Goal: Task Accomplishment & Management: Manage account settings

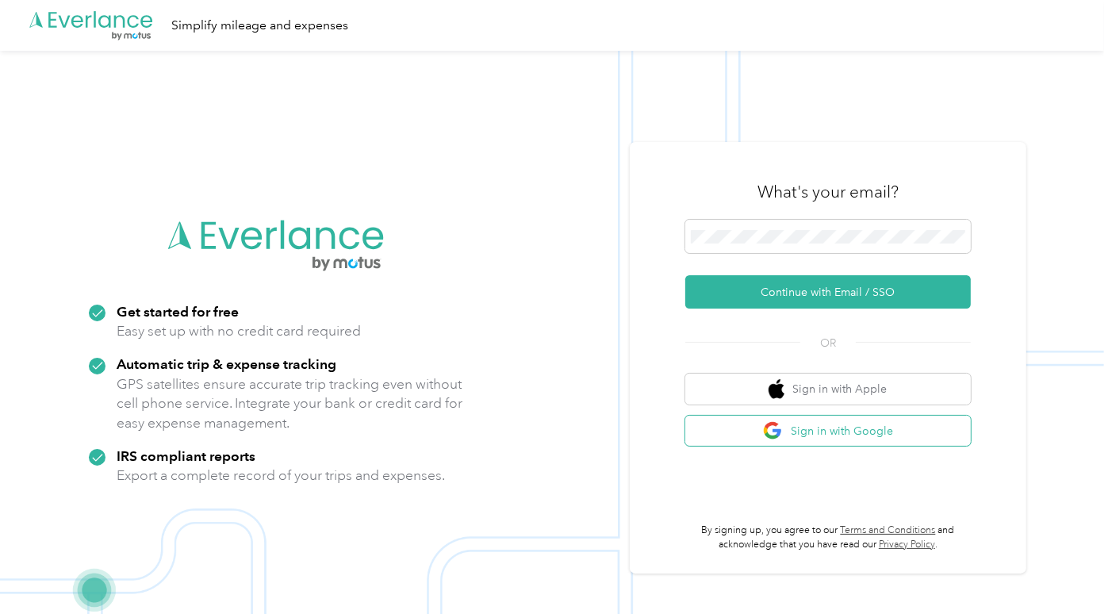
click at [809, 429] on button "Sign in with Google" at bounding box center [827, 430] width 285 height 31
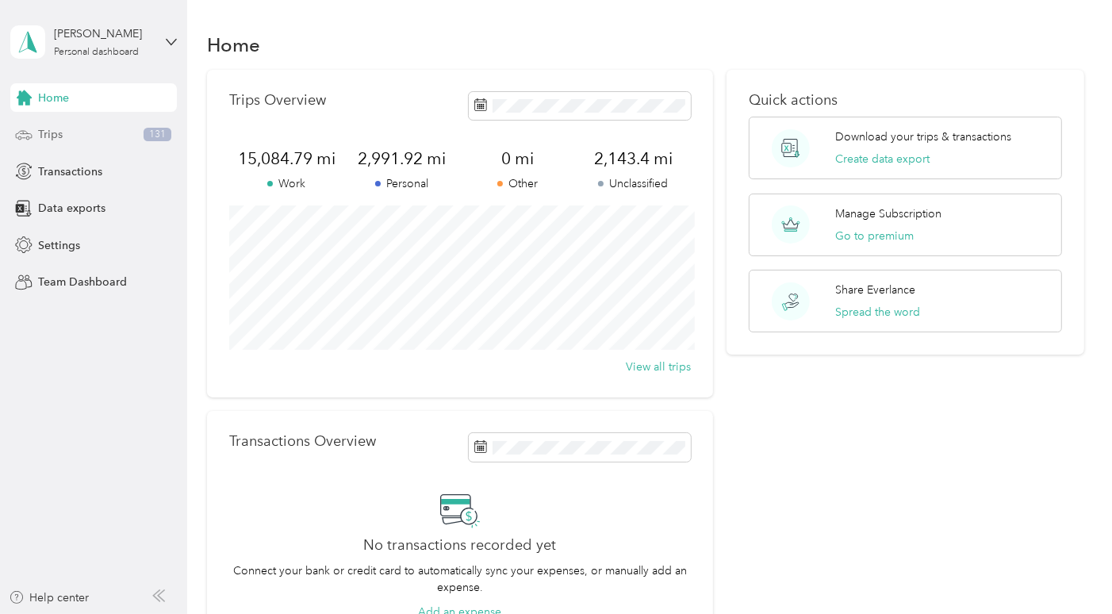
click at [64, 140] on div "Trips 131" at bounding box center [93, 135] width 166 height 29
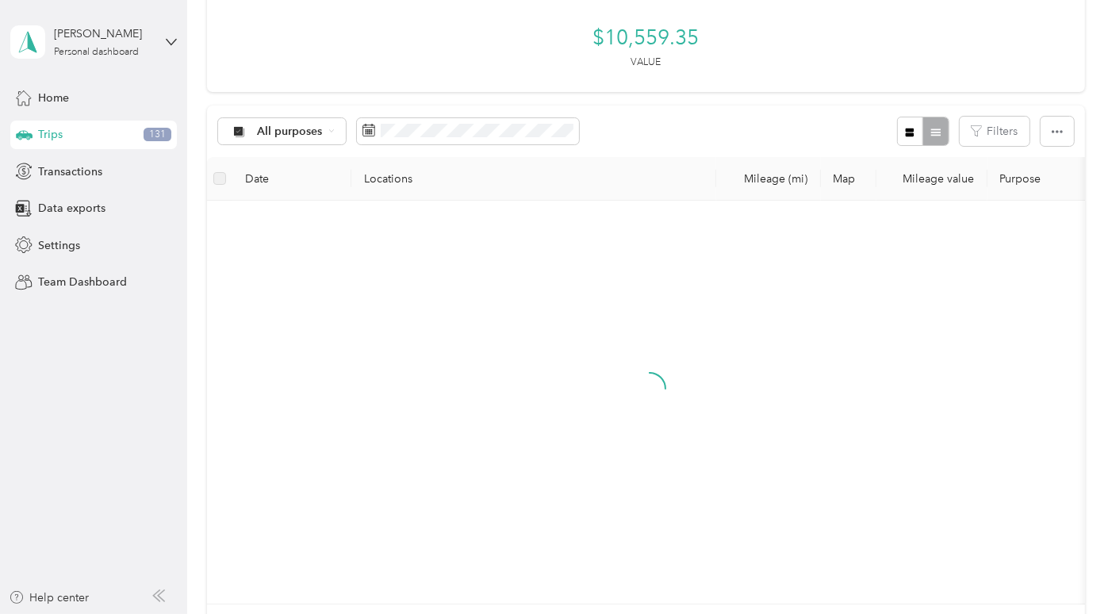
scroll to position [206, 0]
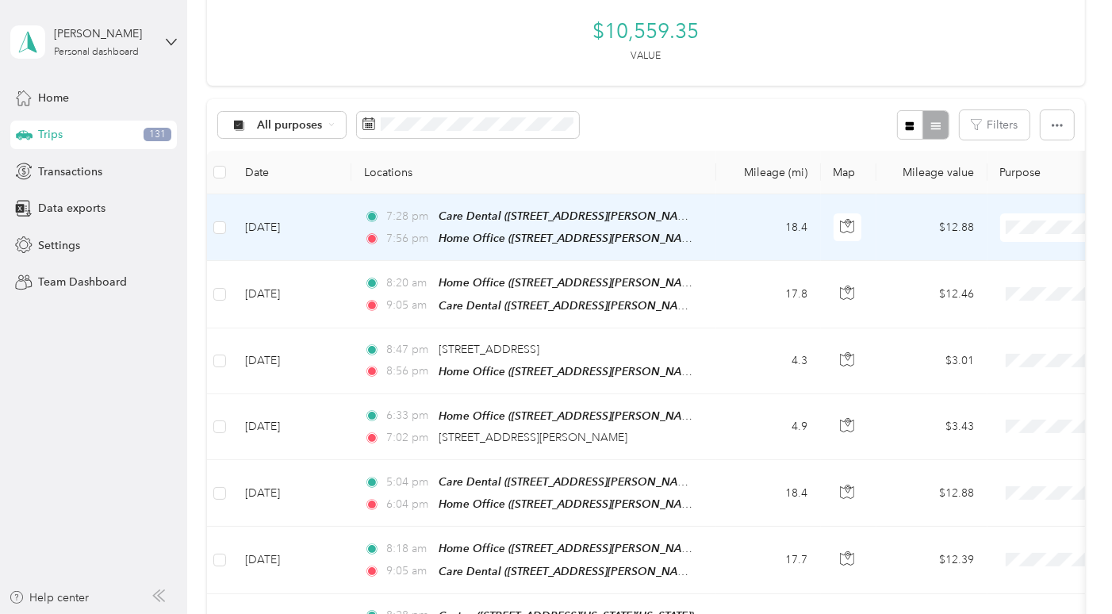
click at [741, 194] on td "18.4" at bounding box center [768, 227] width 105 height 67
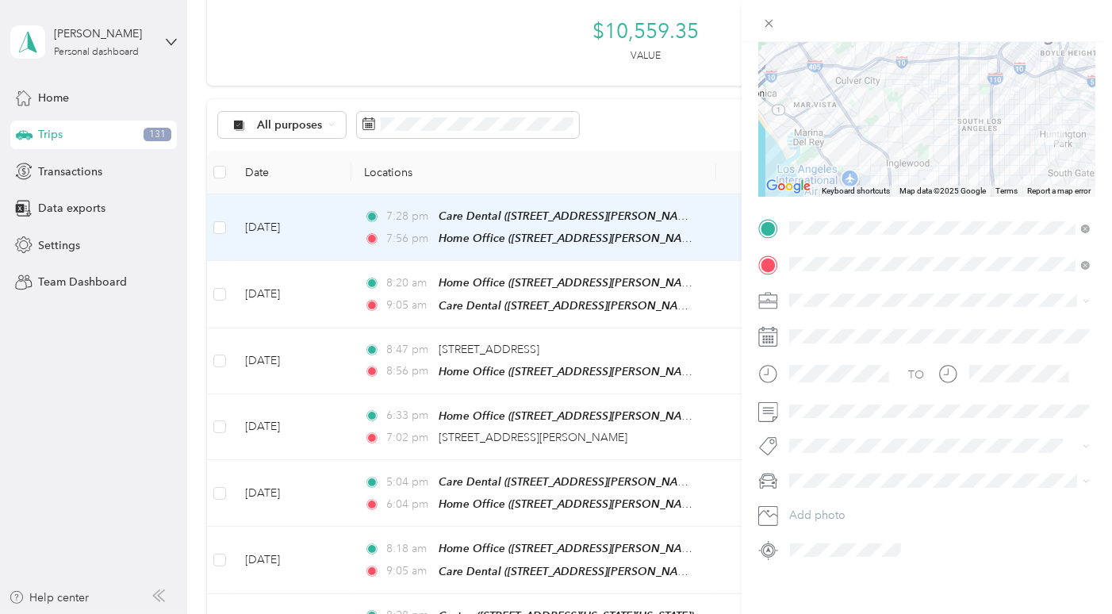
scroll to position [168, 0]
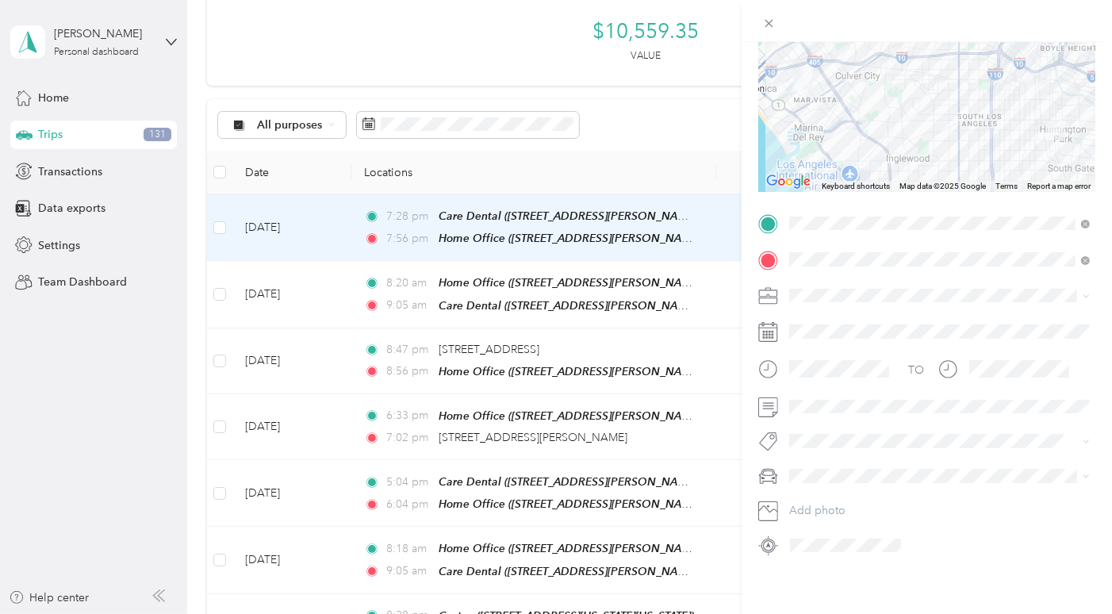
click at [843, 522] on div "Mazda" at bounding box center [938, 525] width 289 height 17
click at [819, 323] on li "Work" at bounding box center [939, 322] width 312 height 28
click at [758, 395] on div at bounding box center [926, 406] width 337 height 25
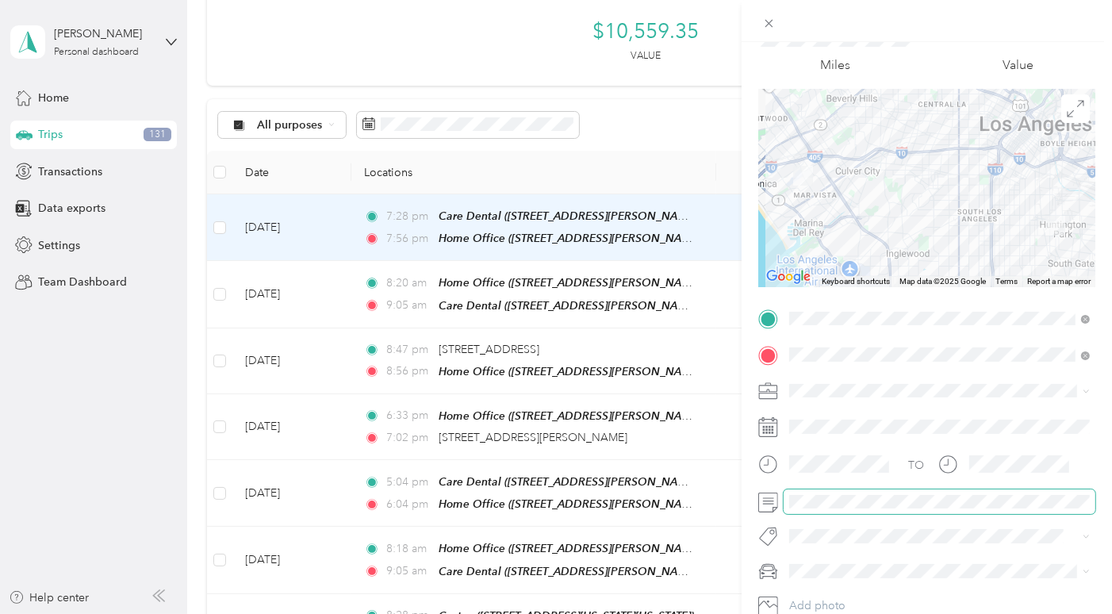
scroll to position [0, 0]
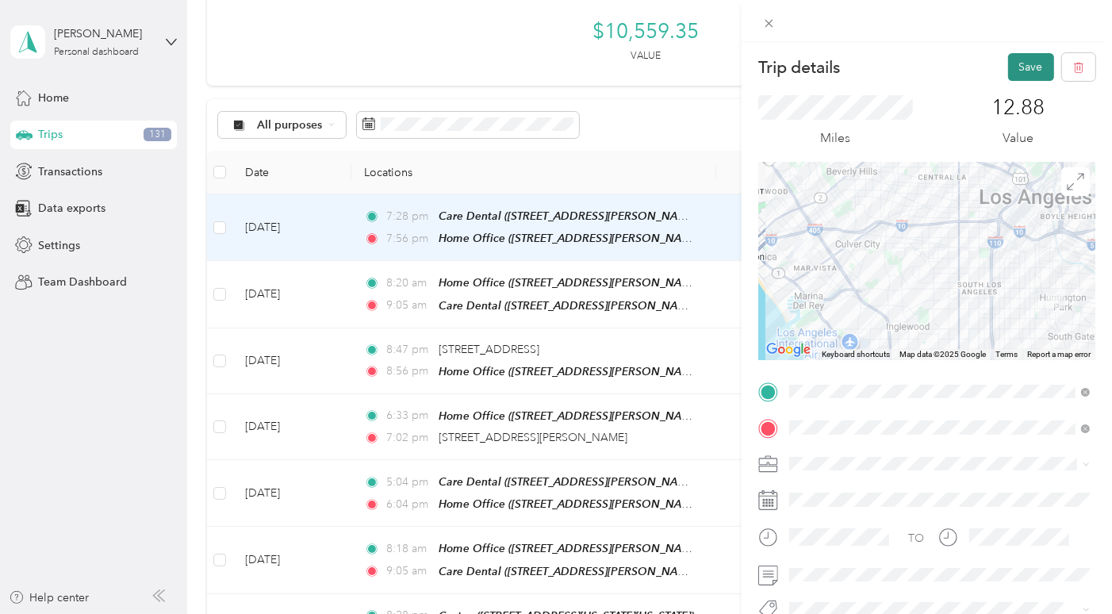
click at [1023, 67] on button "Save" at bounding box center [1031, 67] width 46 height 28
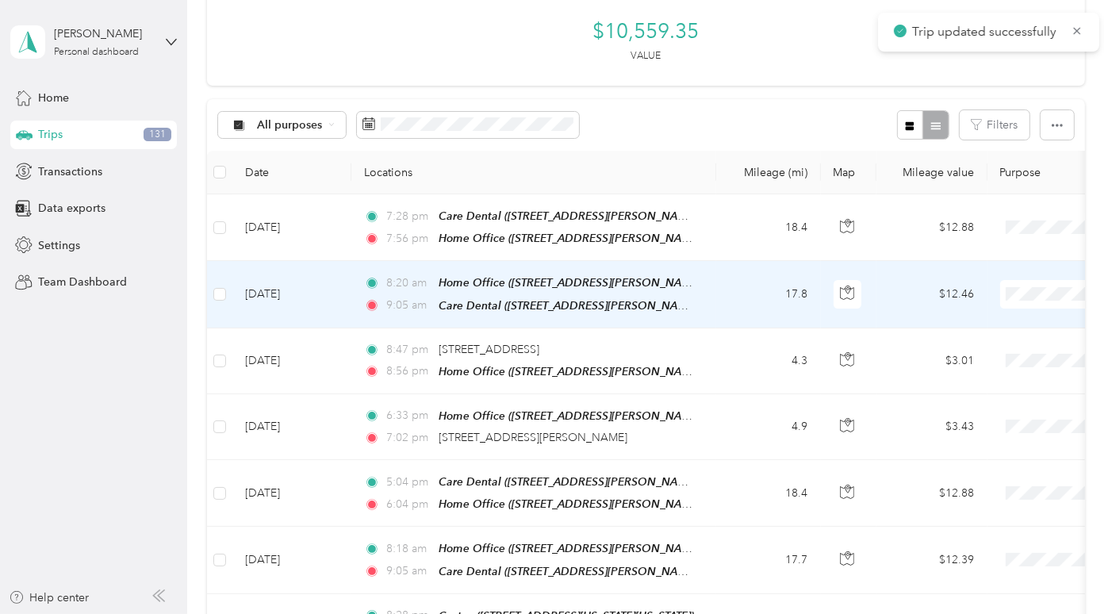
click at [716, 261] on td "17.8" at bounding box center [768, 294] width 105 height 67
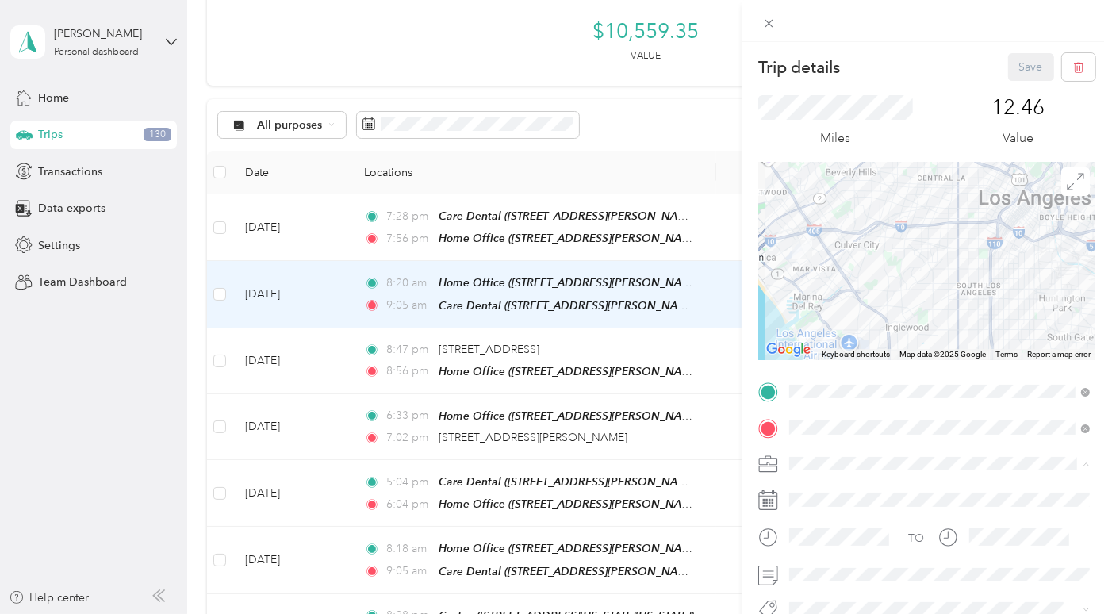
click at [817, 274] on li "Work" at bounding box center [939, 269] width 312 height 28
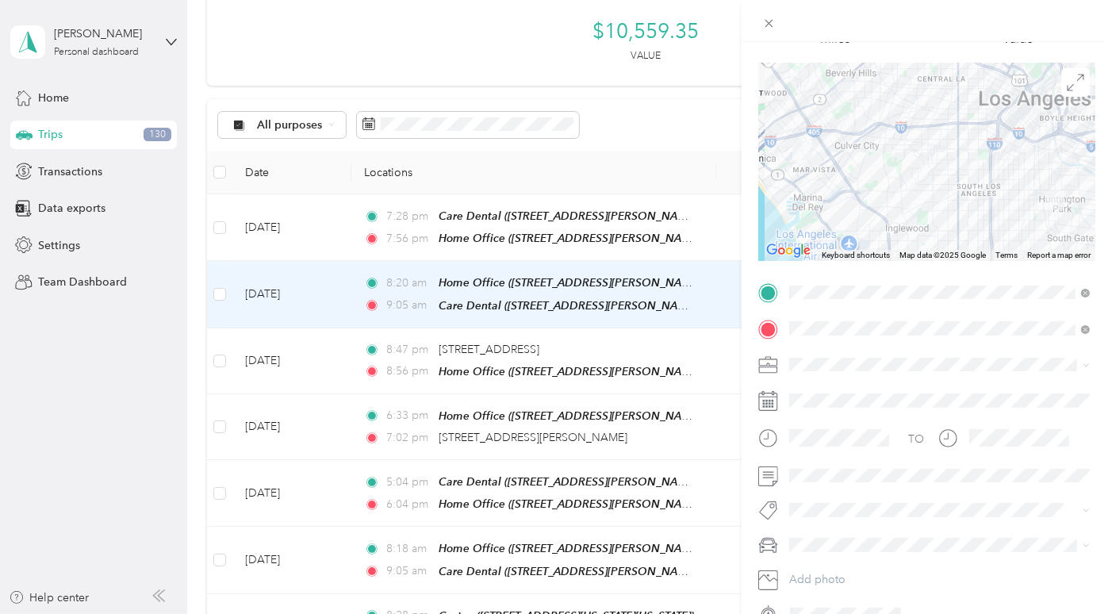
scroll to position [164, 0]
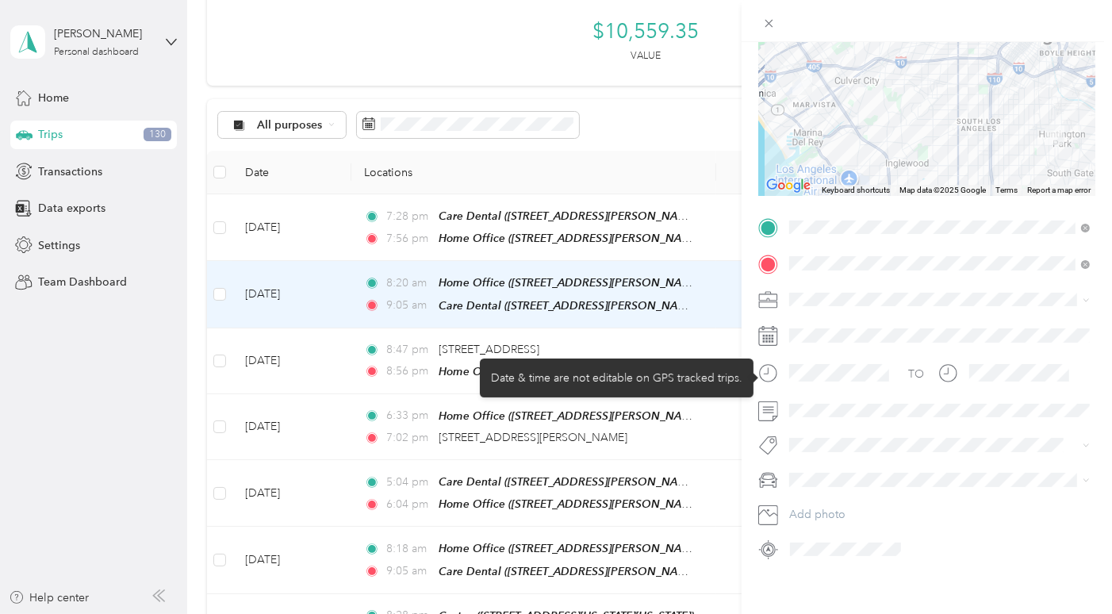
click at [854, 392] on div at bounding box center [826, 378] width 136 height 39
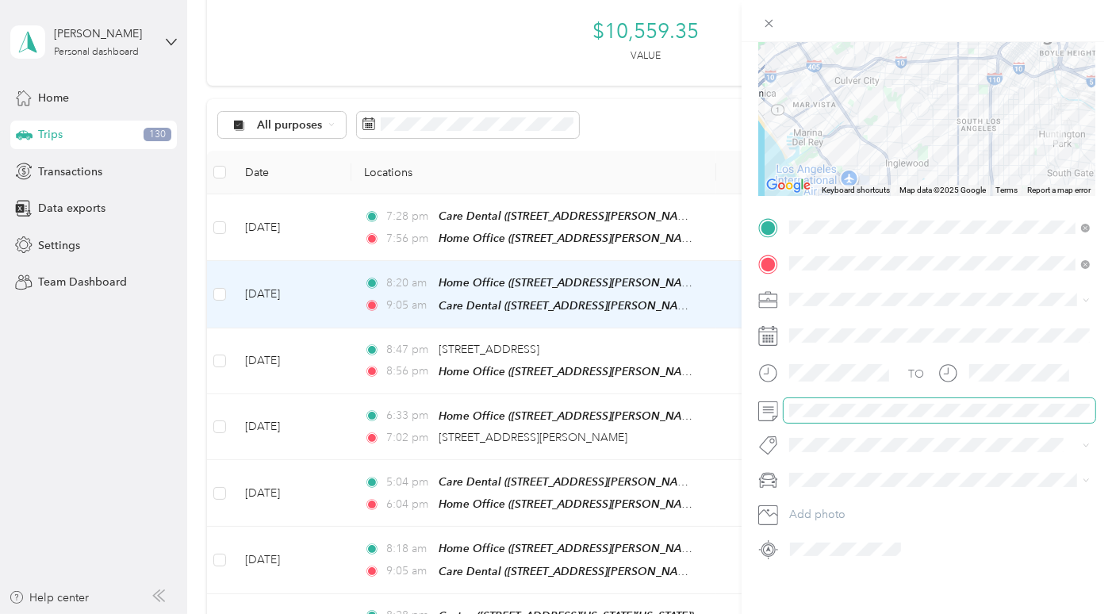
click at [850, 399] on span at bounding box center [939, 410] width 312 height 25
click at [822, 537] on div "Mazda" at bounding box center [938, 534] width 289 height 17
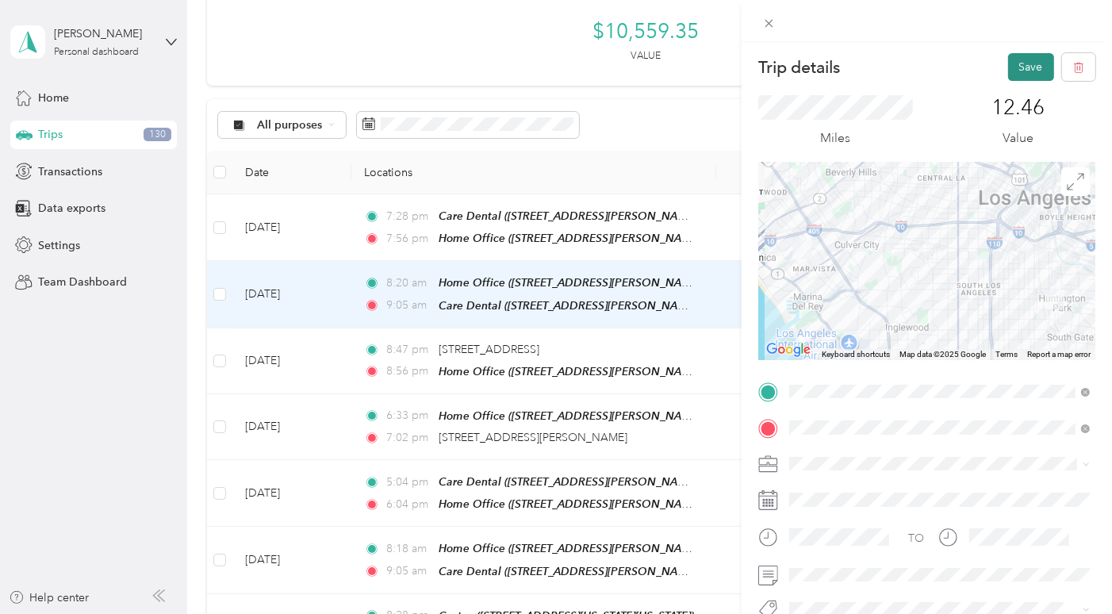
click at [1038, 63] on button "Save" at bounding box center [1031, 67] width 46 height 28
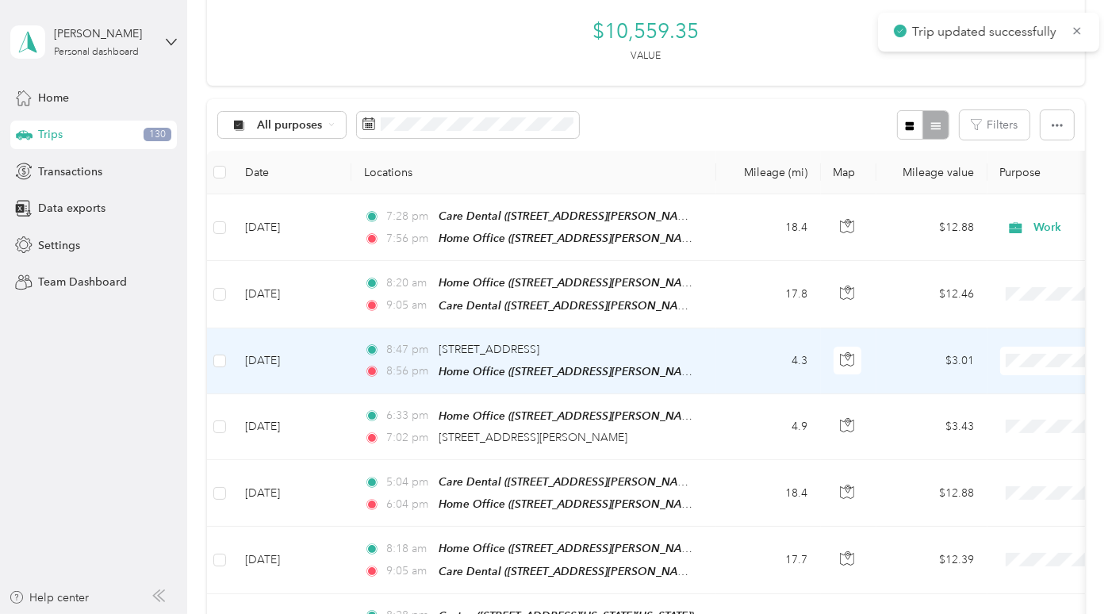
click at [728, 328] on td "4.3" at bounding box center [768, 361] width 105 height 66
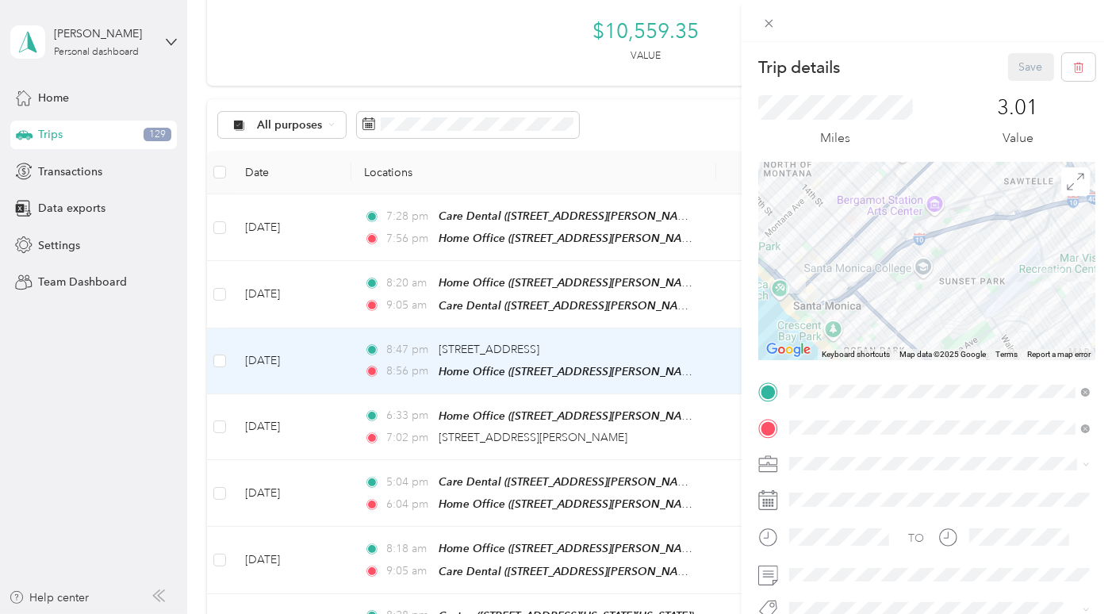
click at [827, 470] on span at bounding box center [939, 463] width 312 height 25
click at [834, 470] on span at bounding box center [939, 463] width 312 height 25
click at [828, 270] on div "Work" at bounding box center [938, 269] width 289 height 17
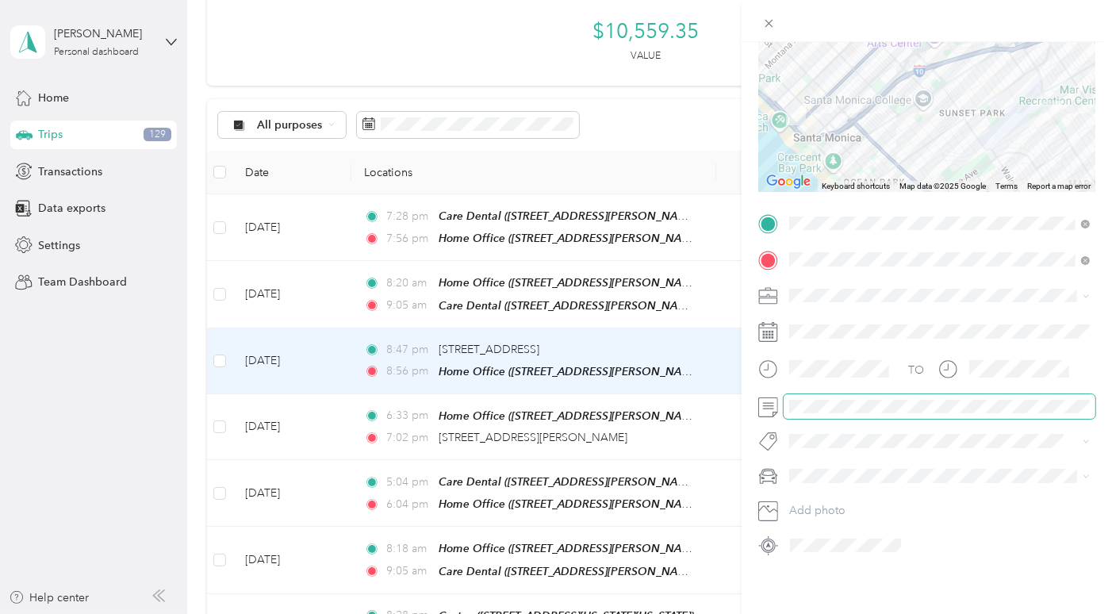
scroll to position [161, 0]
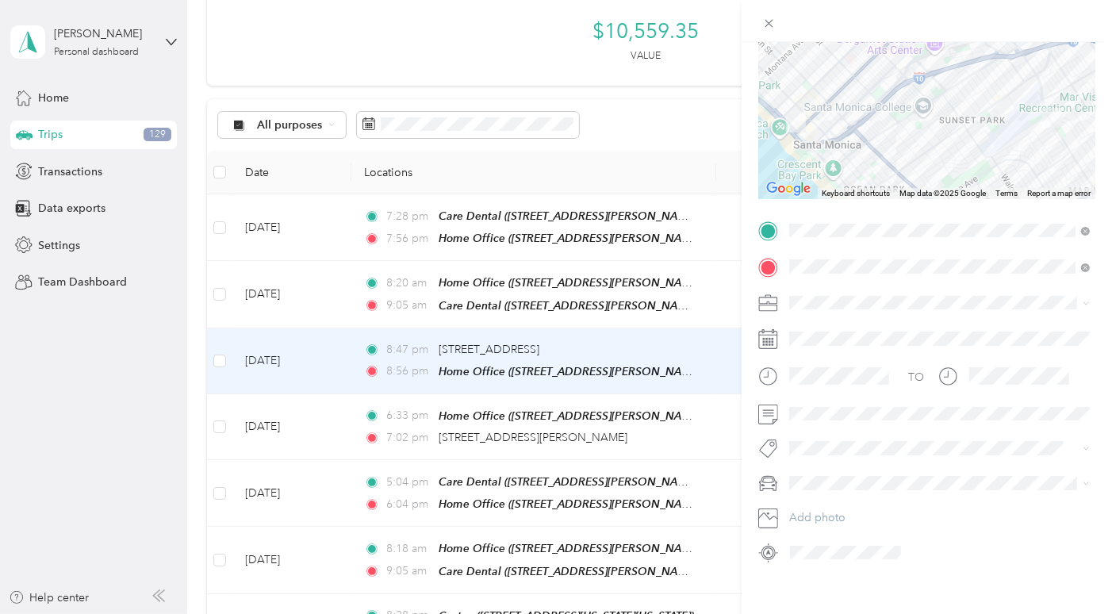
click at [830, 540] on li "Mazda" at bounding box center [939, 533] width 312 height 28
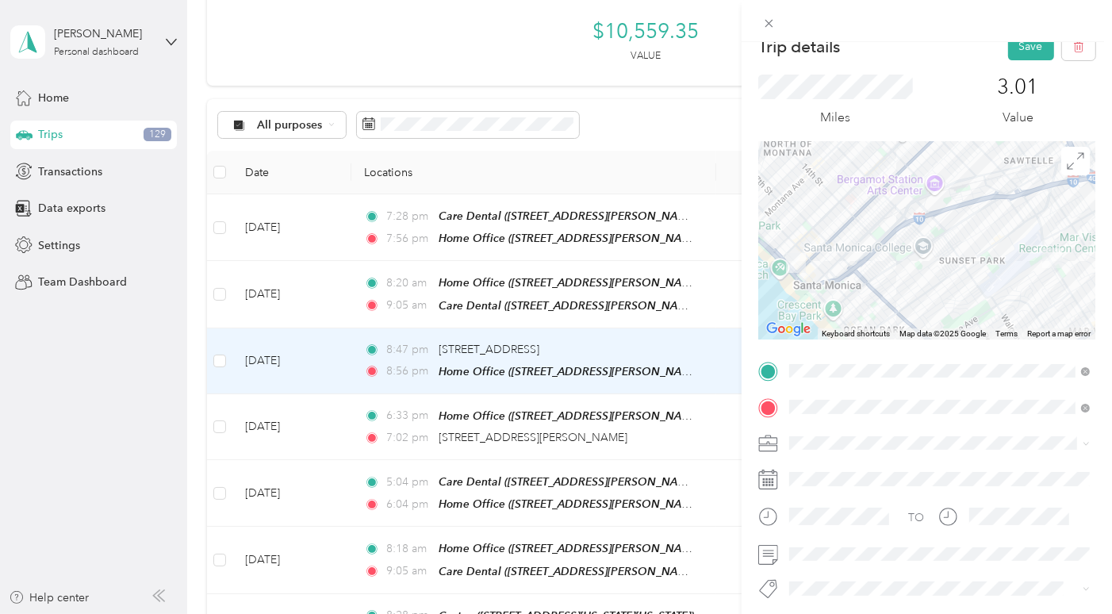
scroll to position [0, 0]
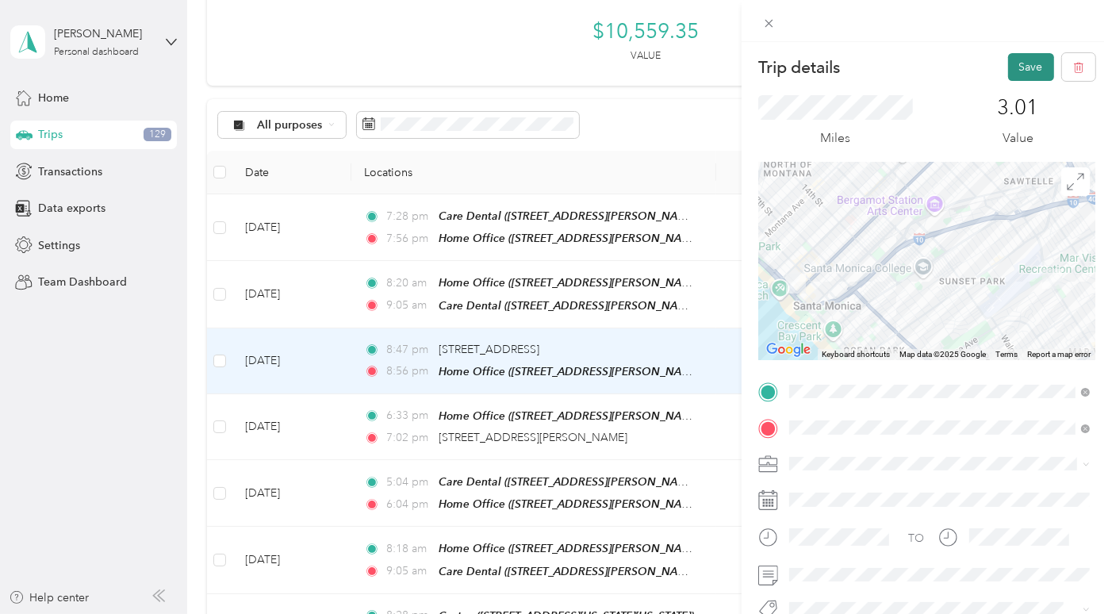
click at [1030, 67] on button "Save" at bounding box center [1031, 67] width 46 height 28
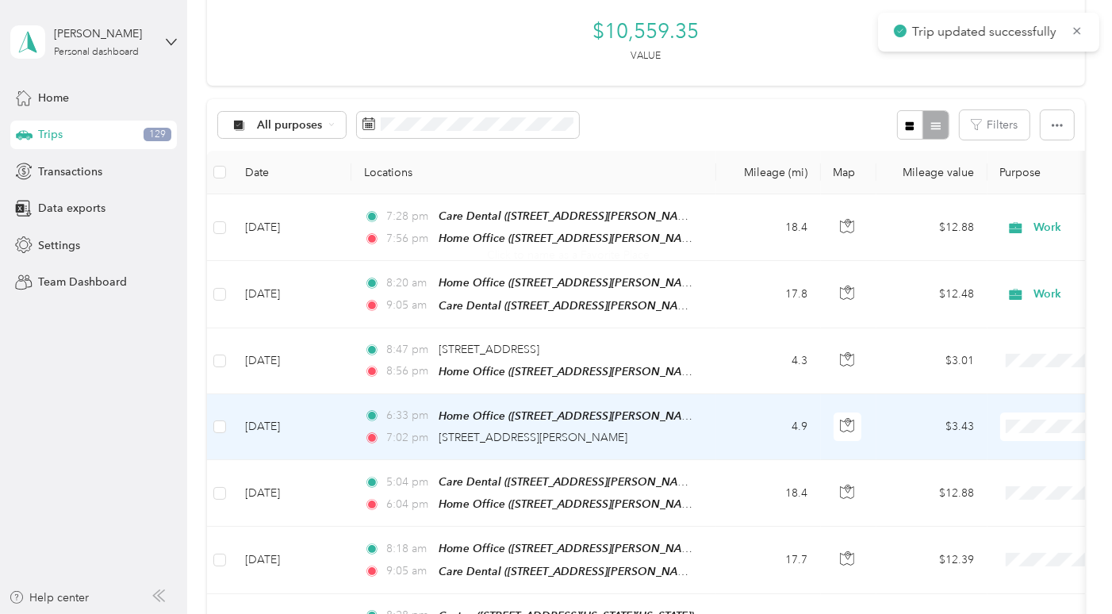
click at [731, 394] on td "4.9" at bounding box center [768, 427] width 105 height 66
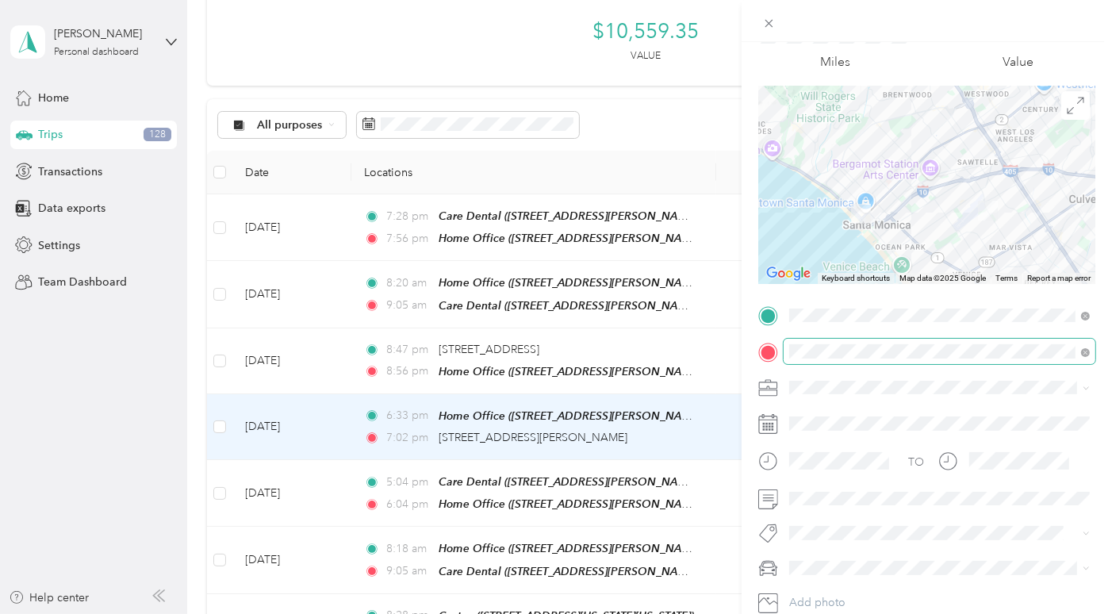
scroll to position [80, 0]
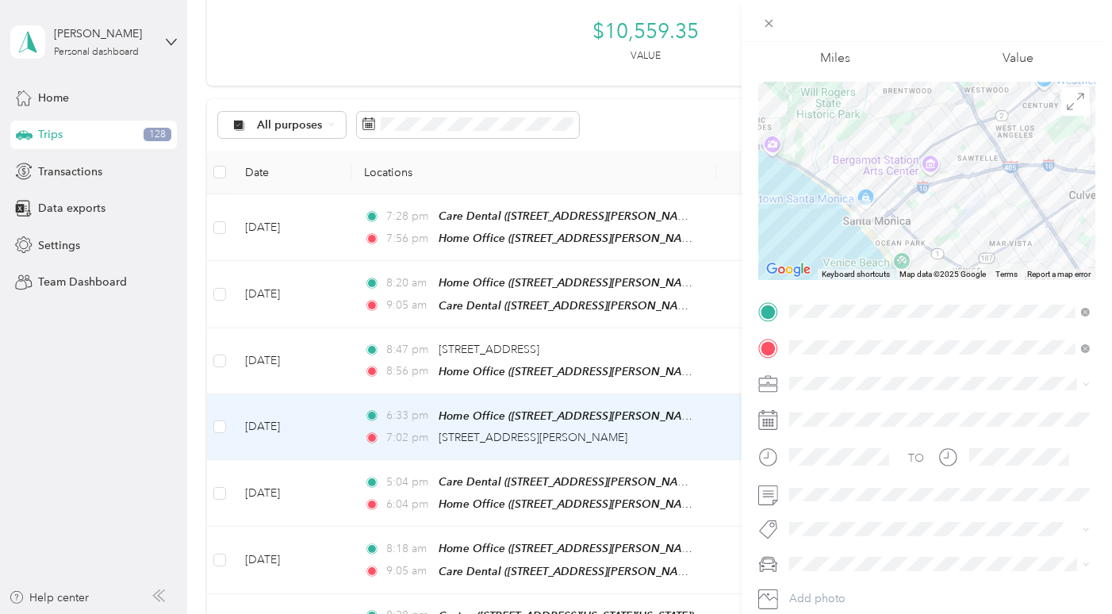
click at [852, 413] on div "Work" at bounding box center [938, 409] width 289 height 17
click at [834, 473] on div "Mazda" at bounding box center [938, 479] width 289 height 17
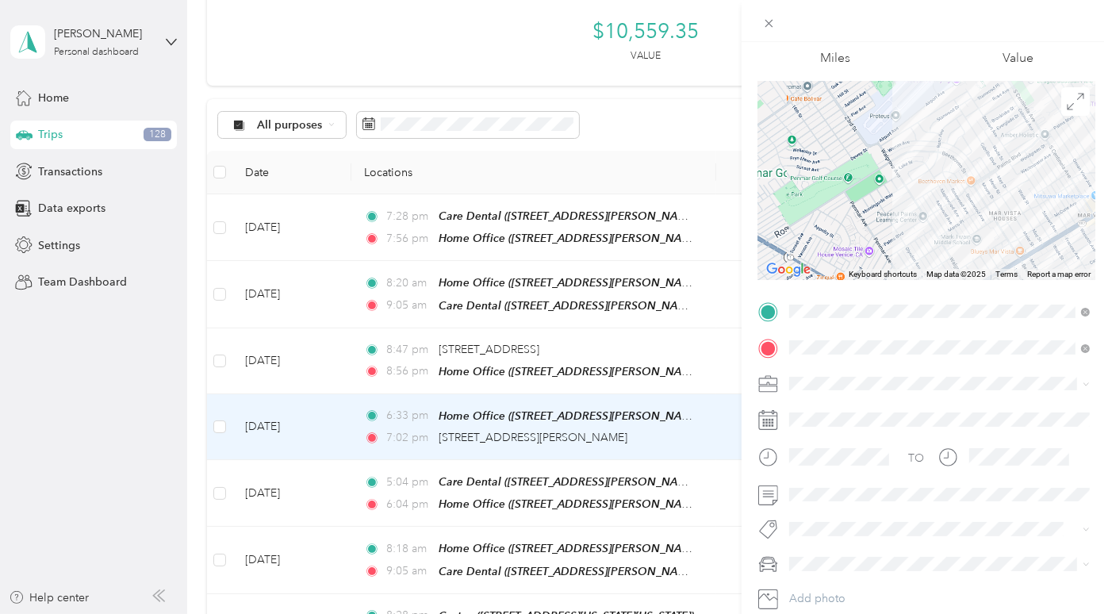
scroll to position [0, 0]
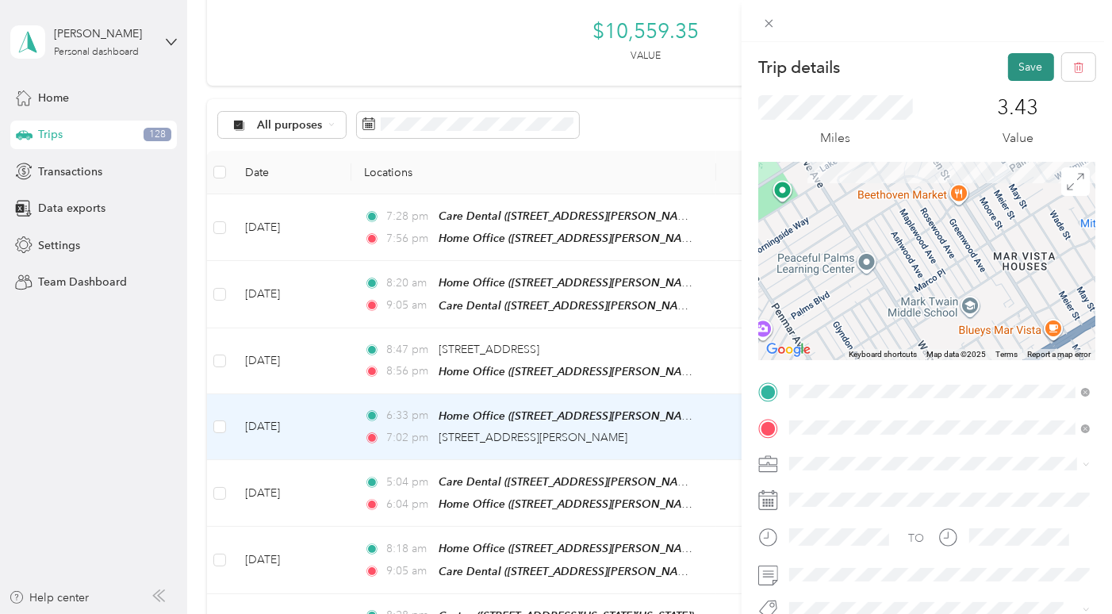
click at [1031, 62] on button "Save" at bounding box center [1031, 67] width 46 height 28
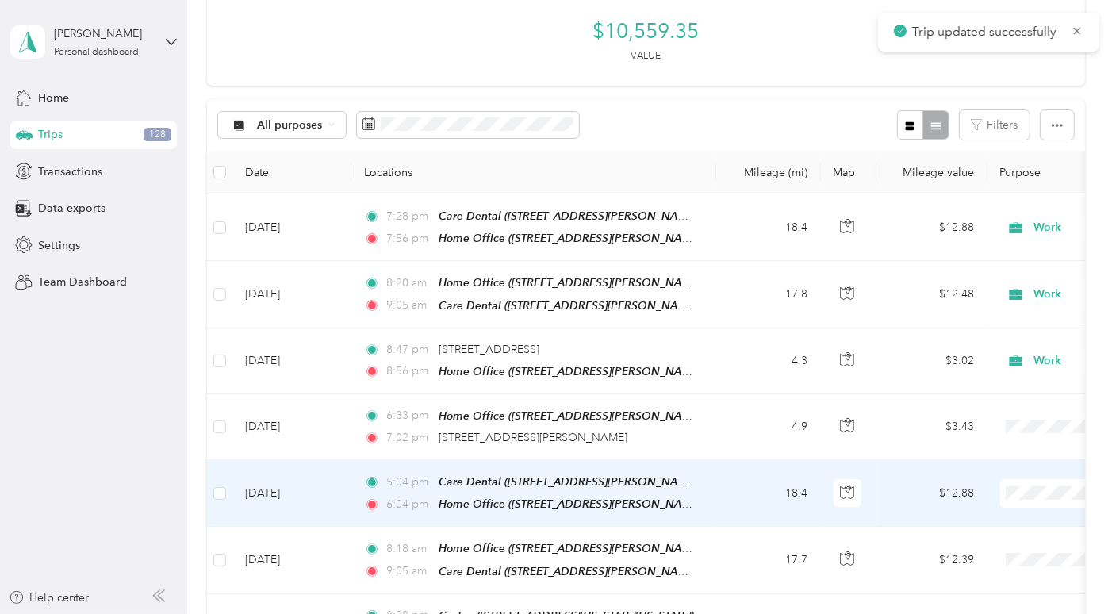
click at [714, 460] on td "5:04 pm Care Dental ([STREET_ADDRESS][PERSON_NAME][US_STATE]) 6:04 pm Home Offi…" at bounding box center [533, 493] width 365 height 67
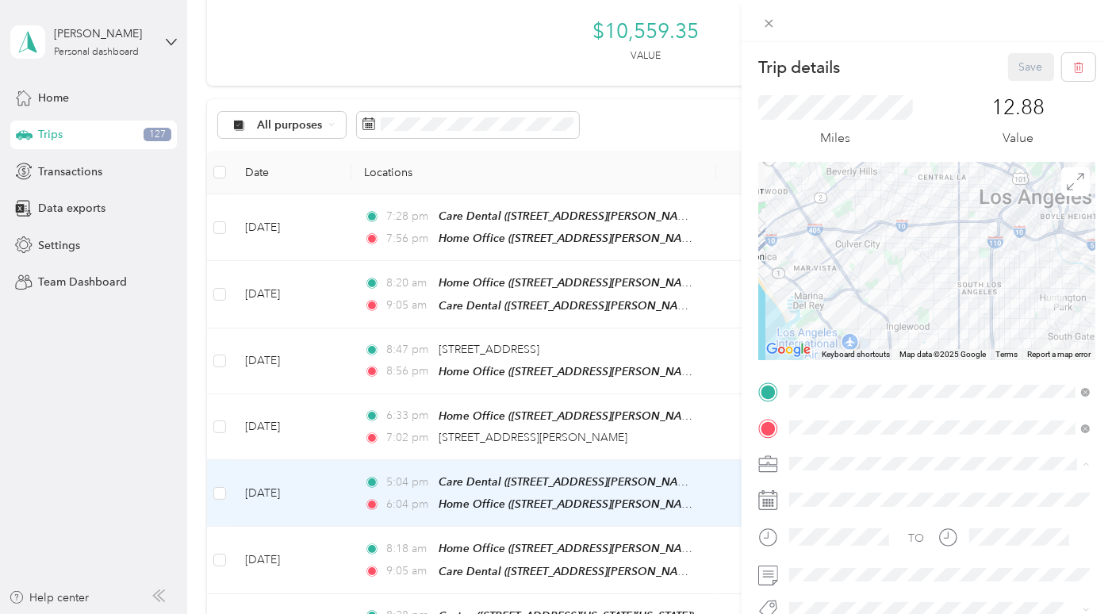
click at [822, 276] on li "Work" at bounding box center [939, 269] width 312 height 28
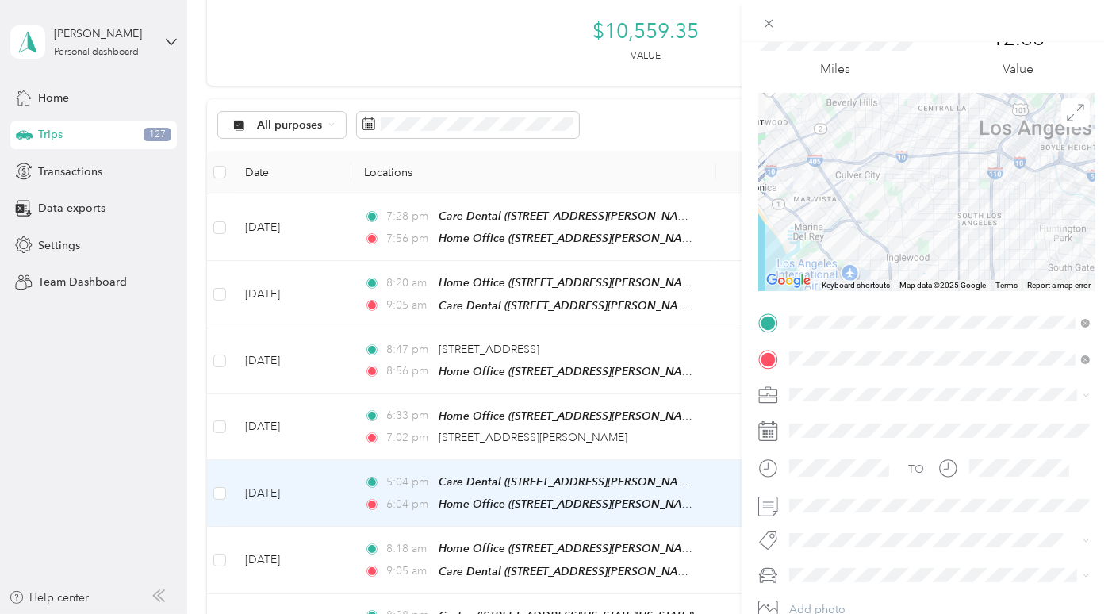
scroll to position [87, 0]
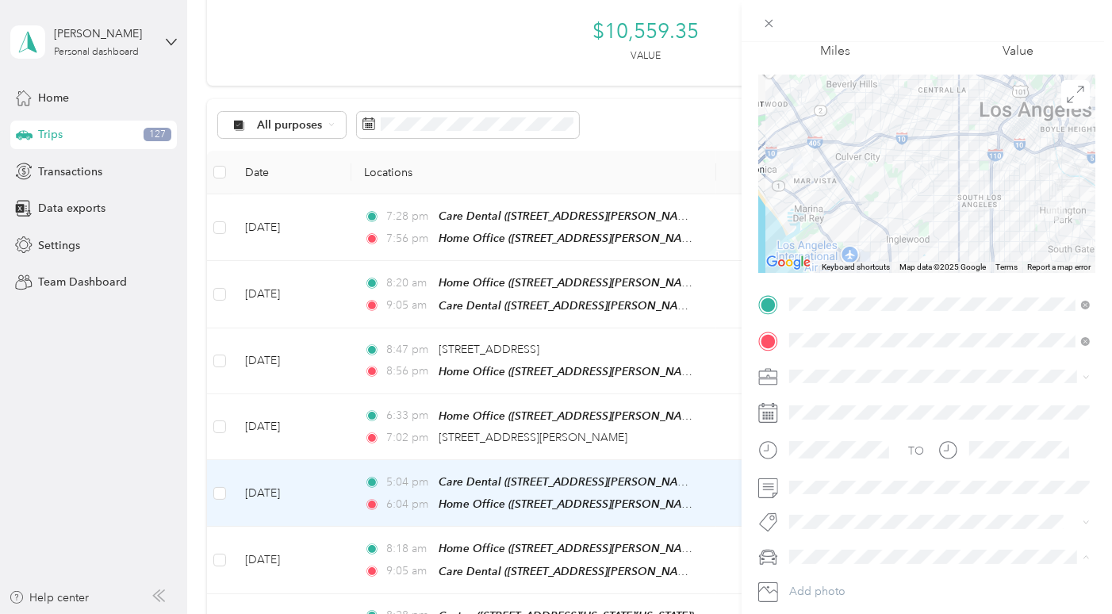
click at [841, 465] on div "Mazda" at bounding box center [938, 472] width 289 height 17
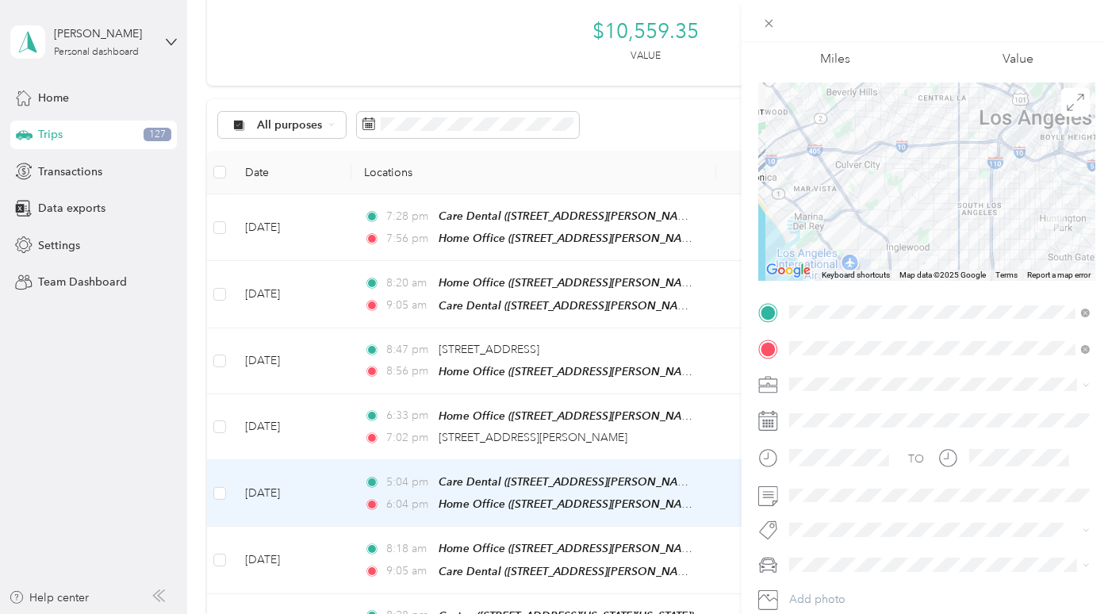
scroll to position [0, 0]
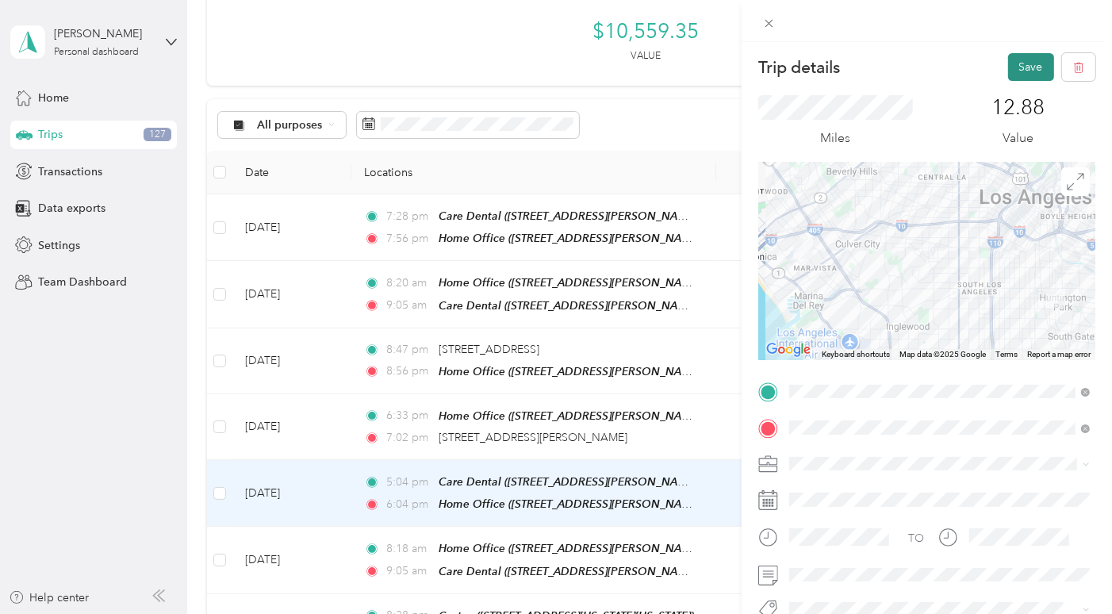
click at [1033, 57] on button "Save" at bounding box center [1031, 67] width 46 height 28
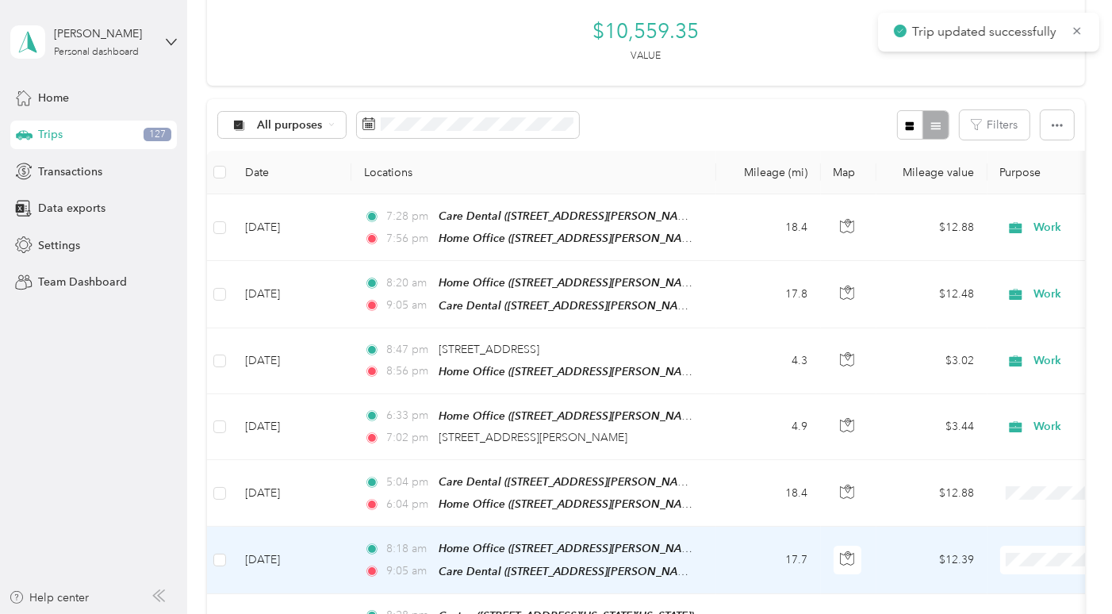
click at [711, 526] on td "8:18 am Home Office ([STREET_ADDRESS][PERSON_NAME]) 9:05 am Care Dental ([STREE…" at bounding box center [533, 559] width 365 height 67
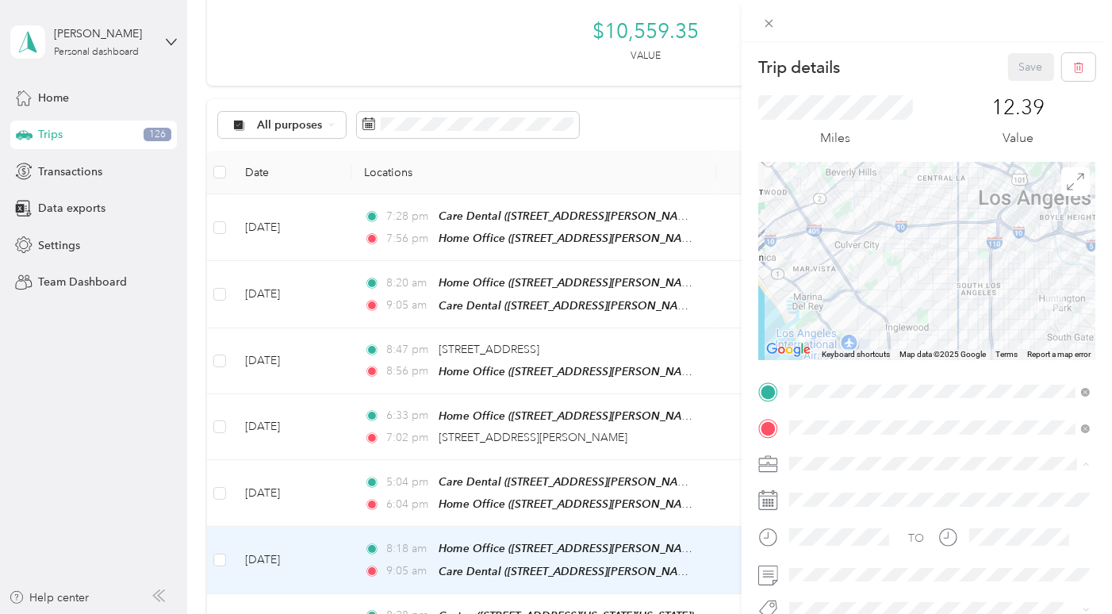
click at [824, 268] on div "Work" at bounding box center [938, 269] width 289 height 17
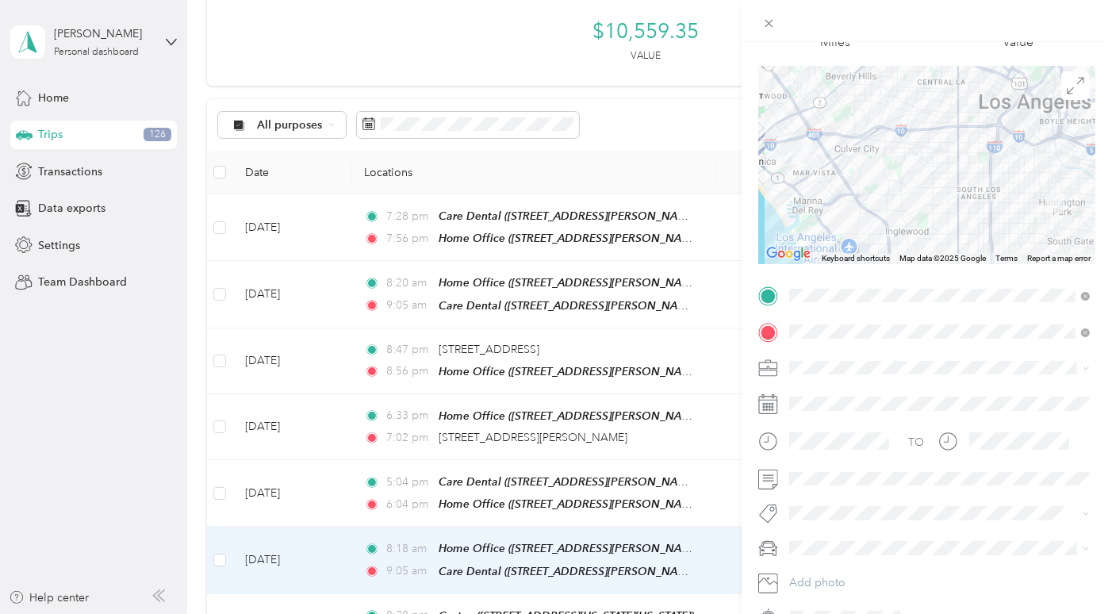
scroll to position [137, 0]
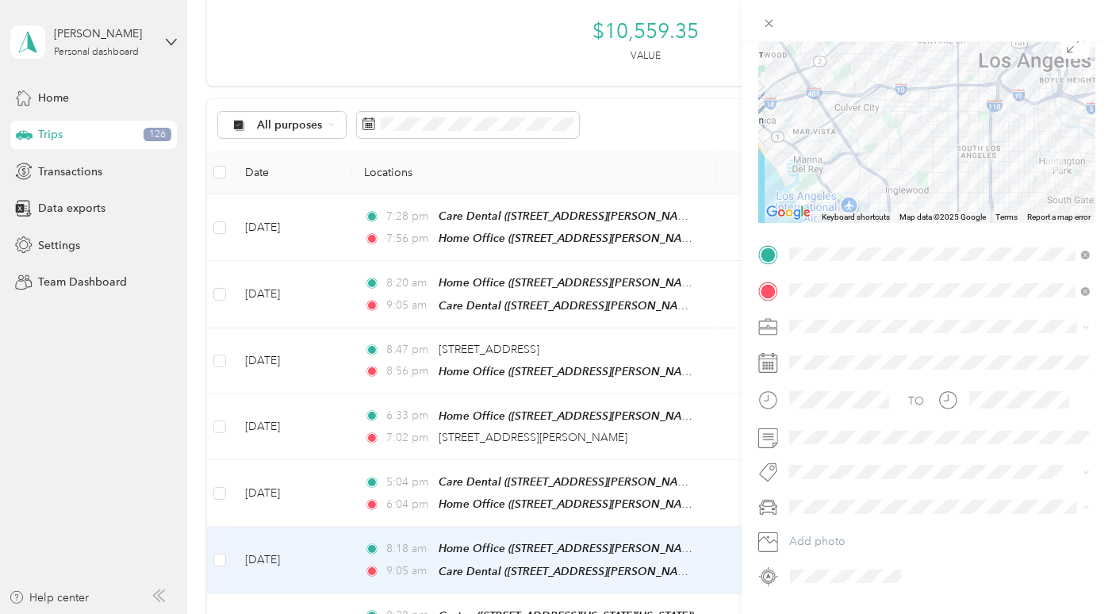
click at [825, 417] on span "Mazda" at bounding box center [810, 421] width 33 height 13
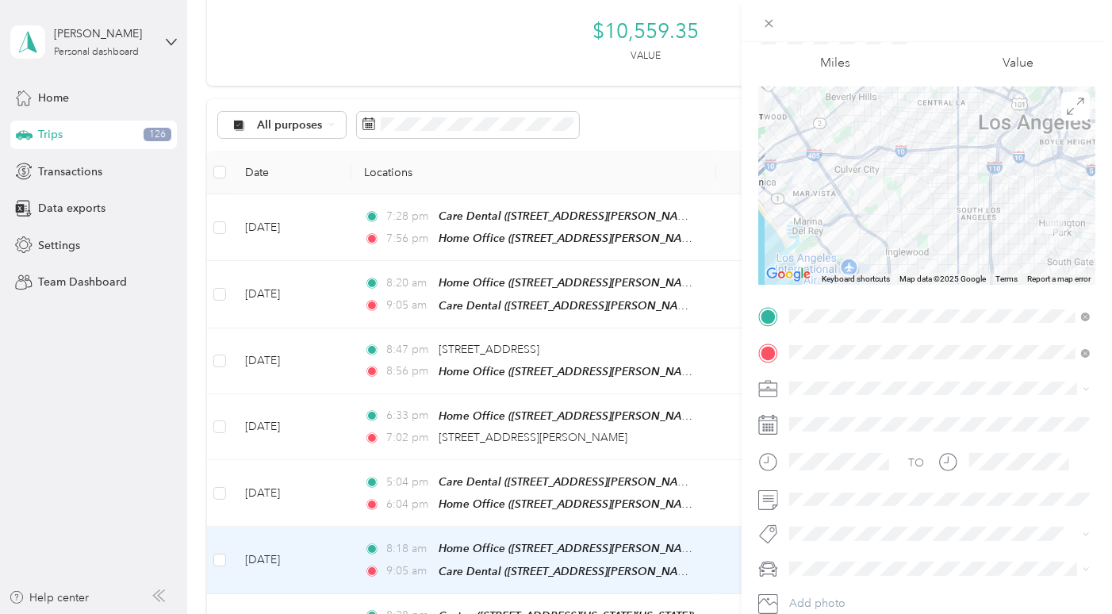
scroll to position [0, 0]
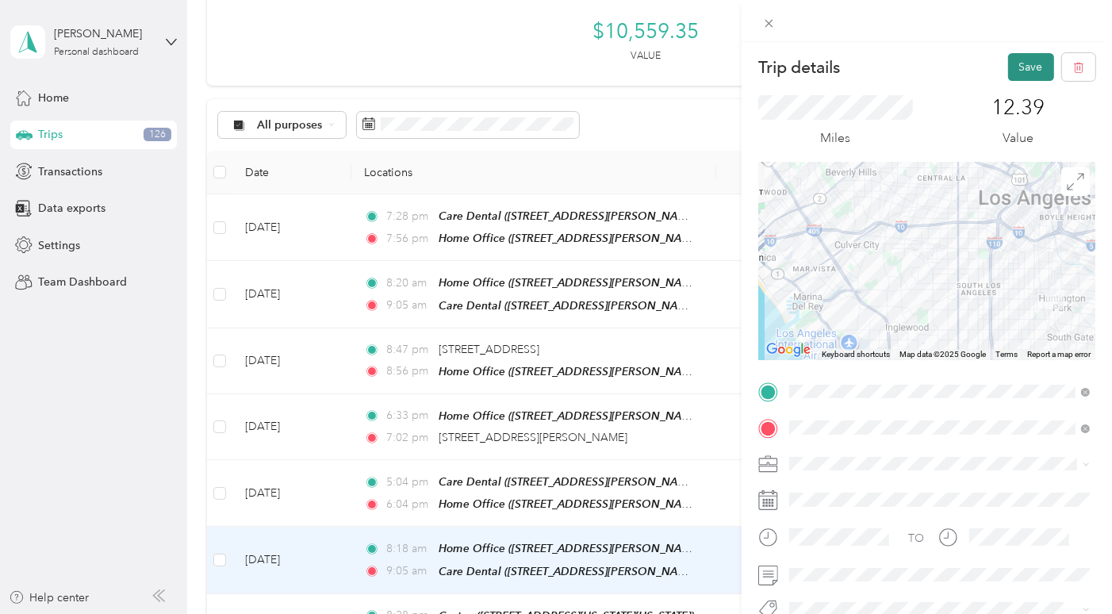
click at [1034, 59] on button "Save" at bounding box center [1031, 67] width 46 height 28
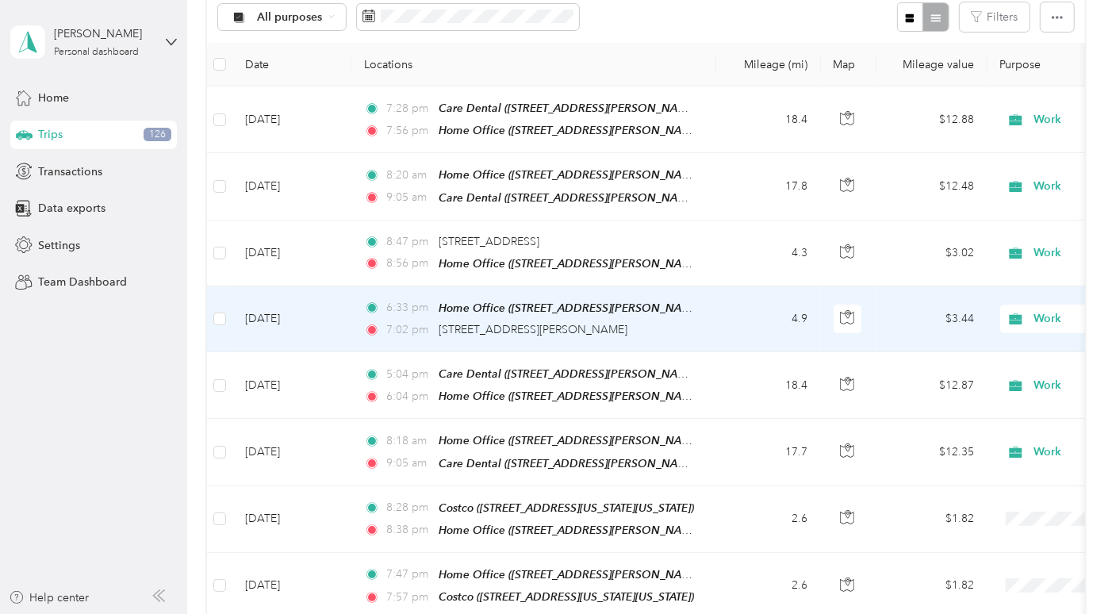
scroll to position [337, 0]
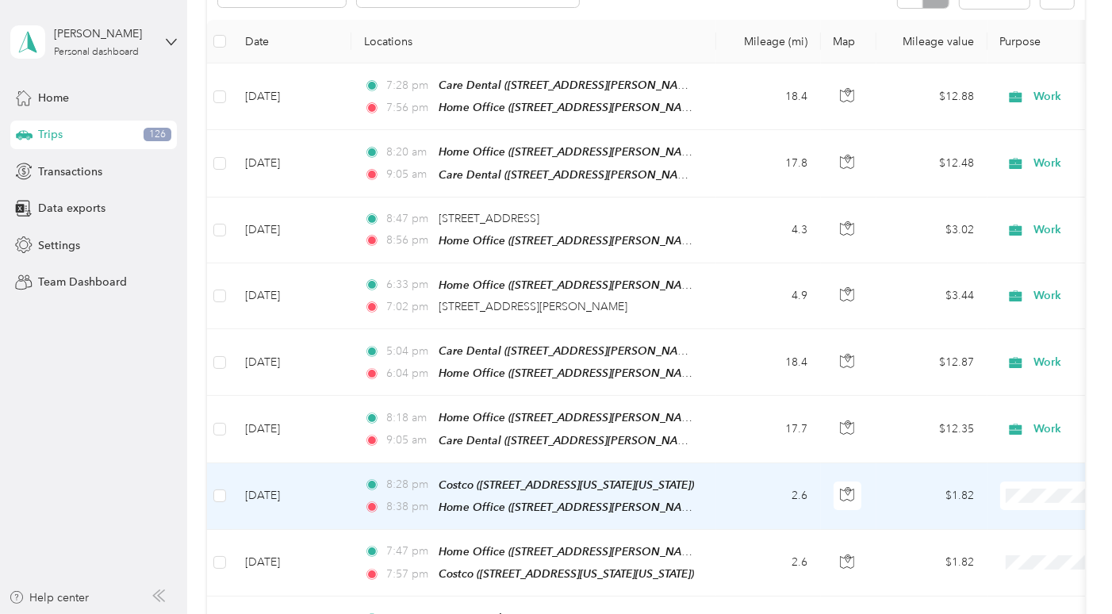
click at [735, 463] on td "2.6" at bounding box center [768, 496] width 105 height 67
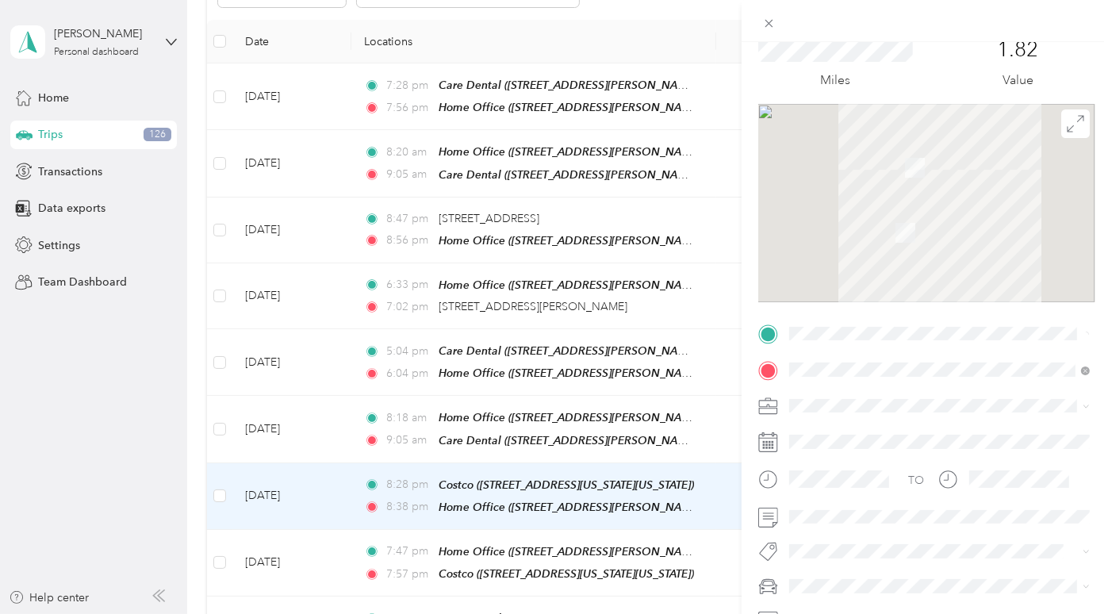
scroll to position [59, 0]
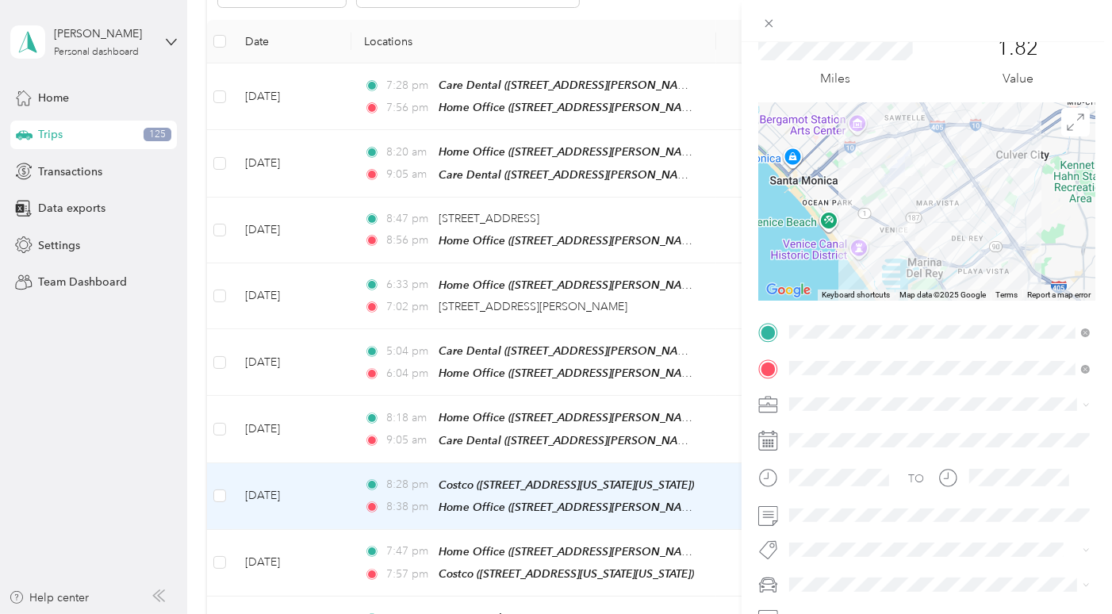
click at [838, 435] on li "Work" at bounding box center [939, 424] width 312 height 28
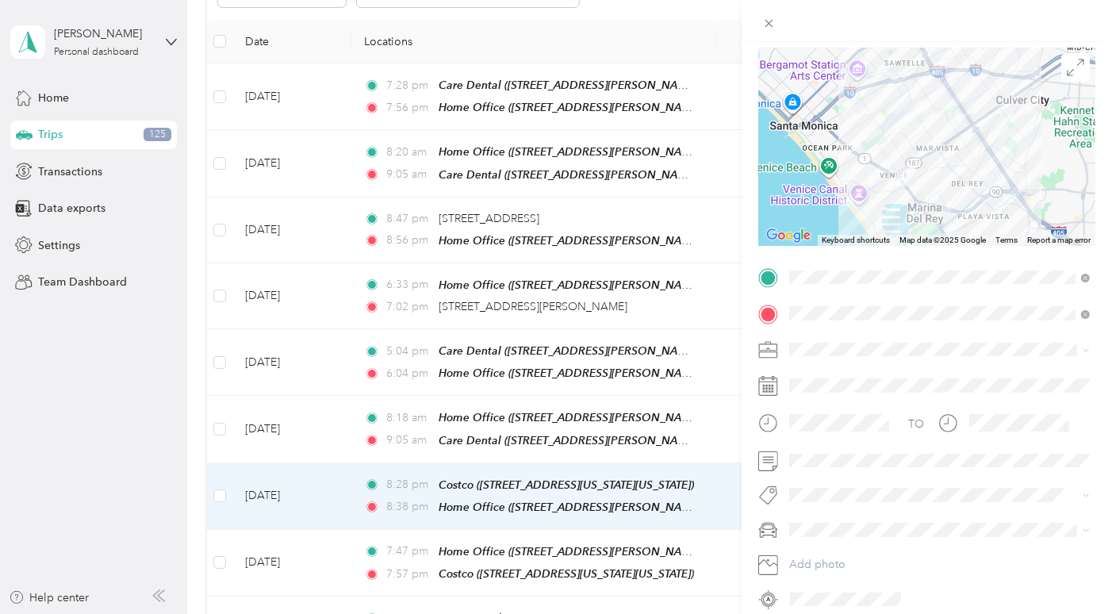
scroll to position [132, 0]
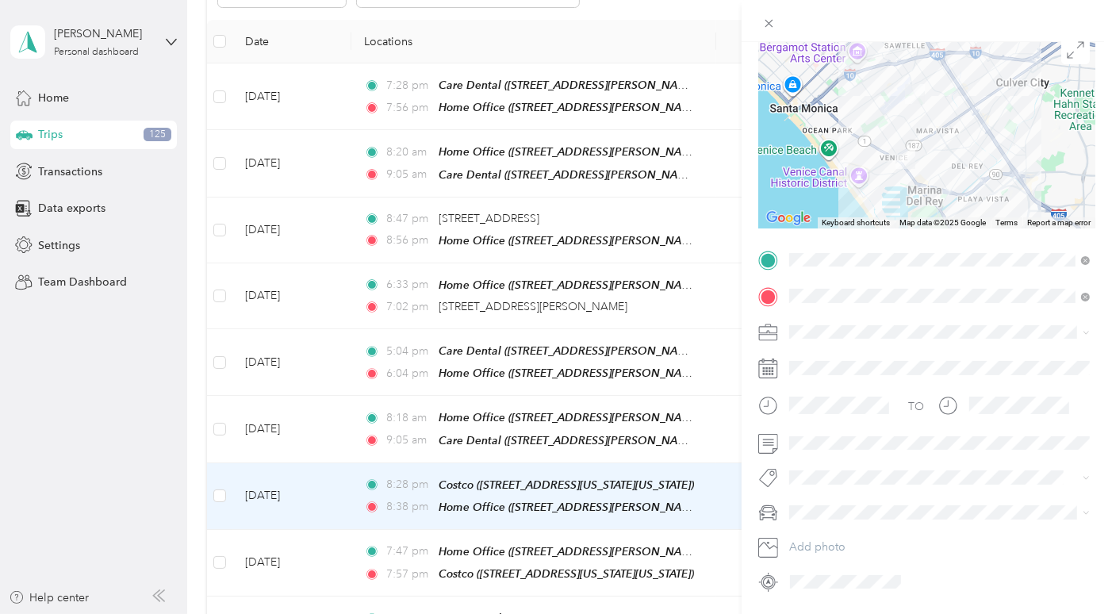
click at [814, 454] on div "TO Add photo" at bounding box center [926, 420] width 337 height 346
click at [827, 428] on span "Mazda" at bounding box center [810, 427] width 33 height 13
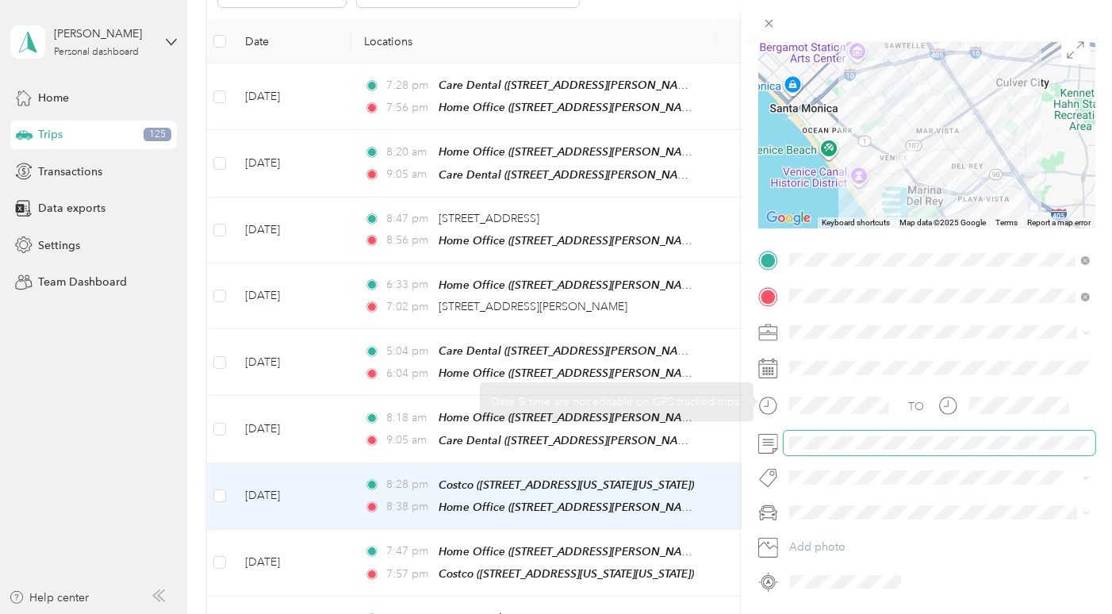
scroll to position [0, 0]
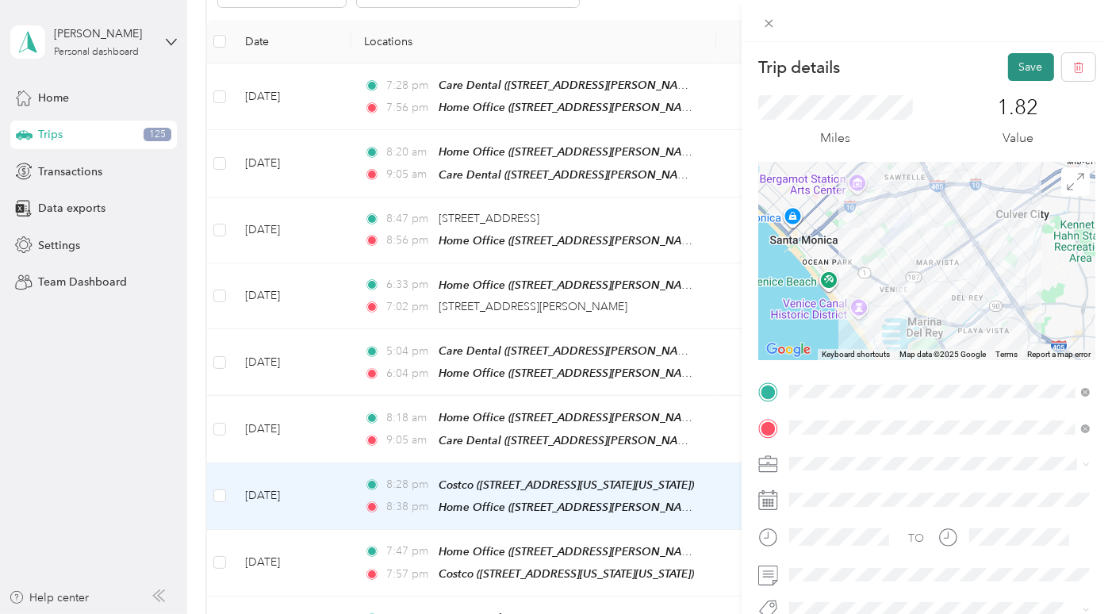
click at [1024, 62] on button "Save" at bounding box center [1031, 67] width 46 height 28
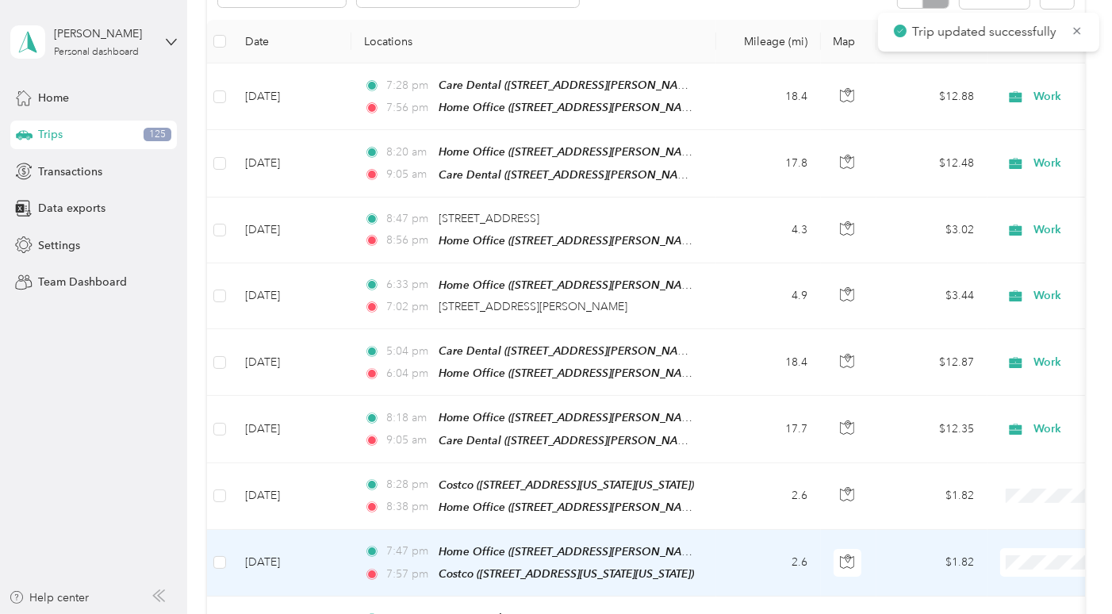
click at [717, 530] on td "2.6" at bounding box center [768, 563] width 105 height 67
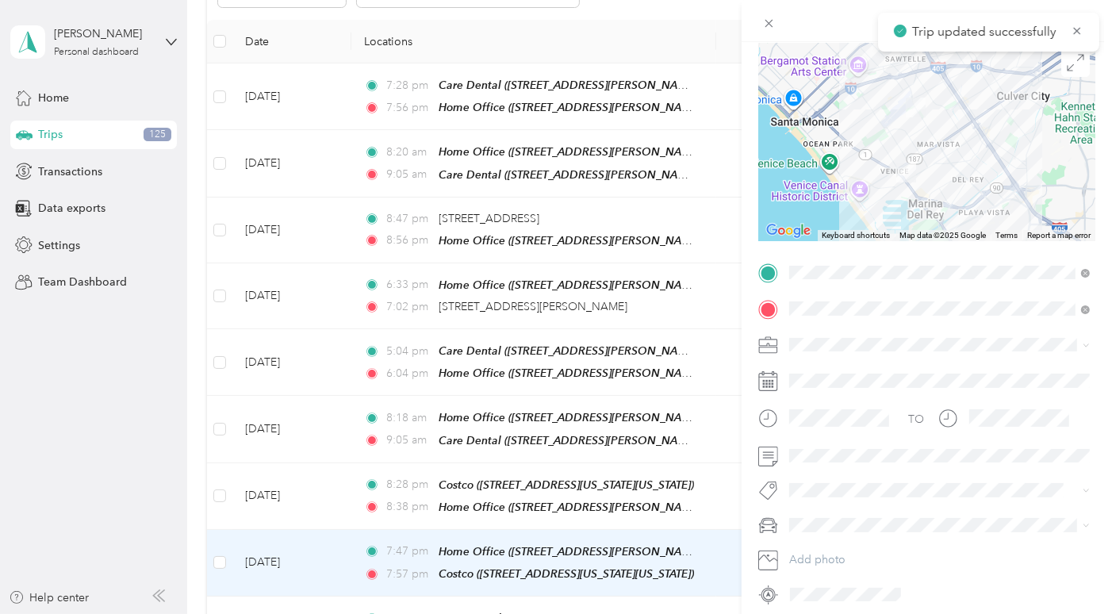
scroll to position [124, 0]
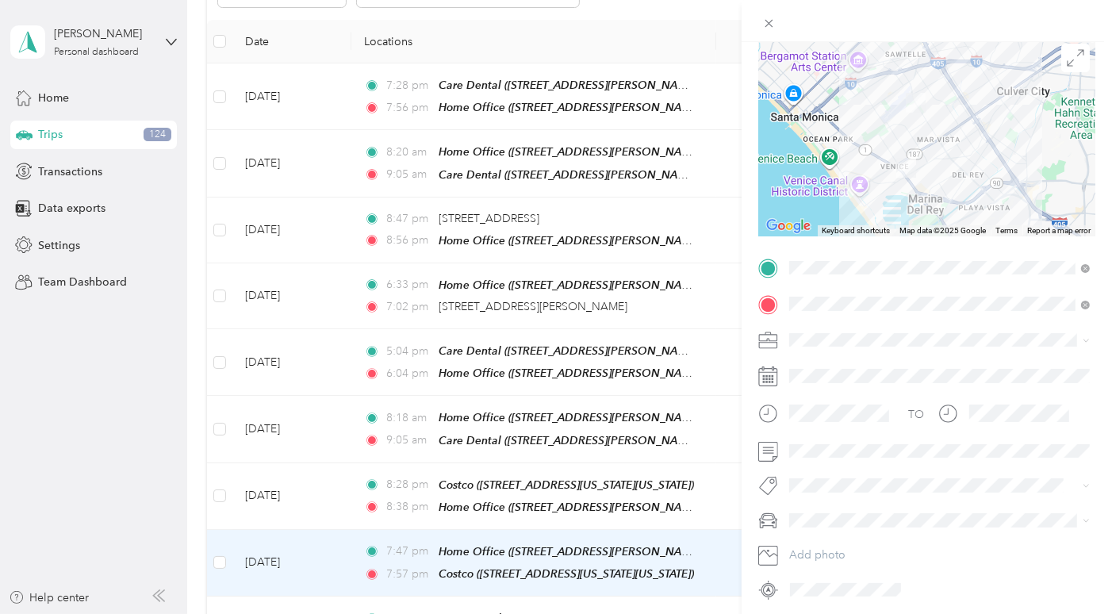
click at [835, 373] on ol "Work Personal Other Charity Medical Moving Commute" at bounding box center [939, 443] width 312 height 194
click at [837, 509] on span at bounding box center [939, 519] width 312 height 25
click at [832, 438] on li "Mazda" at bounding box center [939, 436] width 312 height 28
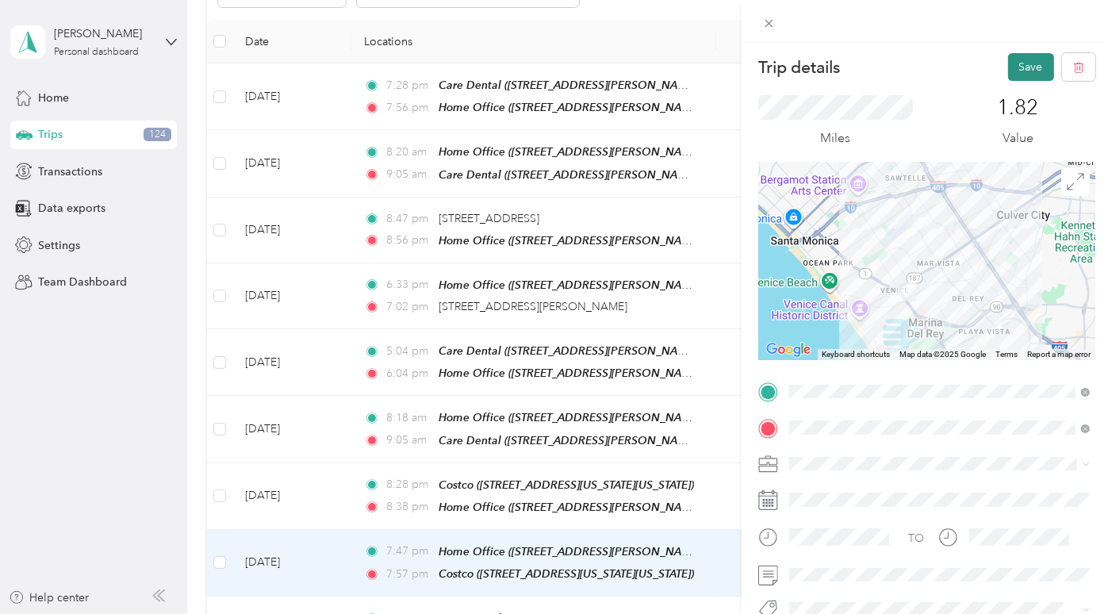
click at [1027, 66] on button "Save" at bounding box center [1031, 67] width 46 height 28
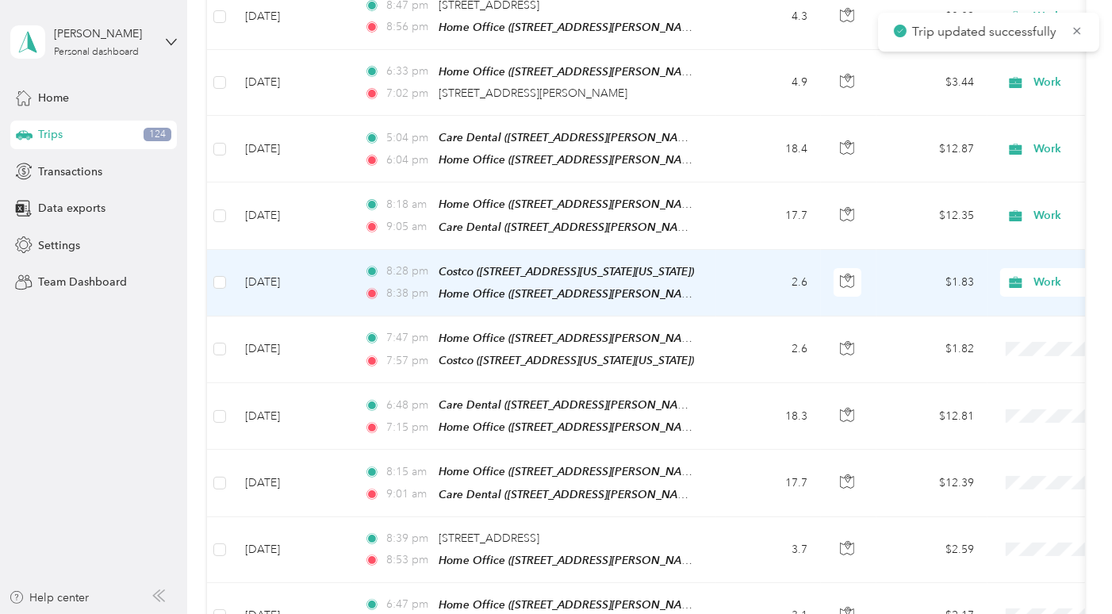
scroll to position [560, 0]
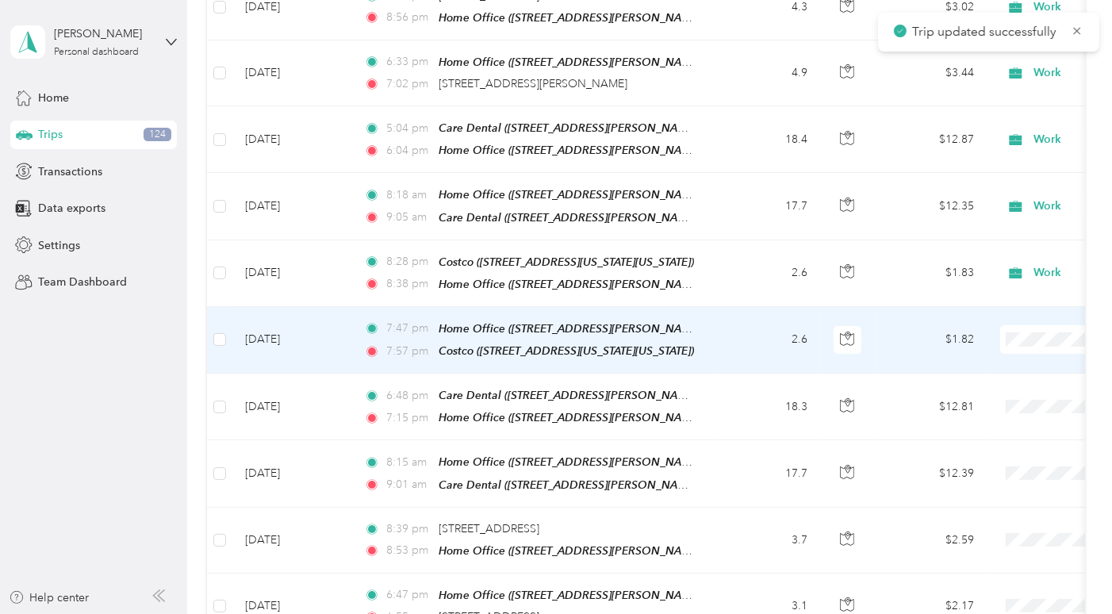
click at [740, 307] on td "2.6" at bounding box center [768, 340] width 105 height 67
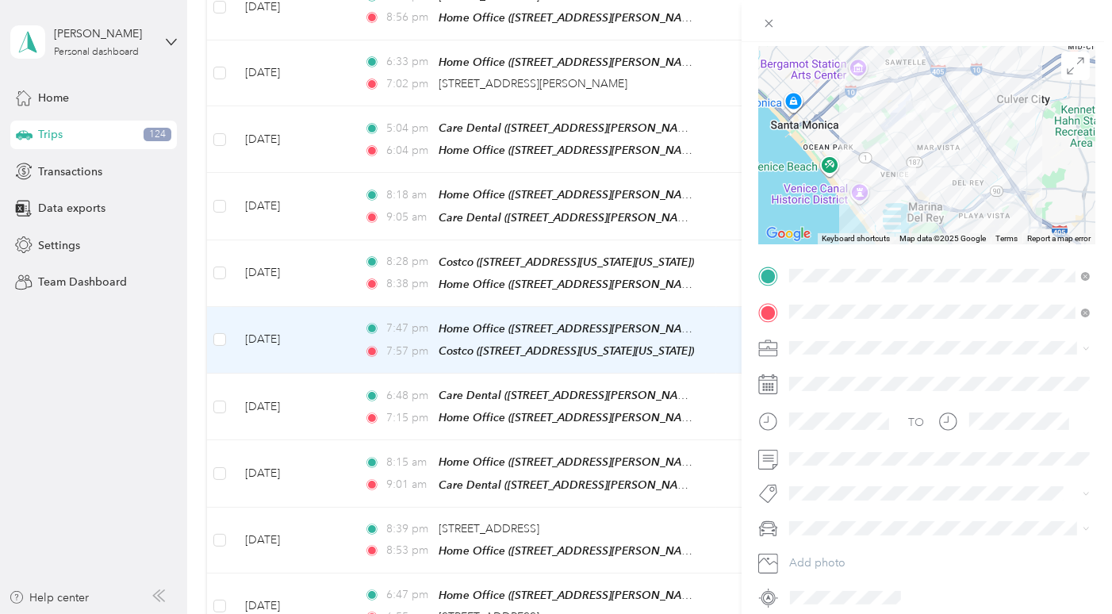
scroll to position [117, 0]
click at [840, 379] on li "Work" at bounding box center [939, 374] width 312 height 28
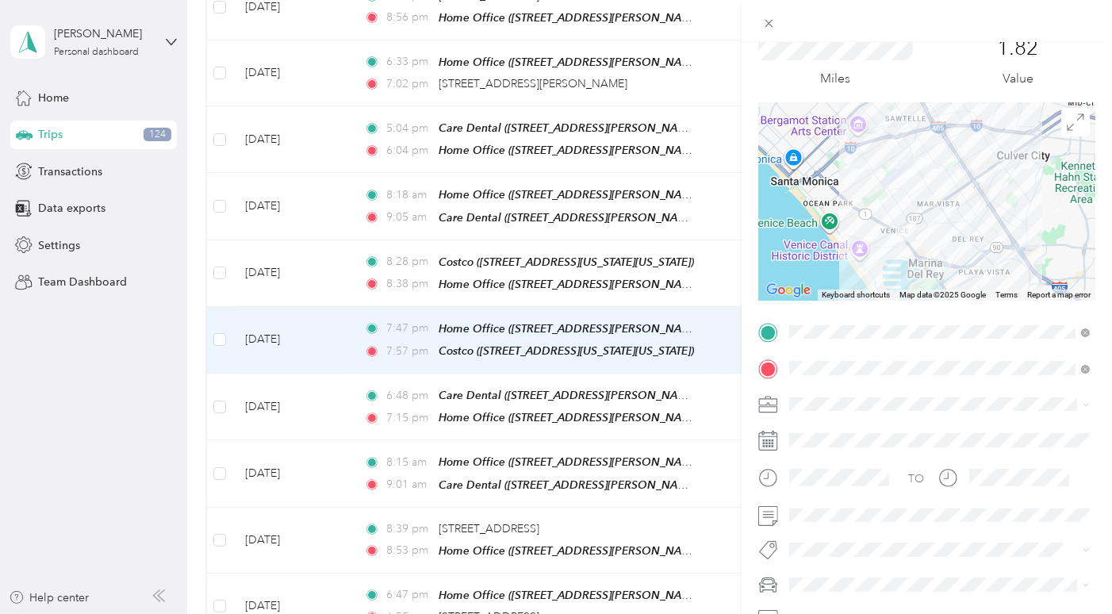
scroll to position [0, 0]
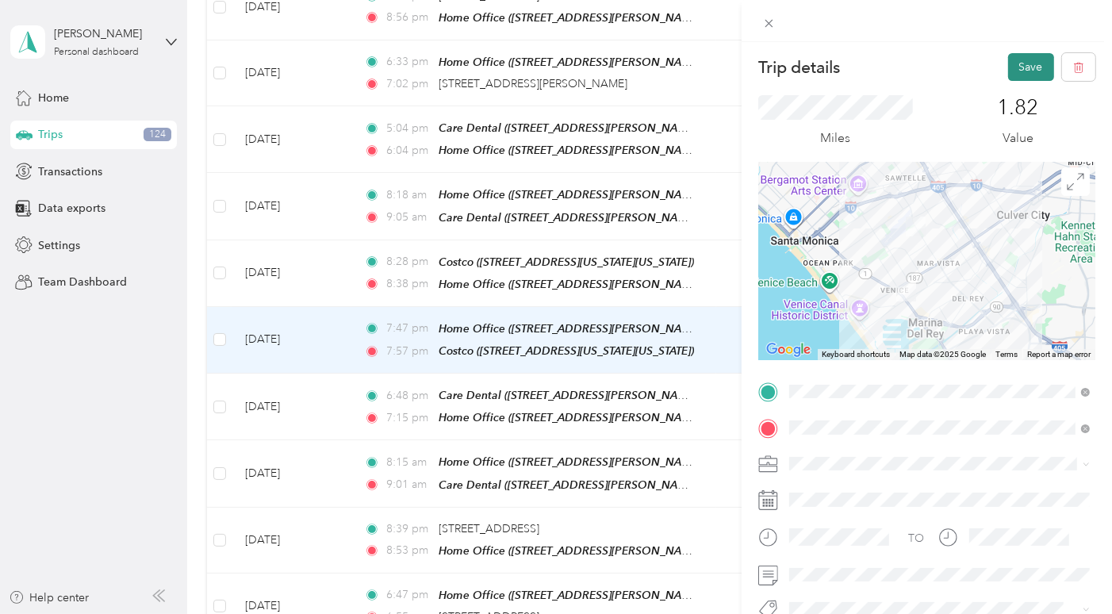
click at [1024, 63] on button "Save" at bounding box center [1031, 67] width 46 height 28
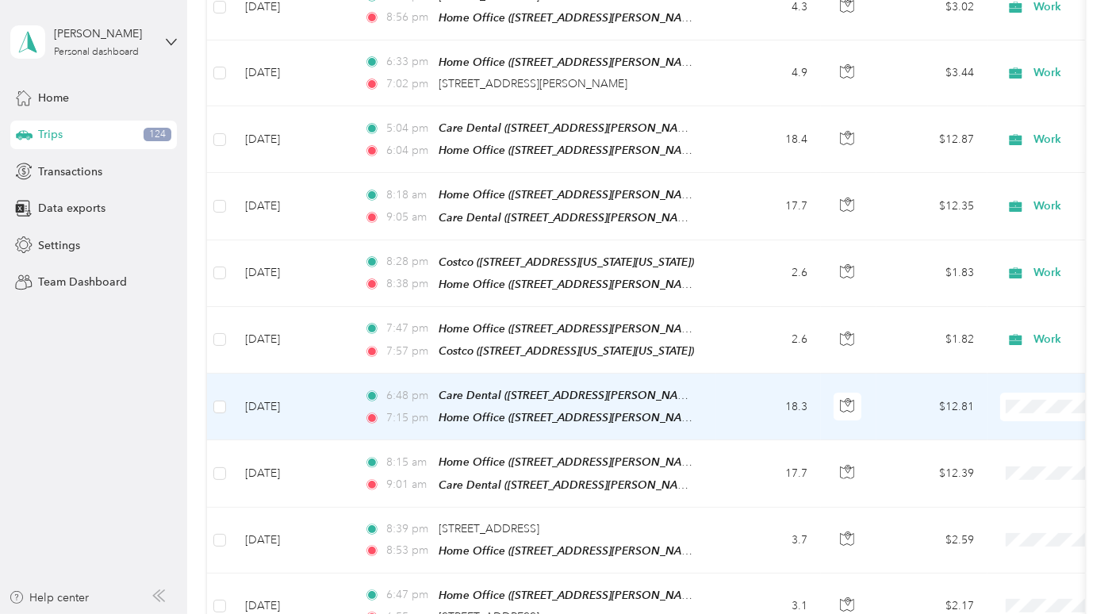
click at [718, 373] on td "18.3" at bounding box center [768, 406] width 105 height 67
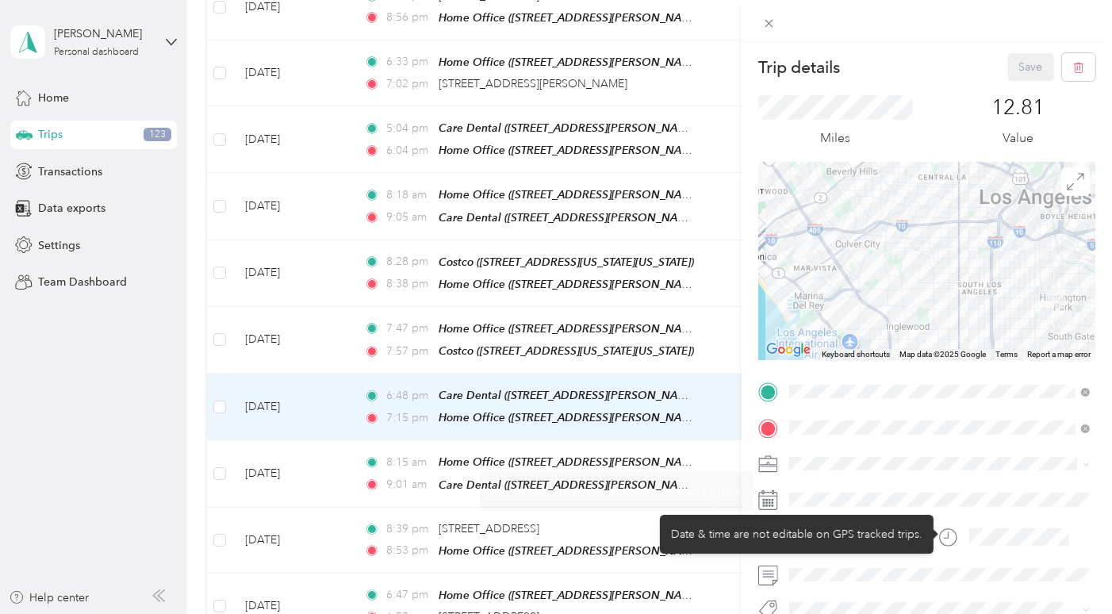
scroll to position [37, 0]
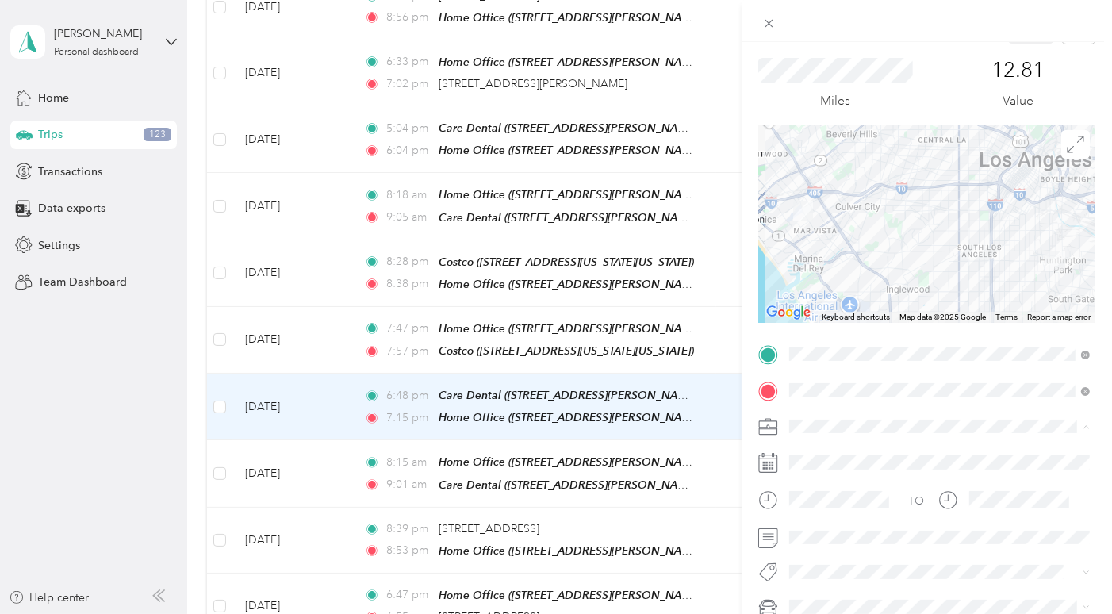
click at [818, 228] on span "Work" at bounding box center [807, 230] width 27 height 13
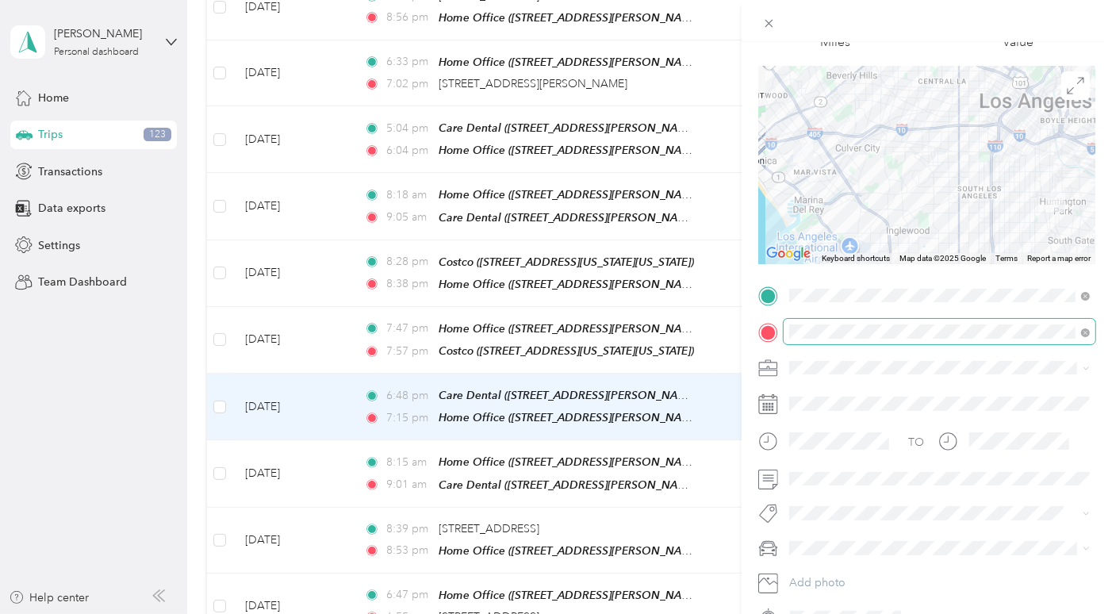
scroll to position [98, 0]
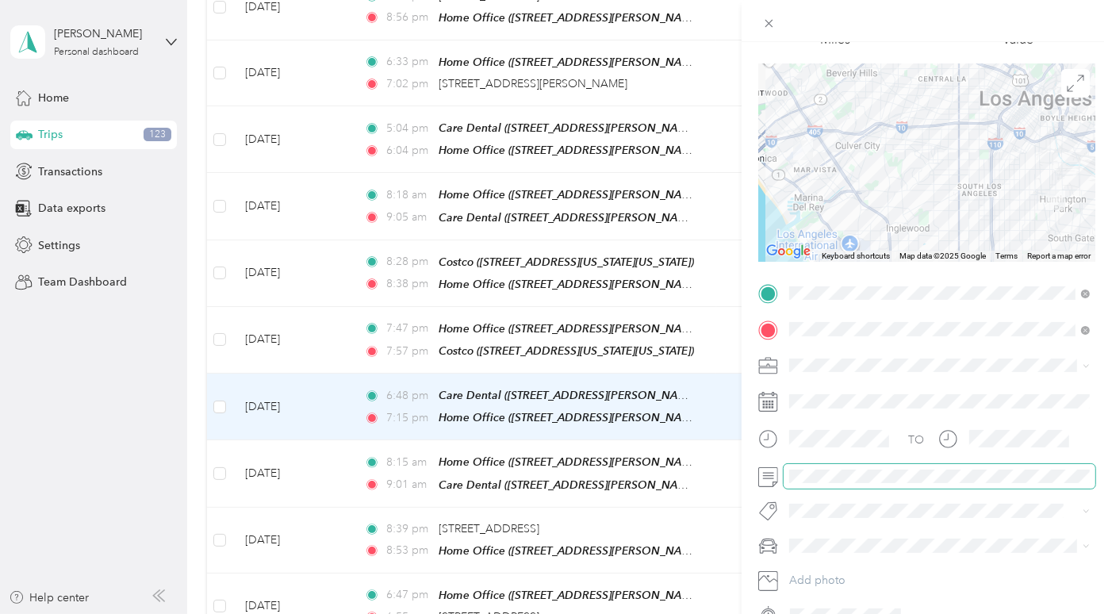
click at [821, 466] on span at bounding box center [939, 476] width 312 height 25
click at [840, 462] on div "Mazda" at bounding box center [938, 461] width 289 height 17
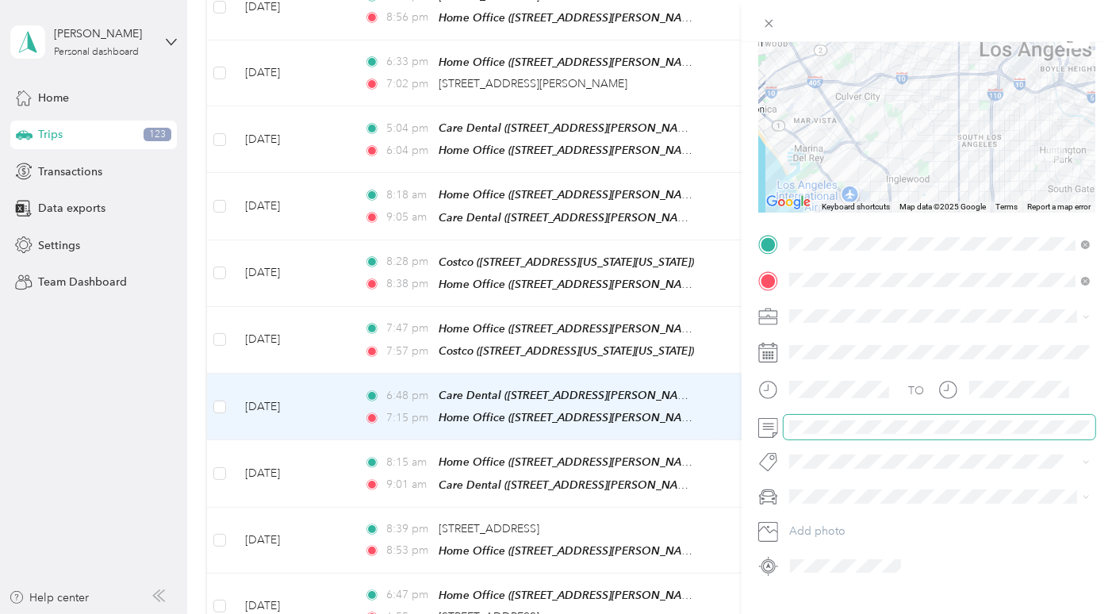
scroll to position [168, 0]
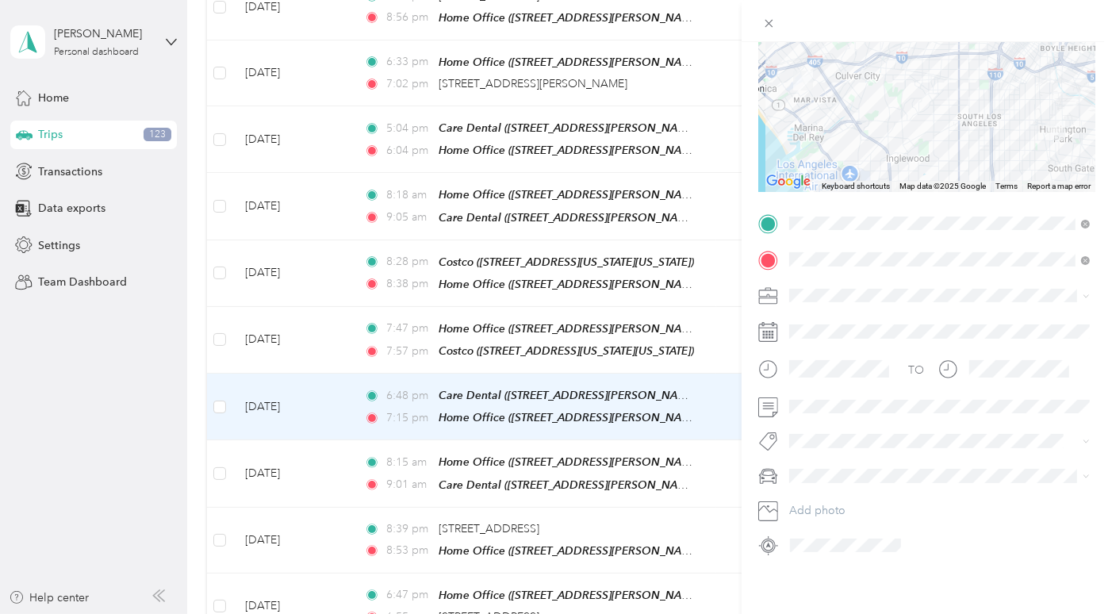
click at [818, 531] on div "Mazda" at bounding box center [929, 523] width 271 height 17
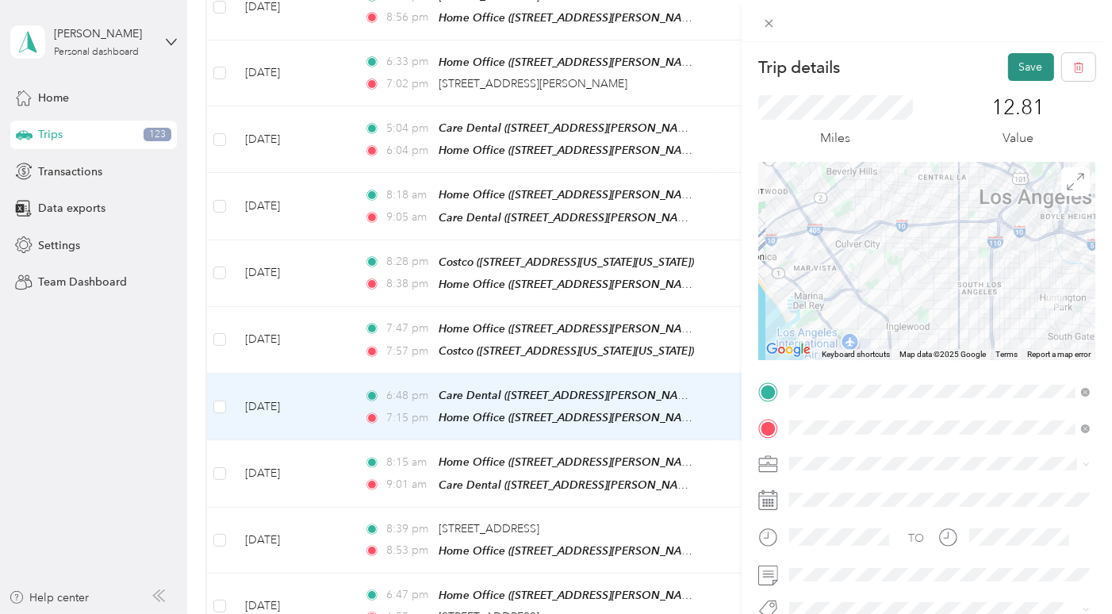
click at [1041, 53] on button "Save" at bounding box center [1031, 67] width 46 height 28
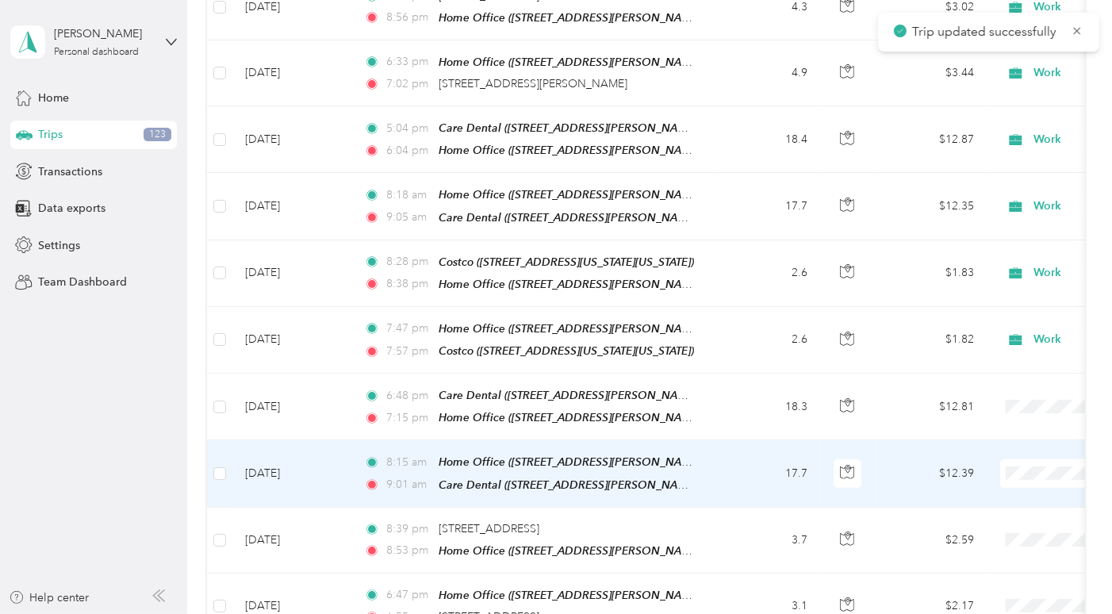
click at [741, 440] on td "17.7" at bounding box center [768, 473] width 105 height 67
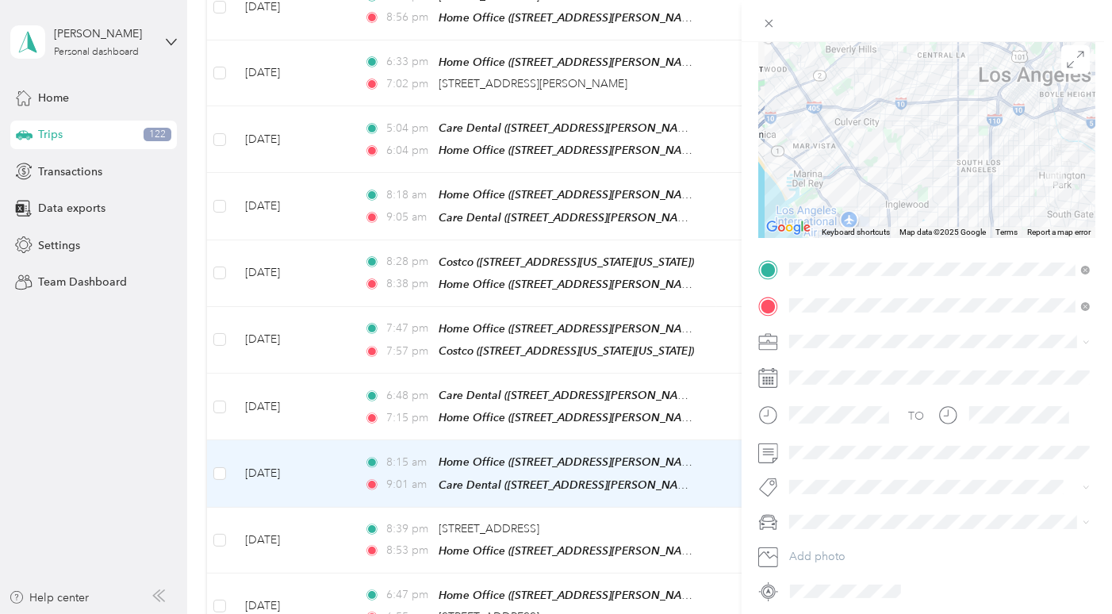
scroll to position [168, 0]
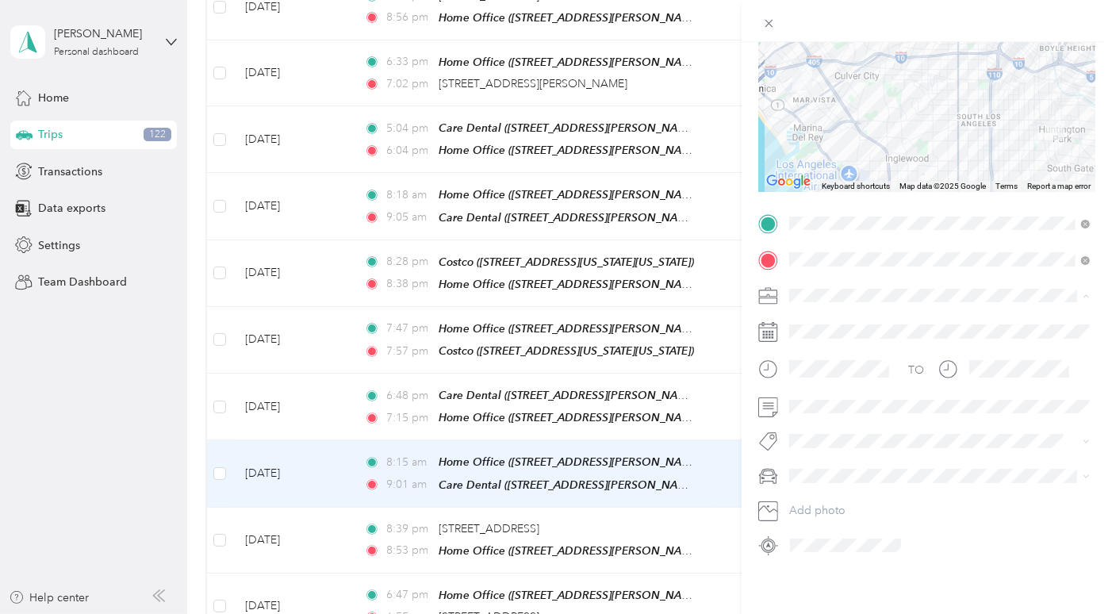
click at [831, 347] on span "Personal" at bounding box center [815, 349] width 42 height 13
click at [859, 325] on li "Work" at bounding box center [939, 322] width 312 height 28
click at [813, 415] on span at bounding box center [939, 406] width 312 height 25
click at [826, 516] on li "Mazda" at bounding box center [939, 530] width 312 height 28
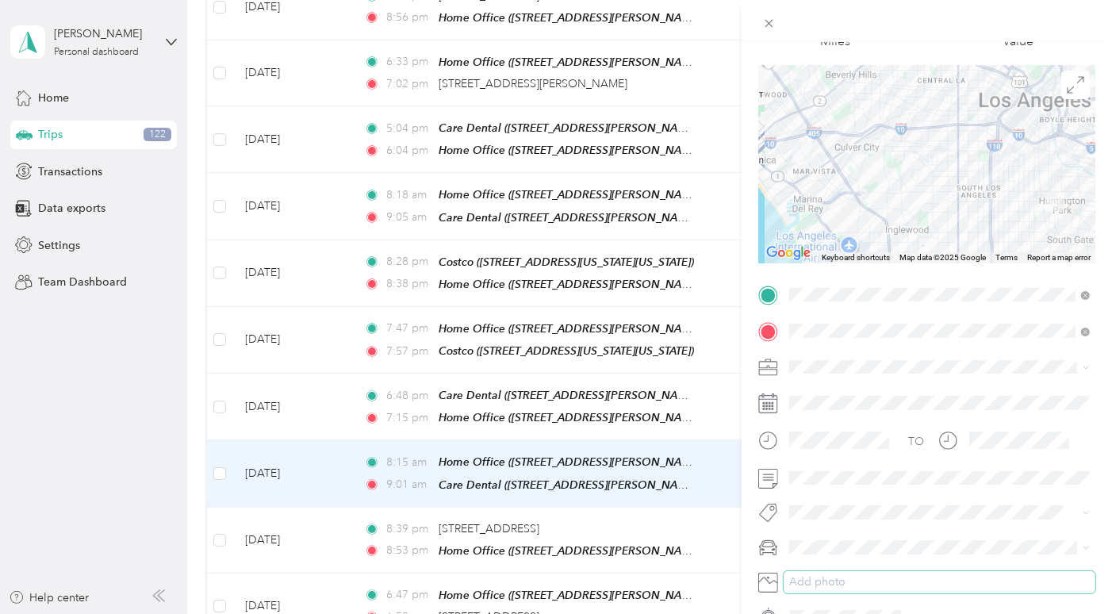
scroll to position [0, 0]
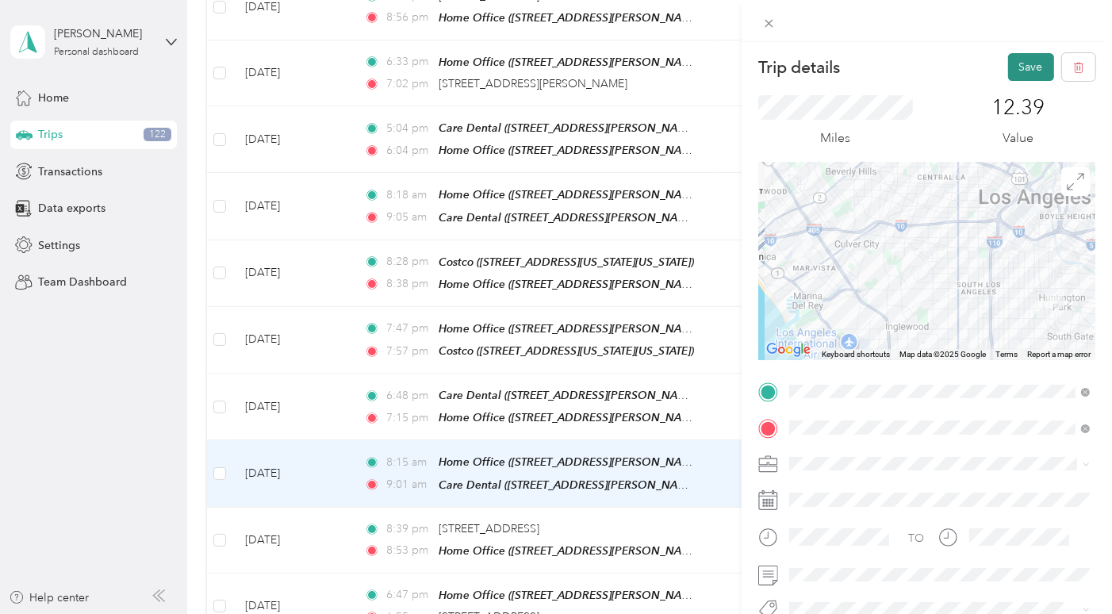
click at [1021, 69] on button "Save" at bounding box center [1031, 67] width 46 height 28
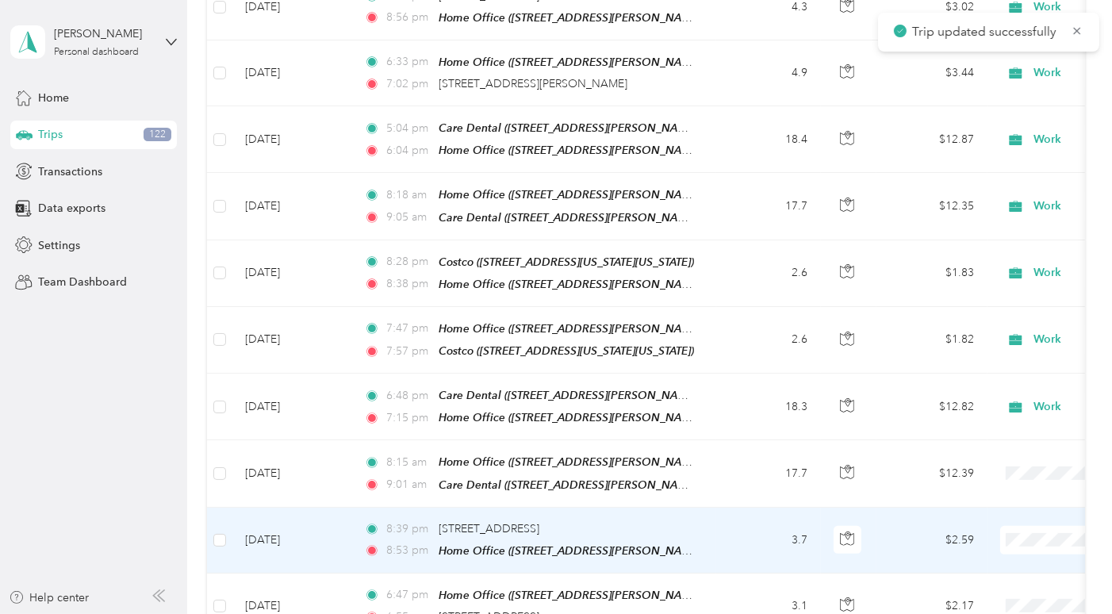
click at [748, 507] on td "3.7" at bounding box center [768, 540] width 105 height 66
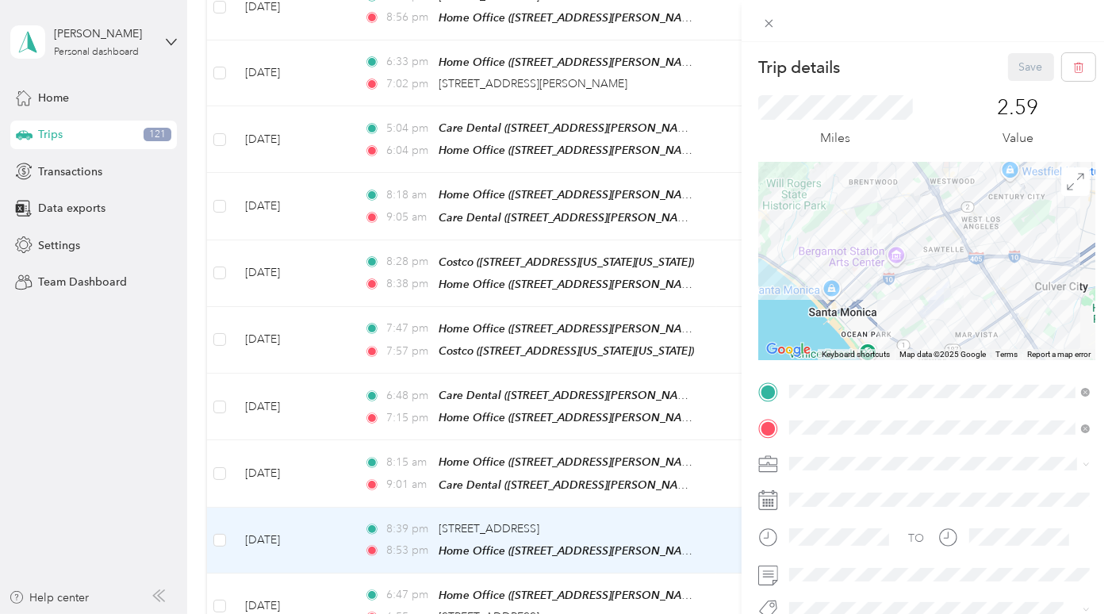
click at [832, 303] on li "Personal" at bounding box center [939, 290] width 312 height 28
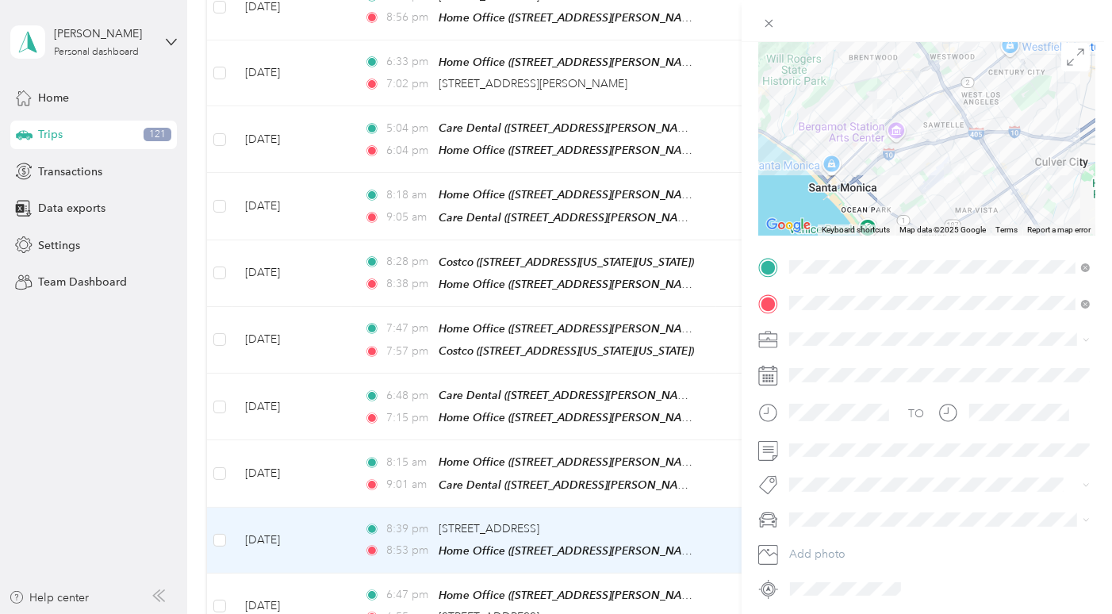
scroll to position [168, 0]
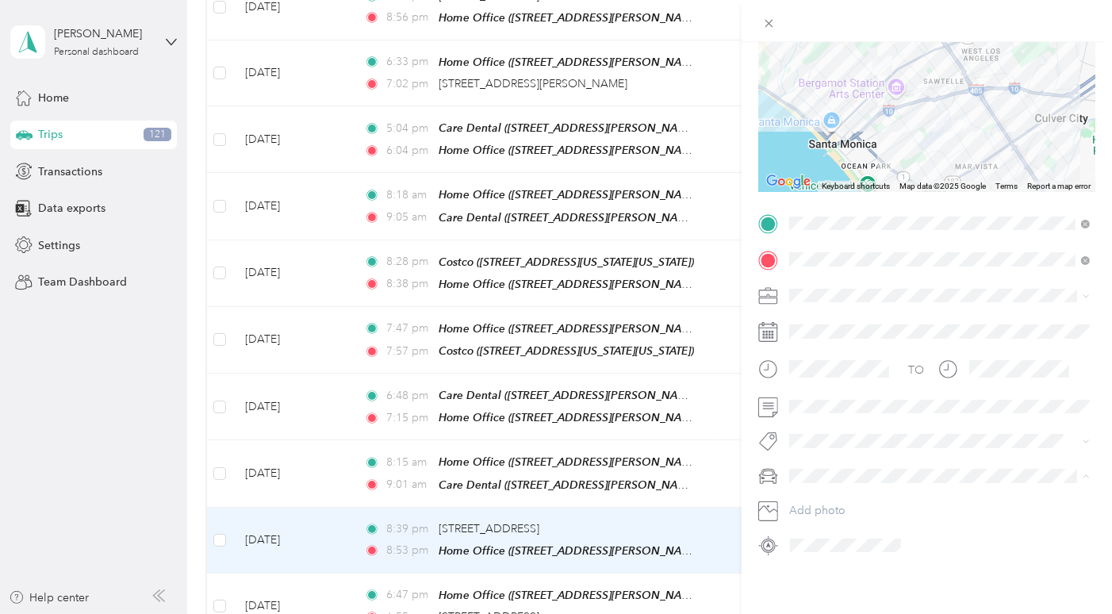
click at [827, 520] on li "Mazda" at bounding box center [939, 530] width 312 height 28
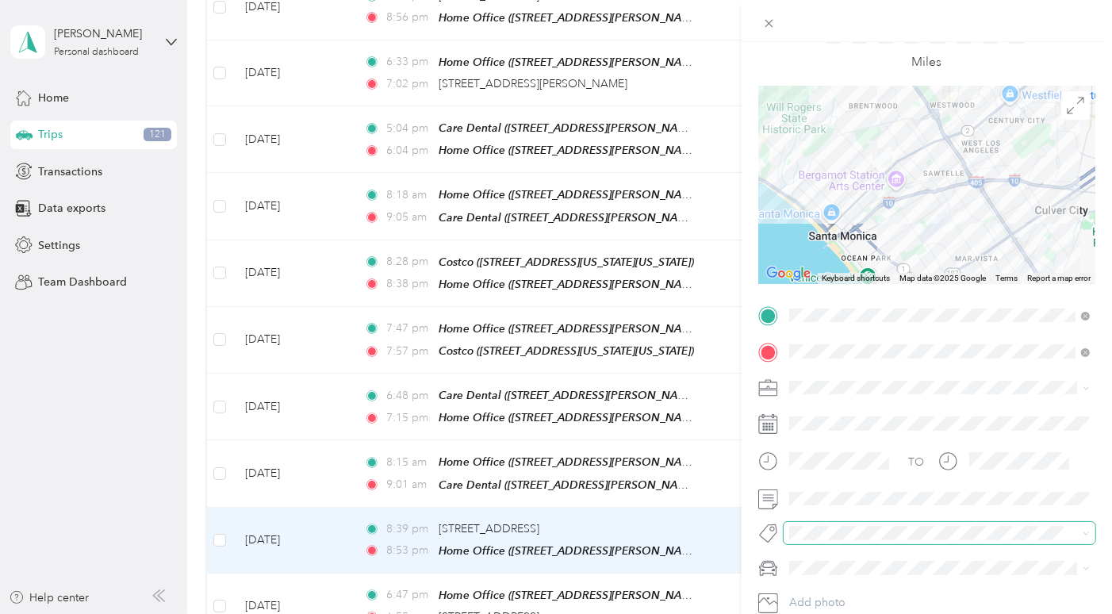
scroll to position [0, 0]
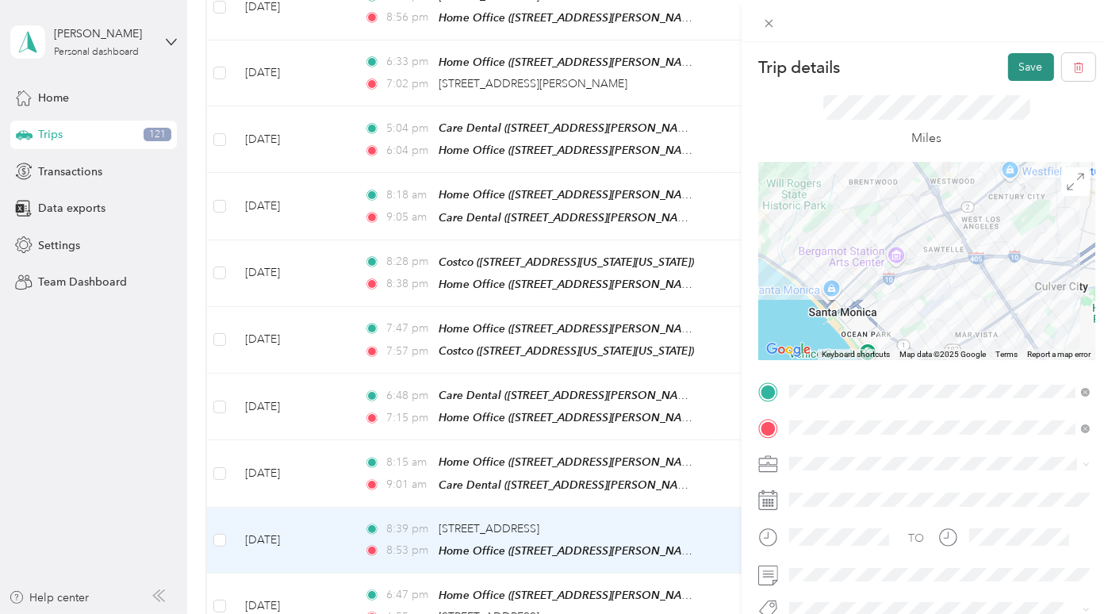
click at [1019, 66] on button "Save" at bounding box center [1031, 67] width 46 height 28
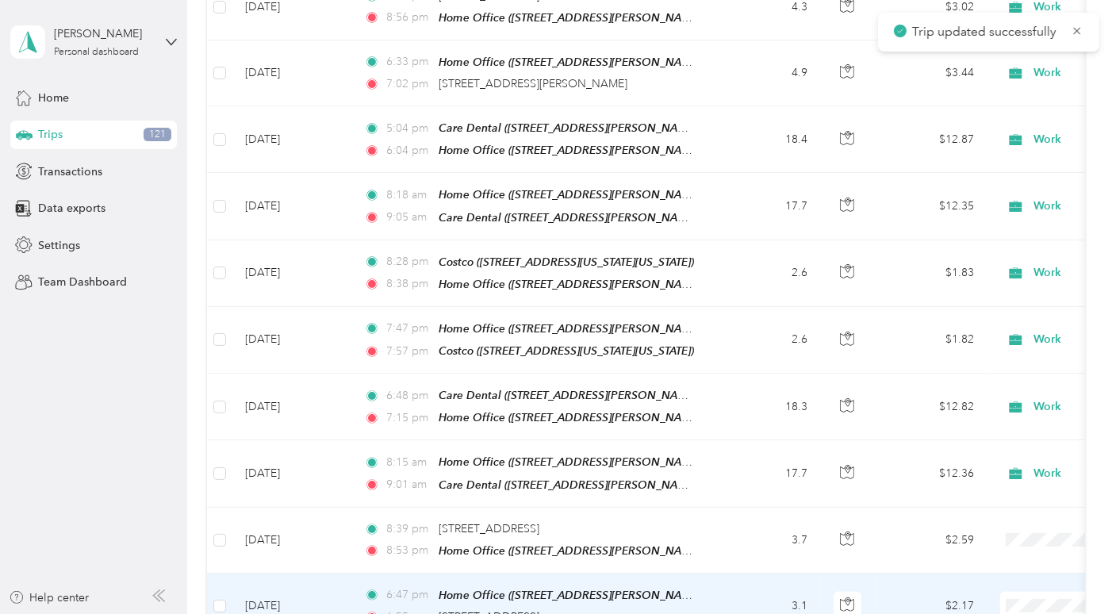
click at [729, 573] on td "3.1" at bounding box center [768, 606] width 105 height 66
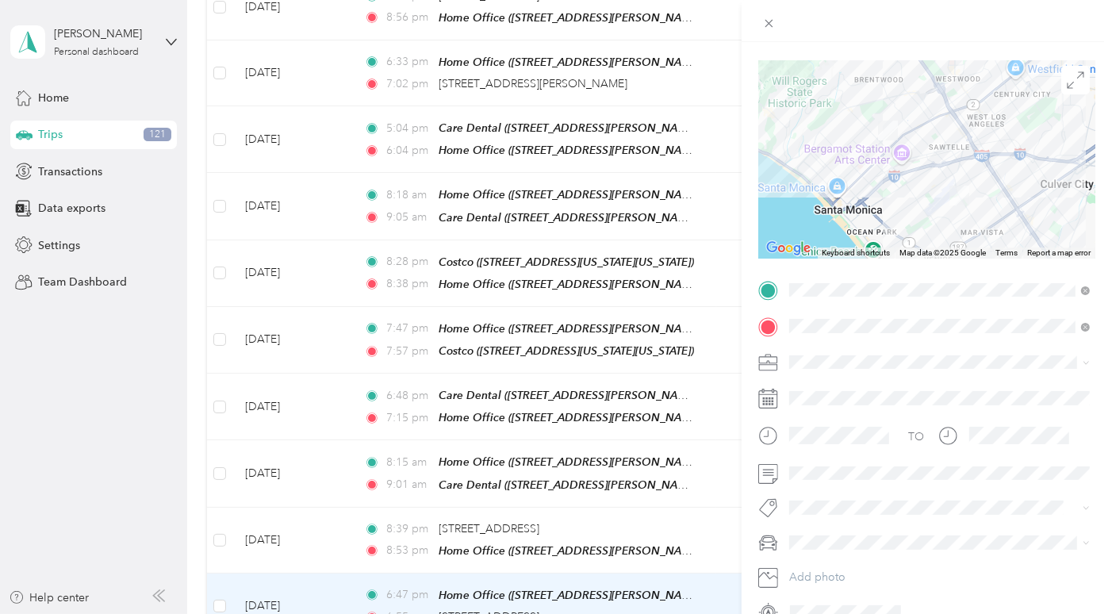
scroll to position [168, 0]
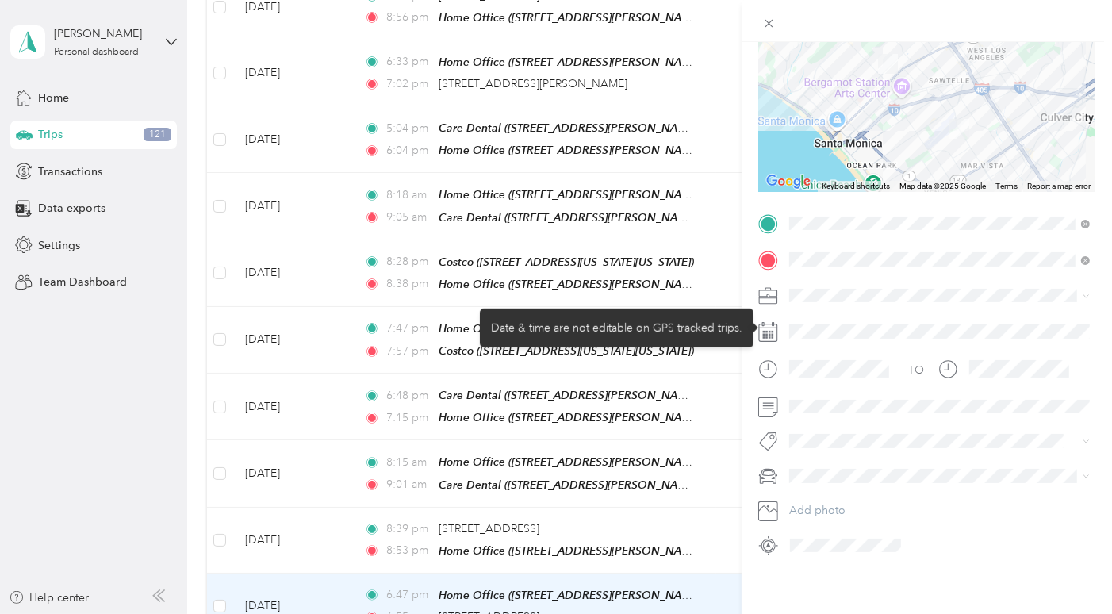
click at [830, 327] on div at bounding box center [939, 331] width 312 height 25
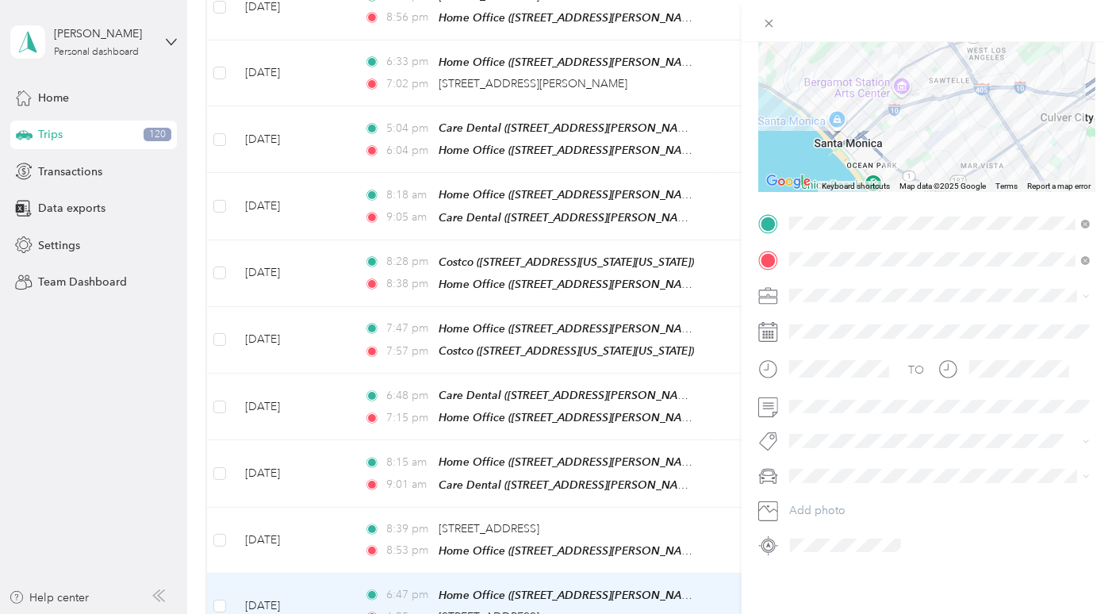
click at [835, 350] on span "Personal" at bounding box center [815, 348] width 42 height 13
click at [830, 530] on div "Mazda" at bounding box center [938, 530] width 289 height 17
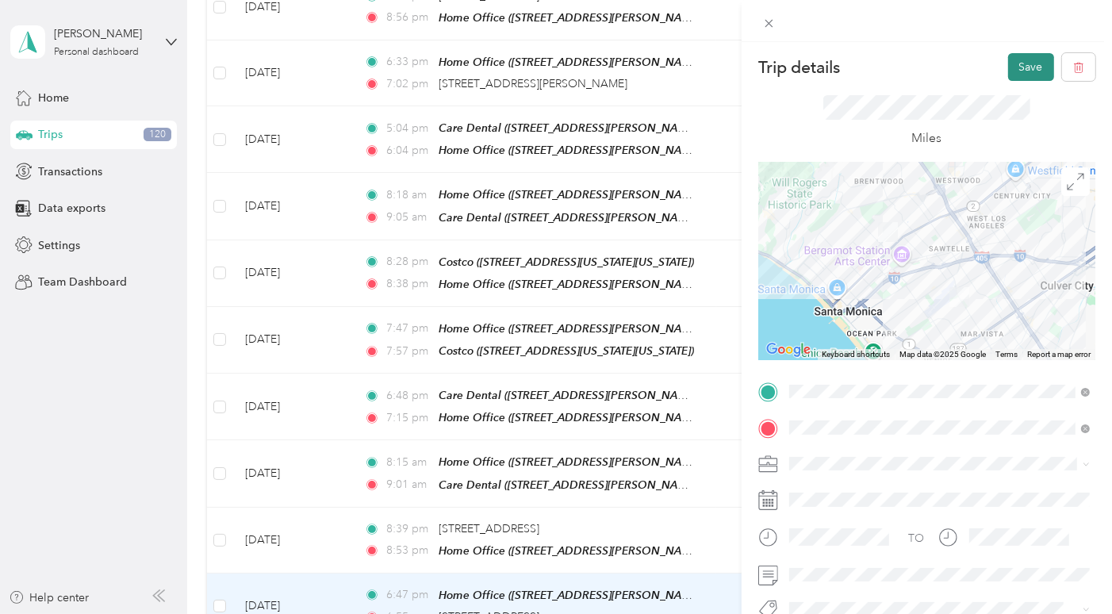
click at [1021, 66] on button "Save" at bounding box center [1031, 67] width 46 height 28
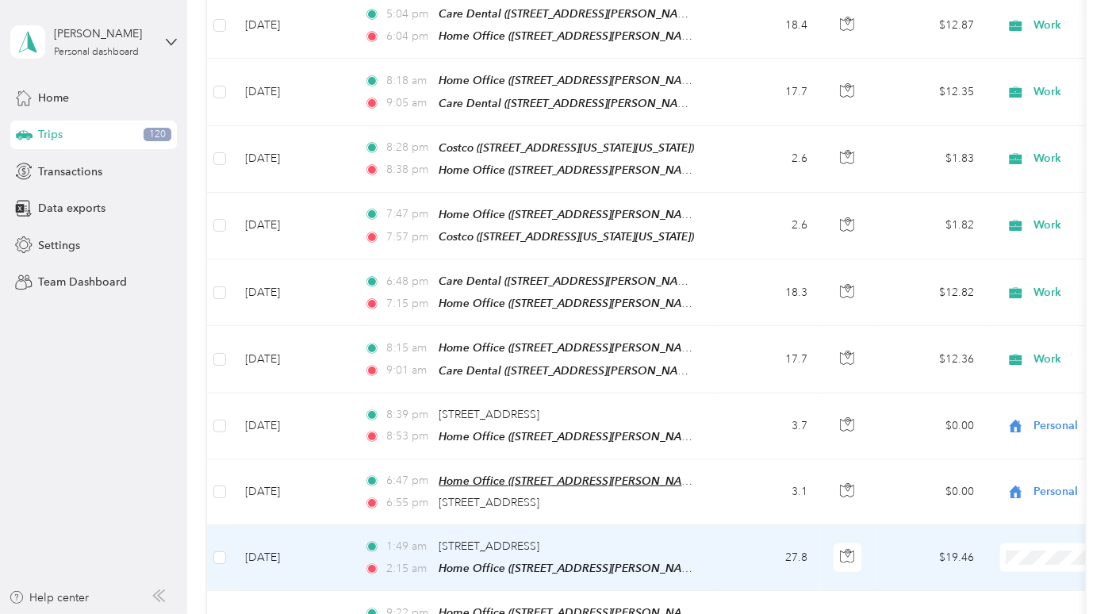
scroll to position [733, 0]
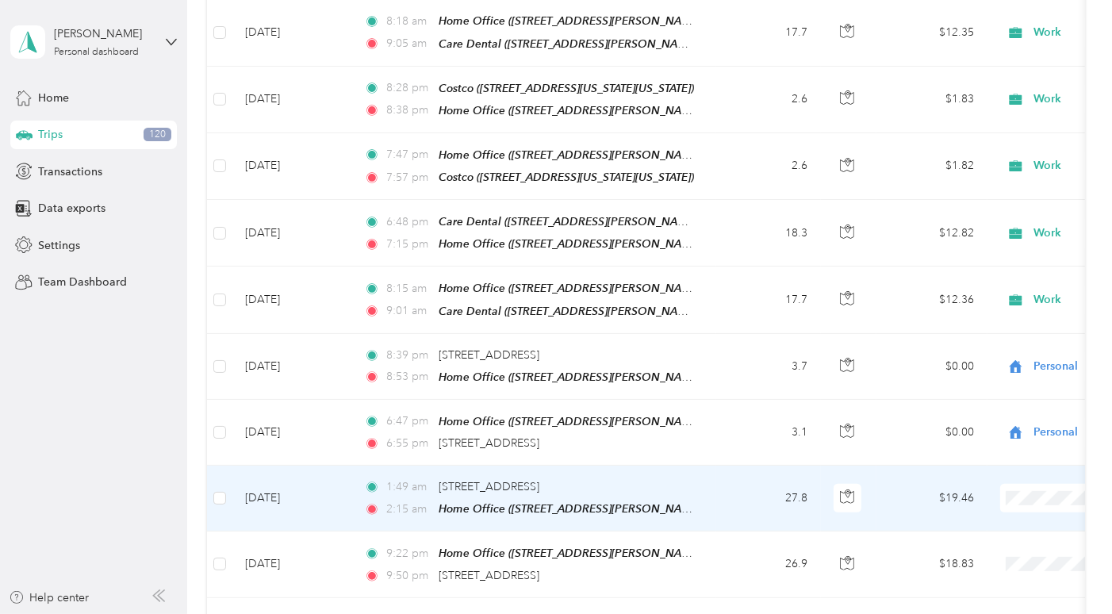
click at [733, 465] on td "27.8" at bounding box center [768, 498] width 105 height 66
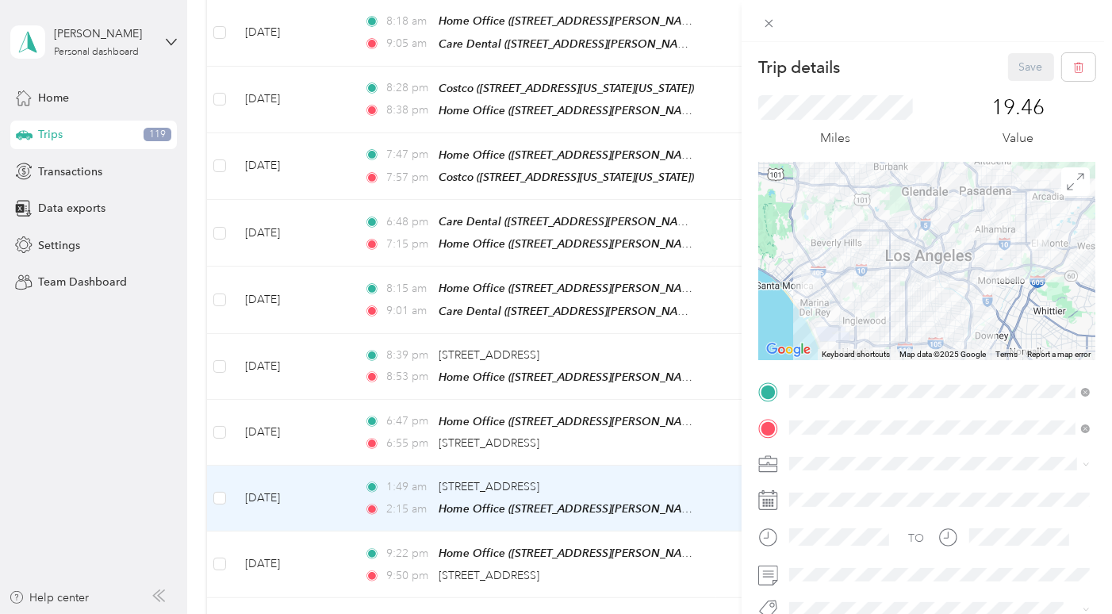
click at [823, 296] on span "Personal" at bounding box center [815, 295] width 42 height 13
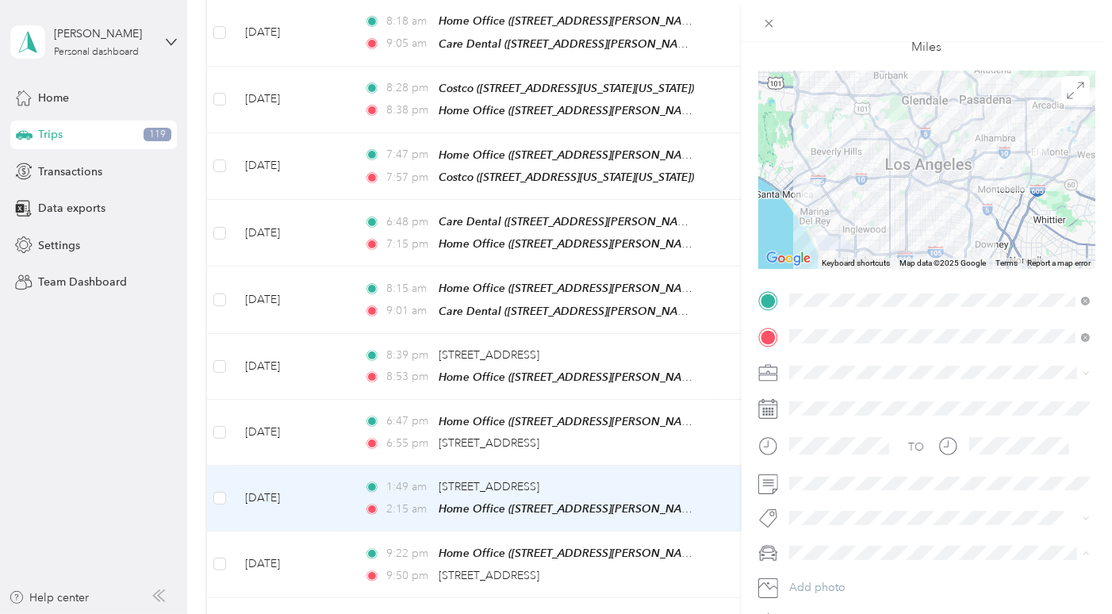
click at [831, 473] on li "Mazda" at bounding box center [939, 468] width 312 height 28
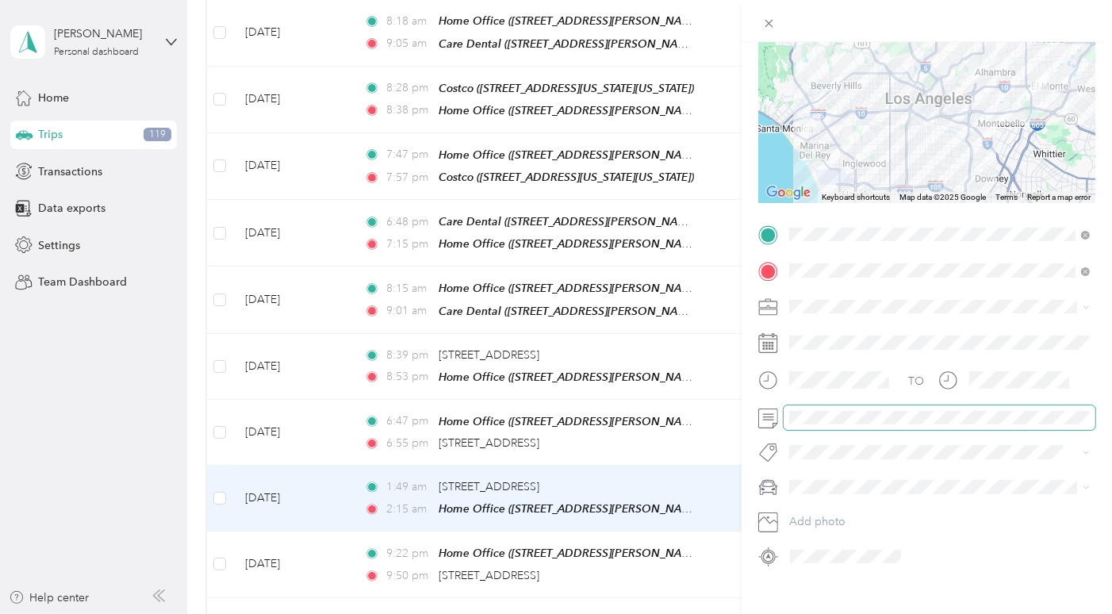
scroll to position [0, 0]
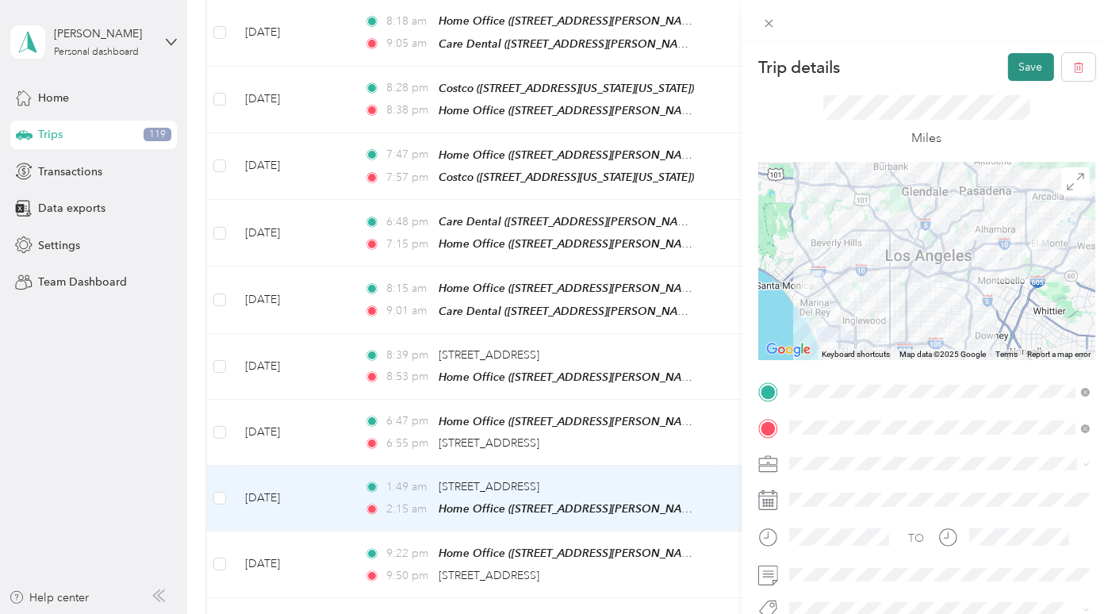
click at [1035, 64] on button "Save" at bounding box center [1031, 67] width 46 height 28
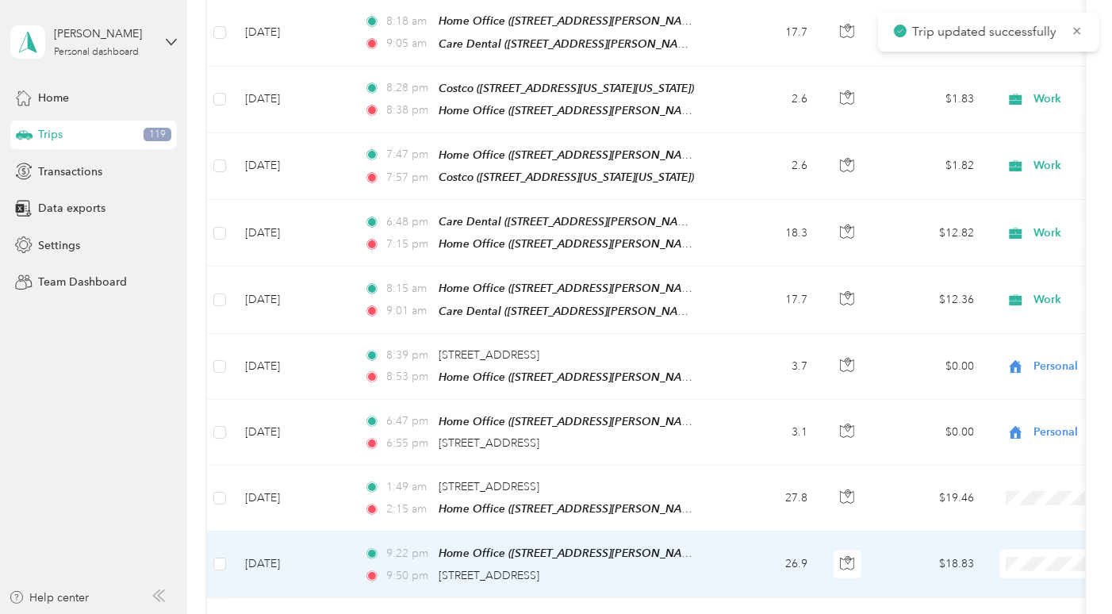
click at [726, 531] on td "26.9" at bounding box center [768, 564] width 105 height 66
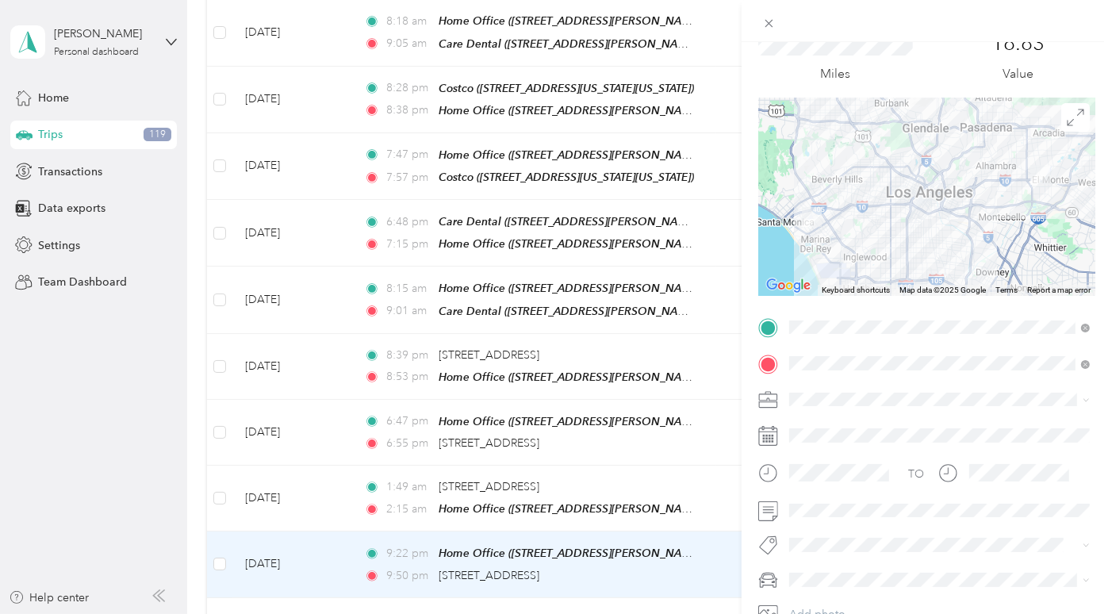
scroll to position [72, 0]
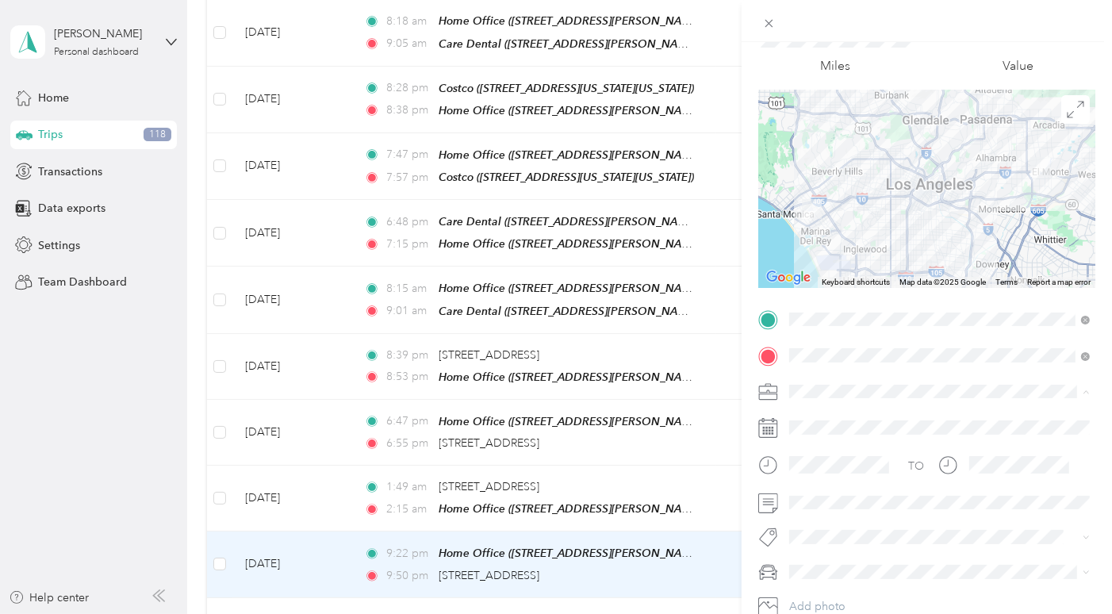
click at [827, 443] on span "Personal" at bounding box center [815, 446] width 42 height 13
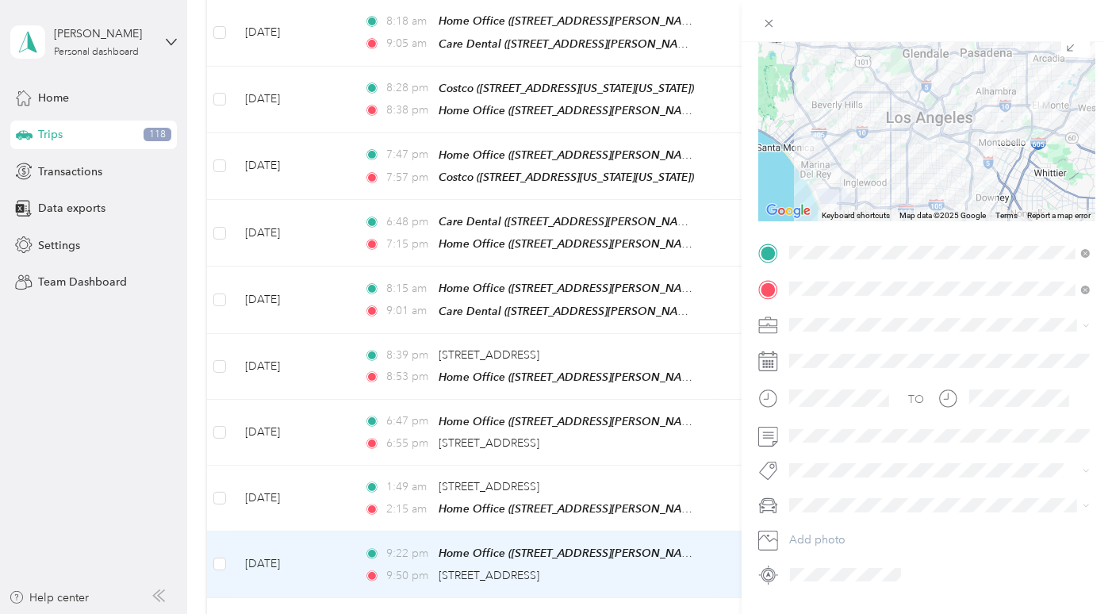
scroll to position [168, 0]
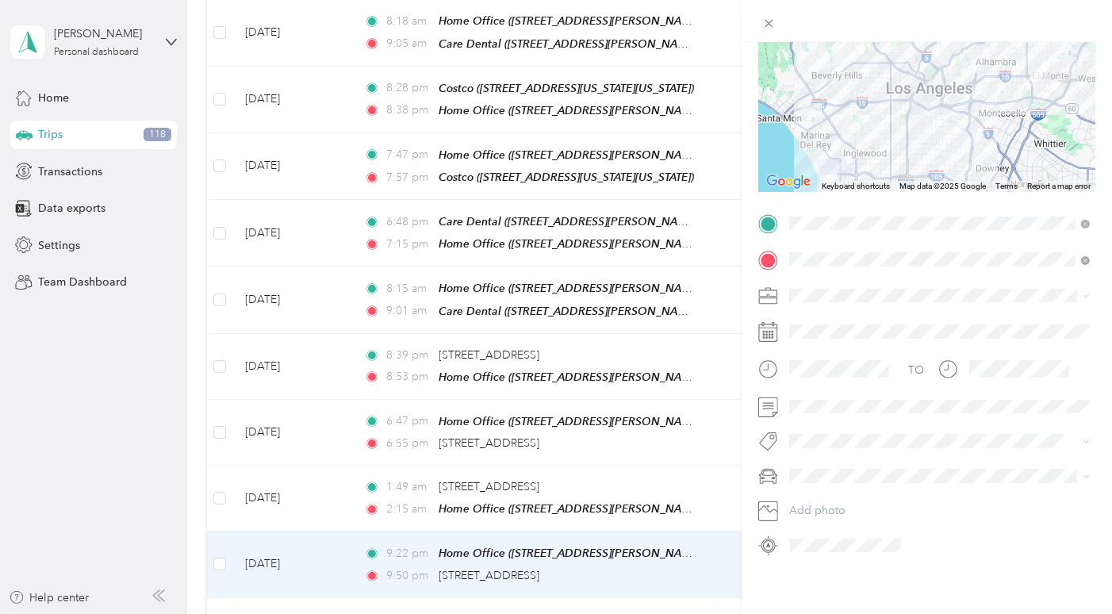
click at [832, 522] on div "Mazda" at bounding box center [938, 530] width 289 height 17
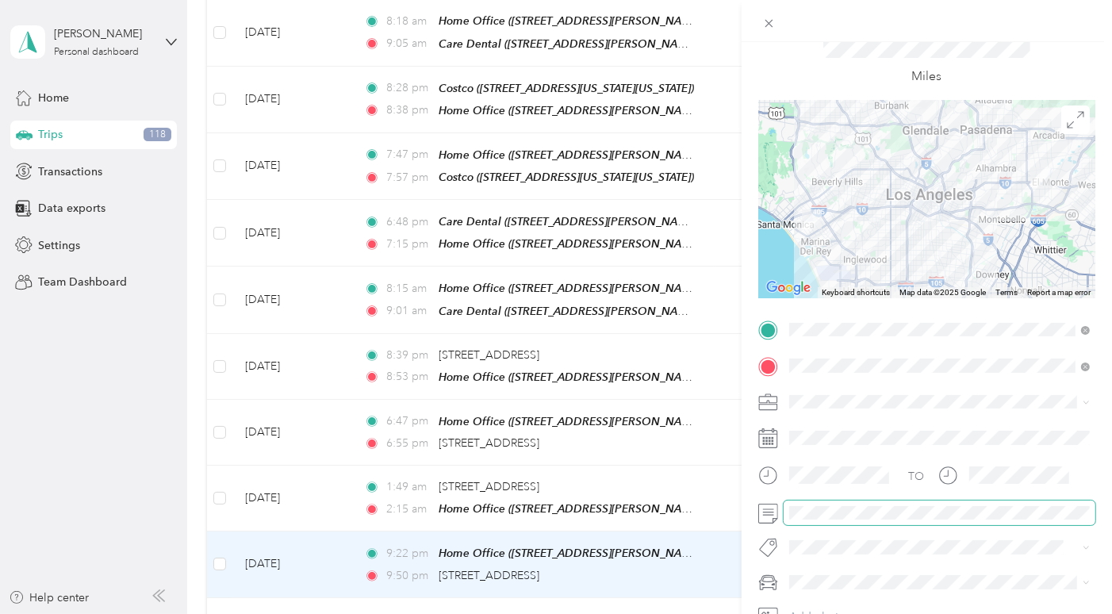
scroll to position [21, 0]
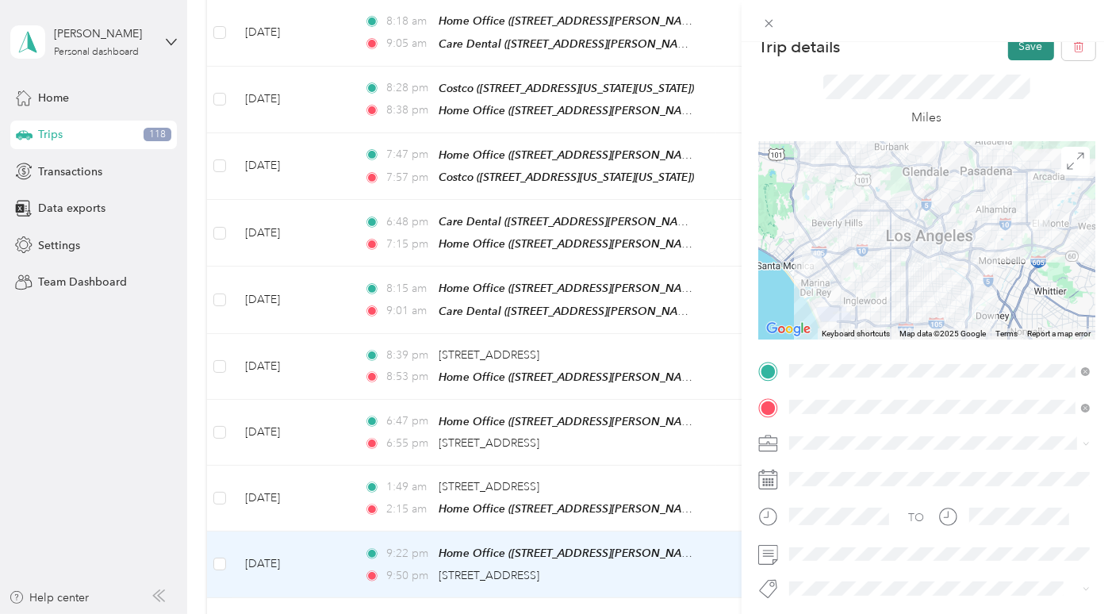
click at [1023, 52] on button "Save" at bounding box center [1031, 47] width 46 height 28
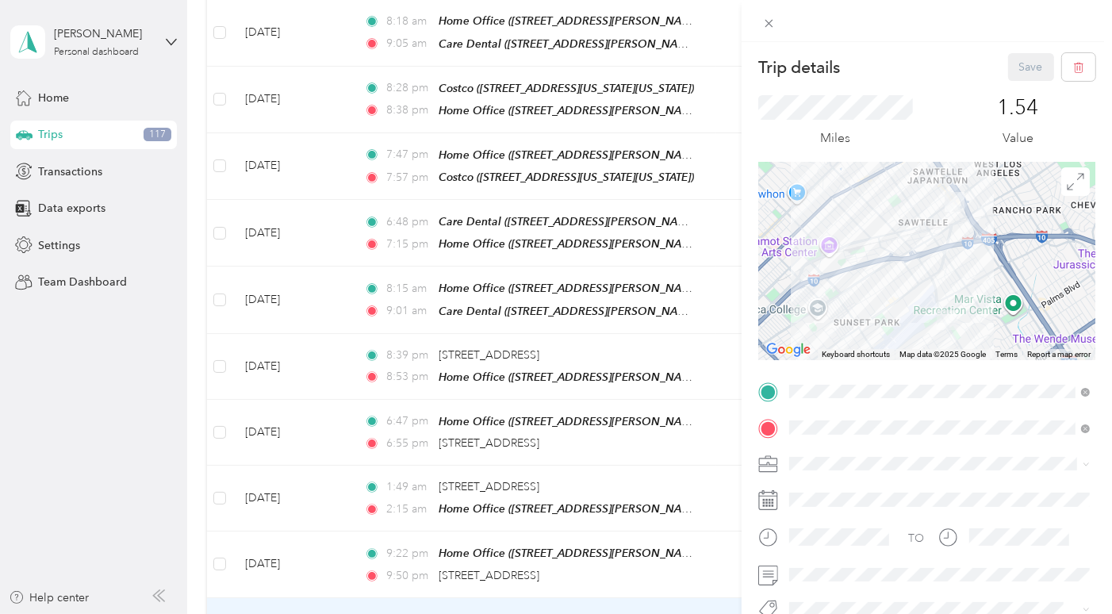
click at [195, 456] on div "Trip details Save This trip cannot be edited because it is either under review,…" at bounding box center [556, 307] width 1112 height 614
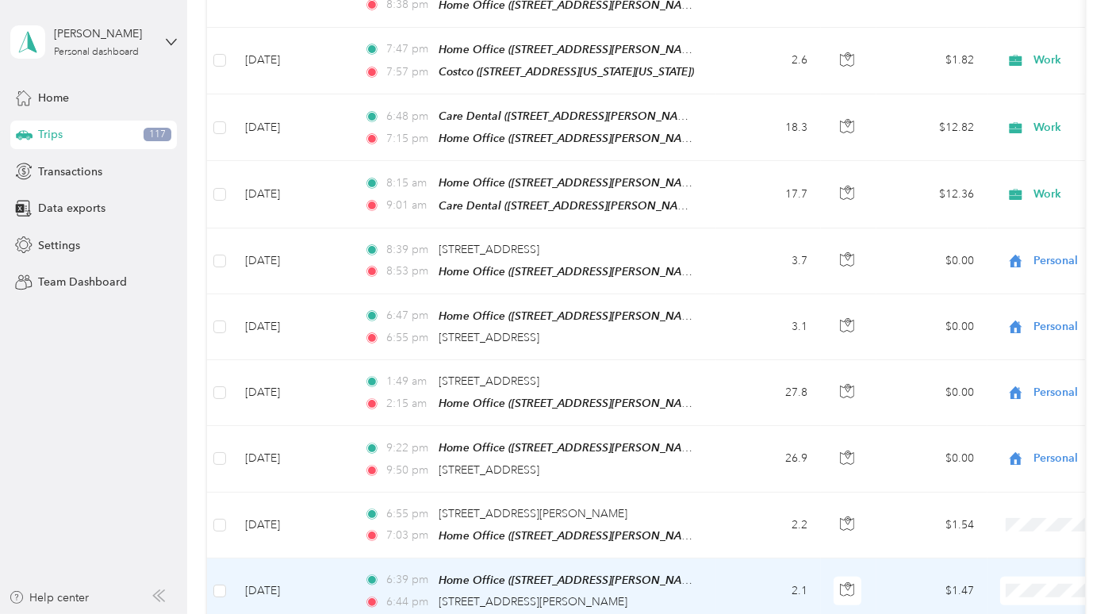
scroll to position [838, 0]
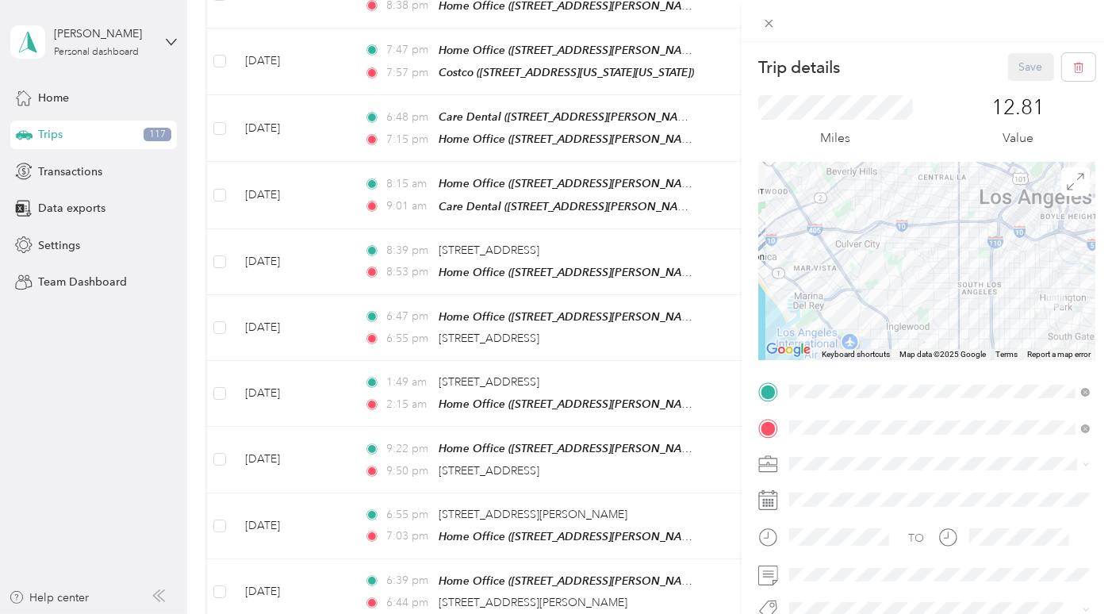
scroll to position [52, 0]
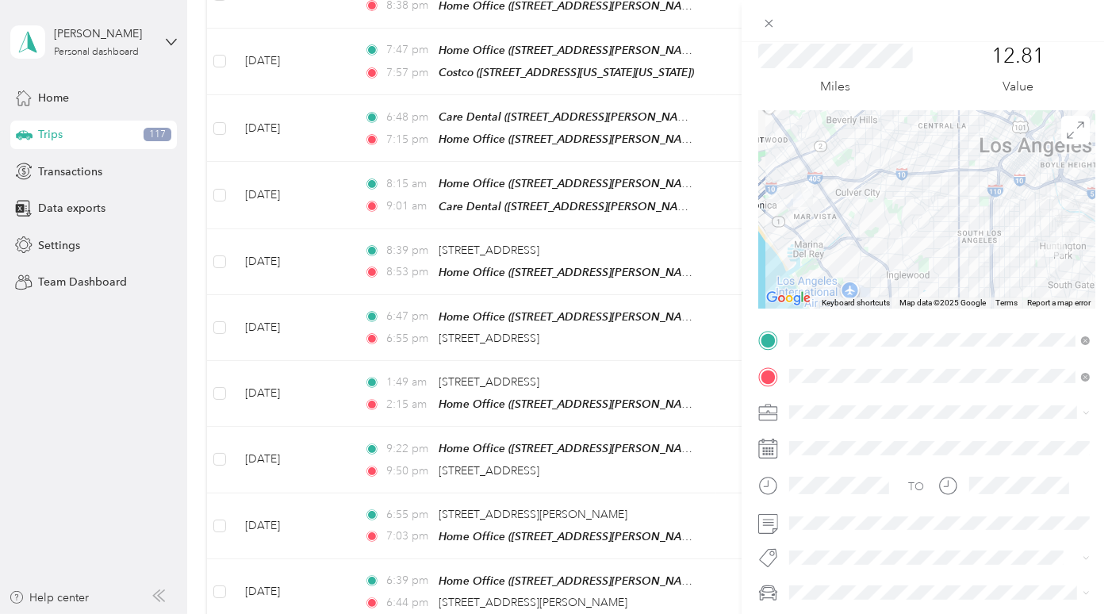
click at [812, 220] on li "Work" at bounding box center [939, 216] width 312 height 28
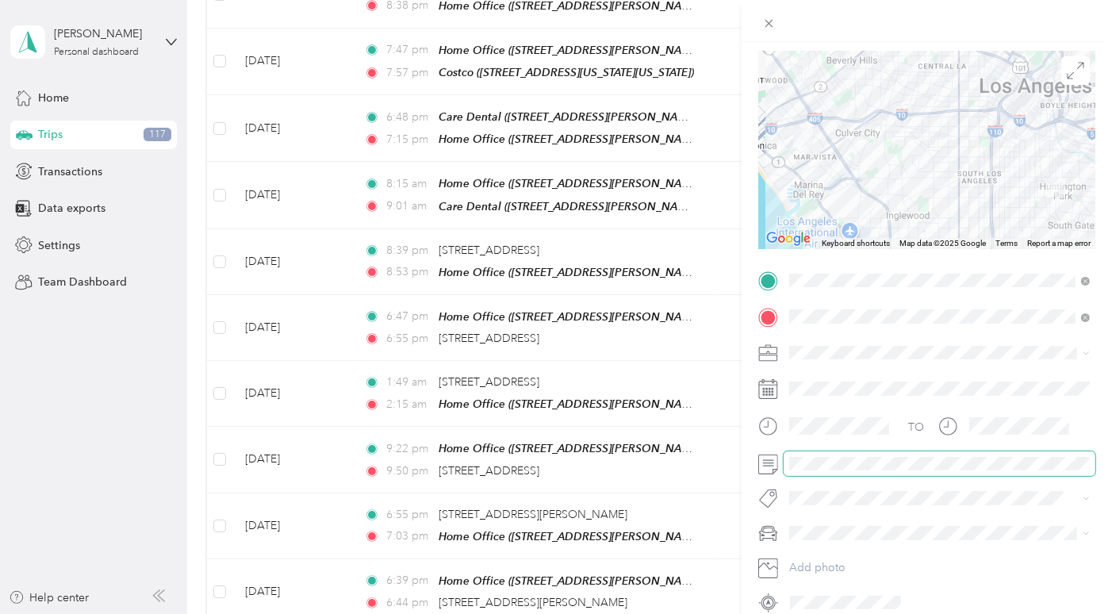
click at [820, 455] on span at bounding box center [939, 463] width 312 height 25
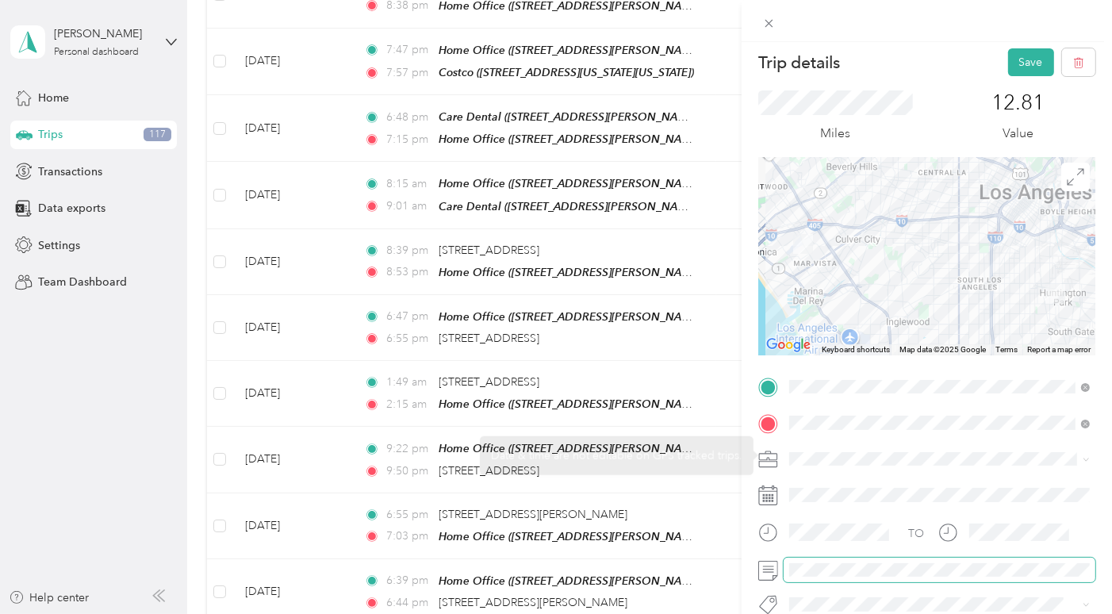
scroll to position [0, 0]
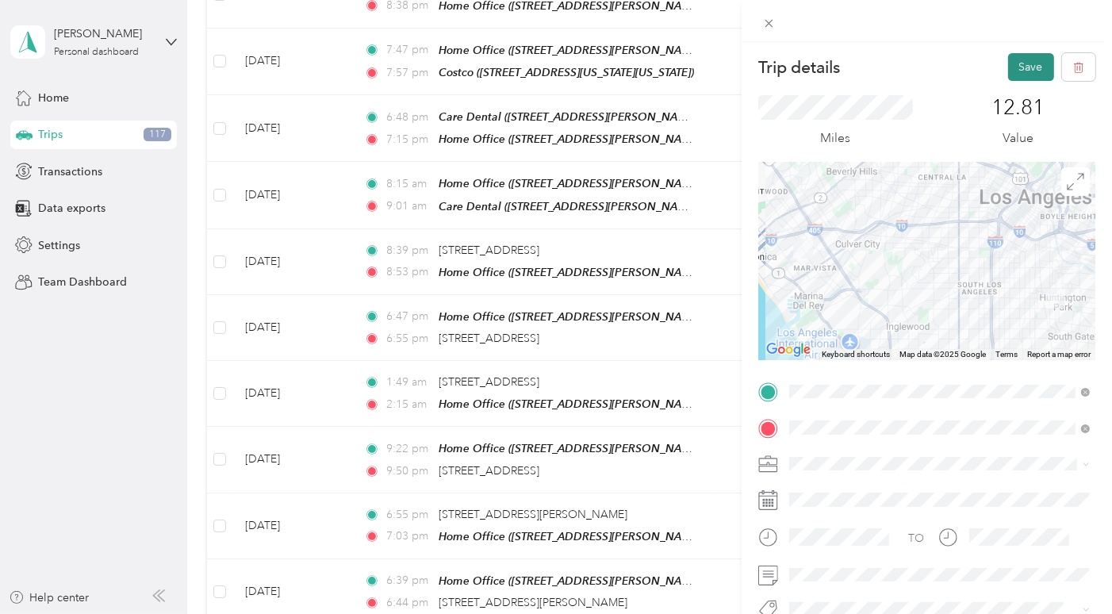
click at [1015, 74] on button "Save" at bounding box center [1031, 67] width 46 height 28
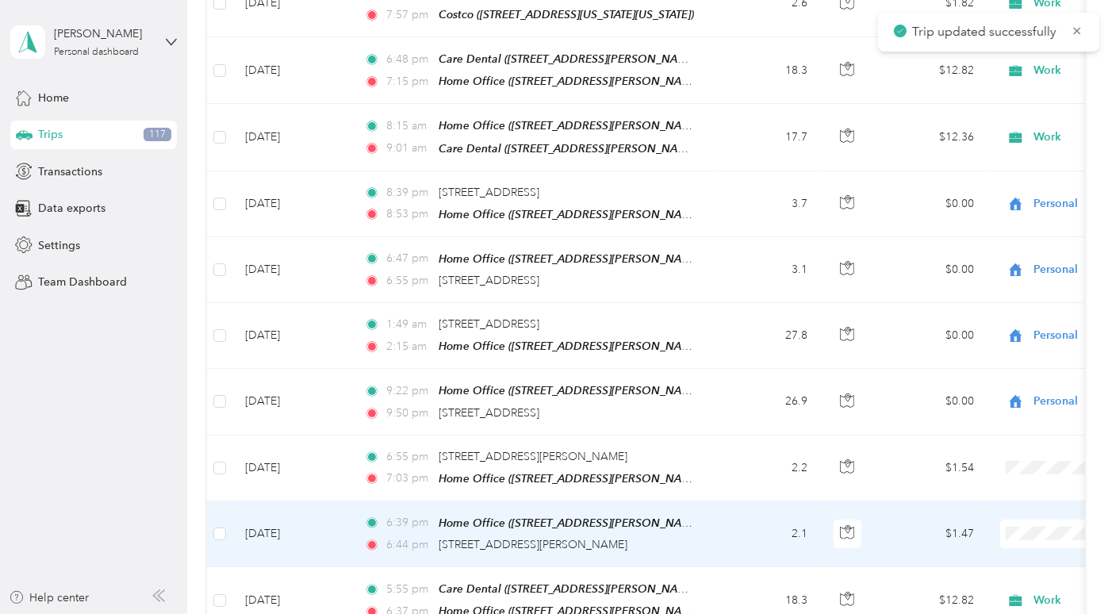
scroll to position [897, 0]
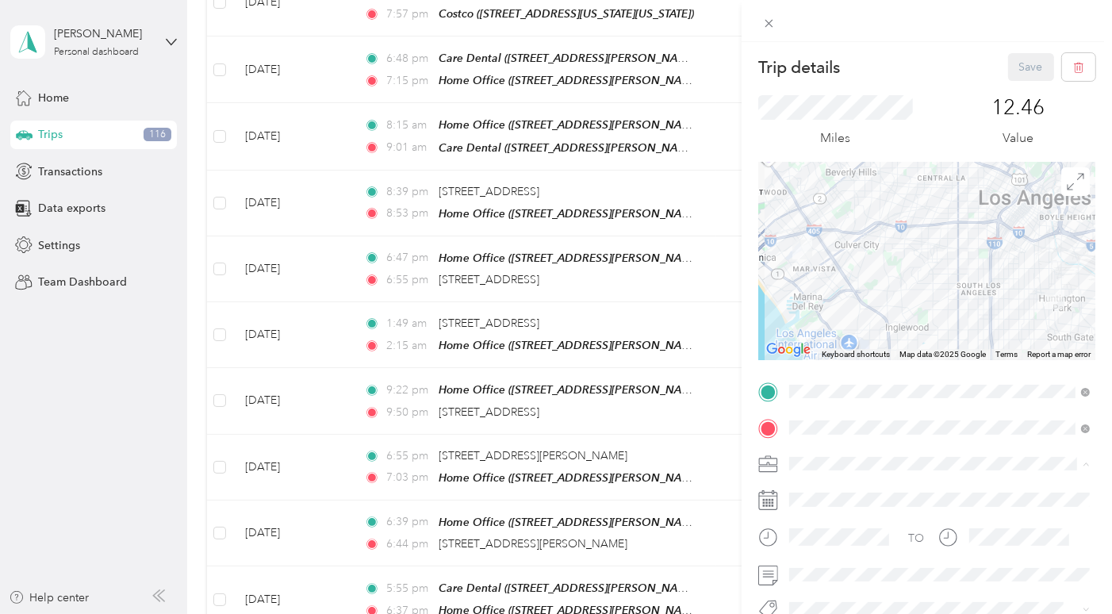
click at [846, 273] on li "Work" at bounding box center [939, 269] width 312 height 28
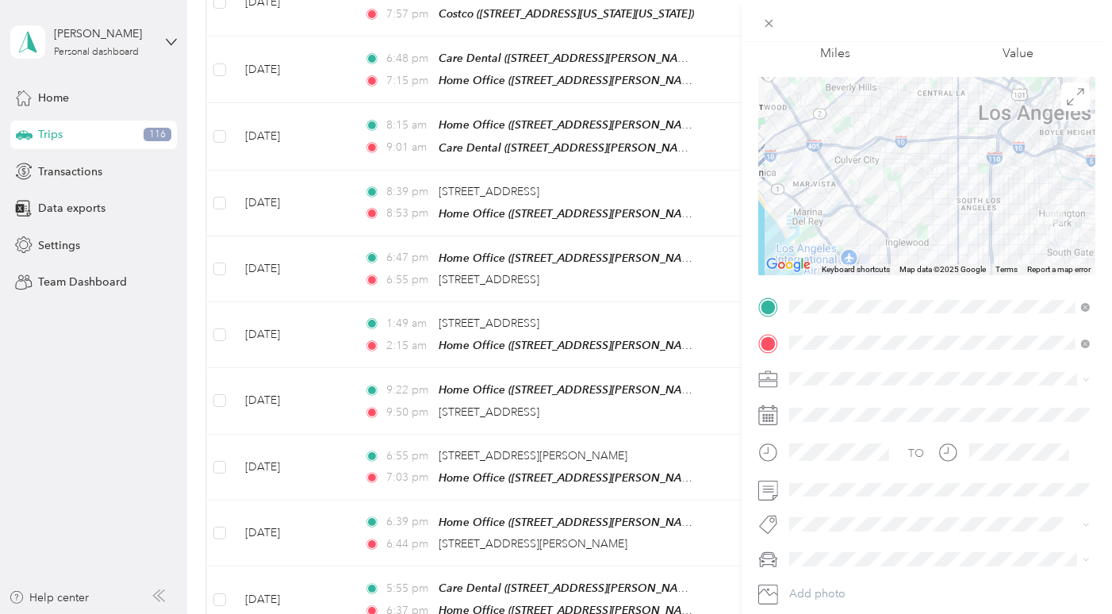
scroll to position [125, 0]
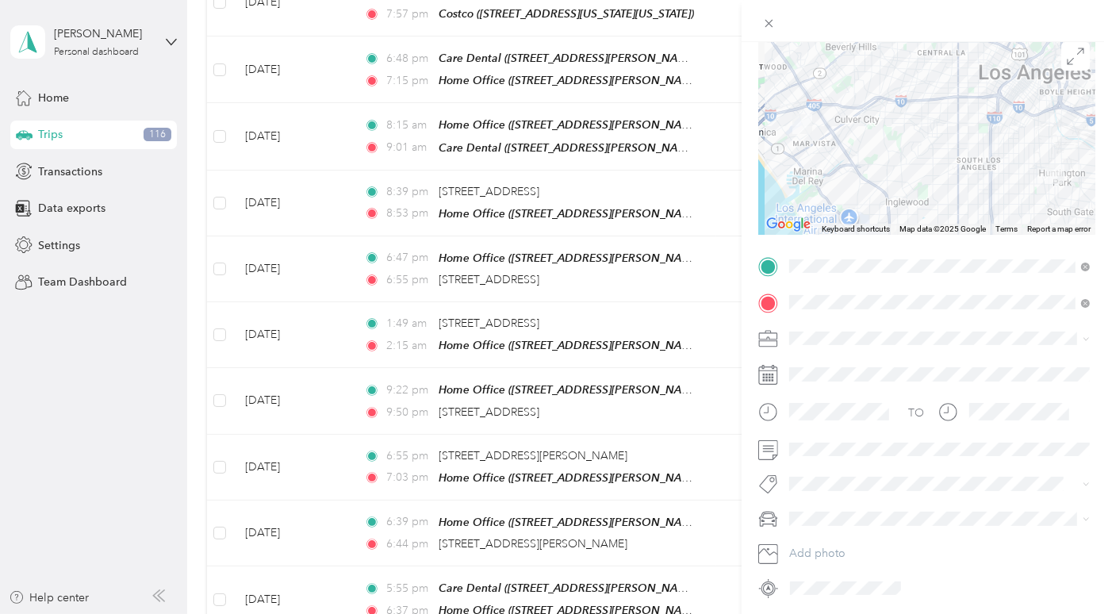
click at [836, 524] on span at bounding box center [939, 518] width 312 height 25
click at [835, 435] on div "Mazda" at bounding box center [938, 433] width 289 height 17
click at [831, 484] on span "Rivian R1S" at bounding box center [819, 488] width 51 height 13
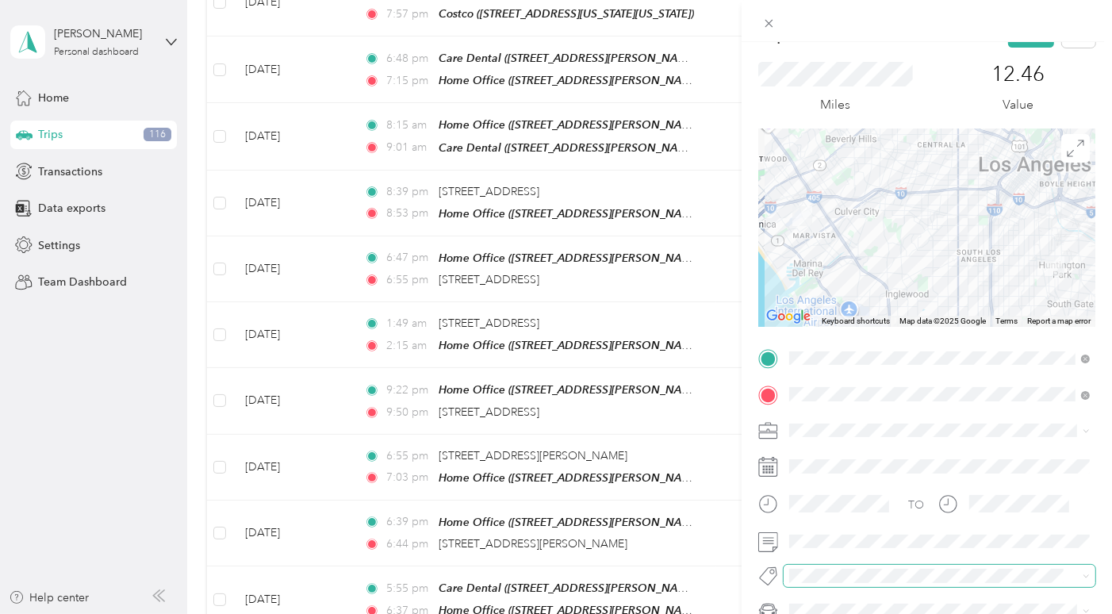
scroll to position [0, 0]
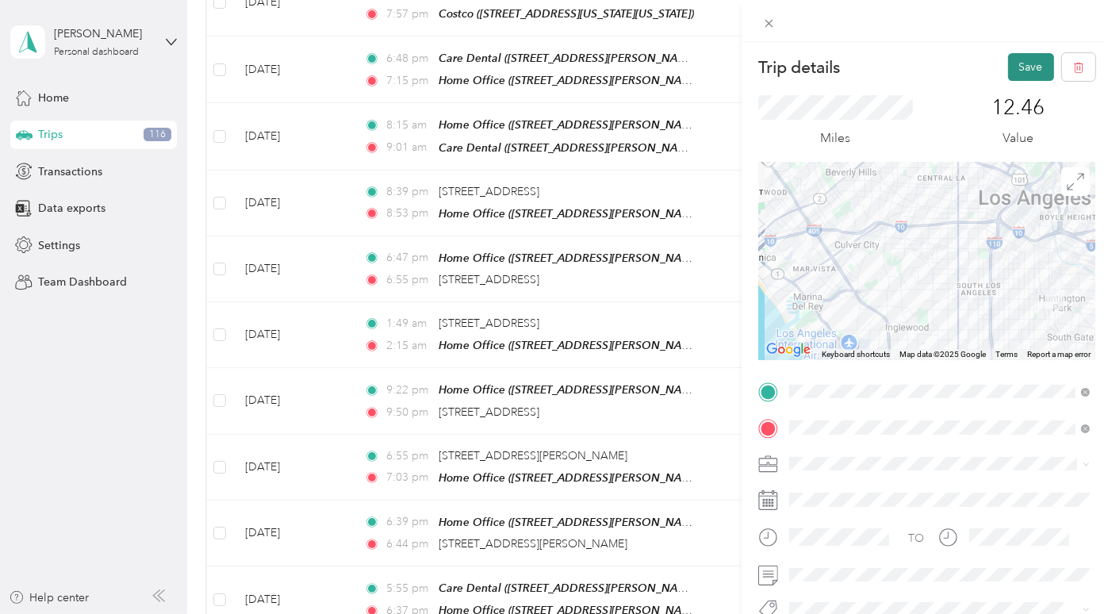
click at [1027, 58] on button "Save" at bounding box center [1031, 67] width 46 height 28
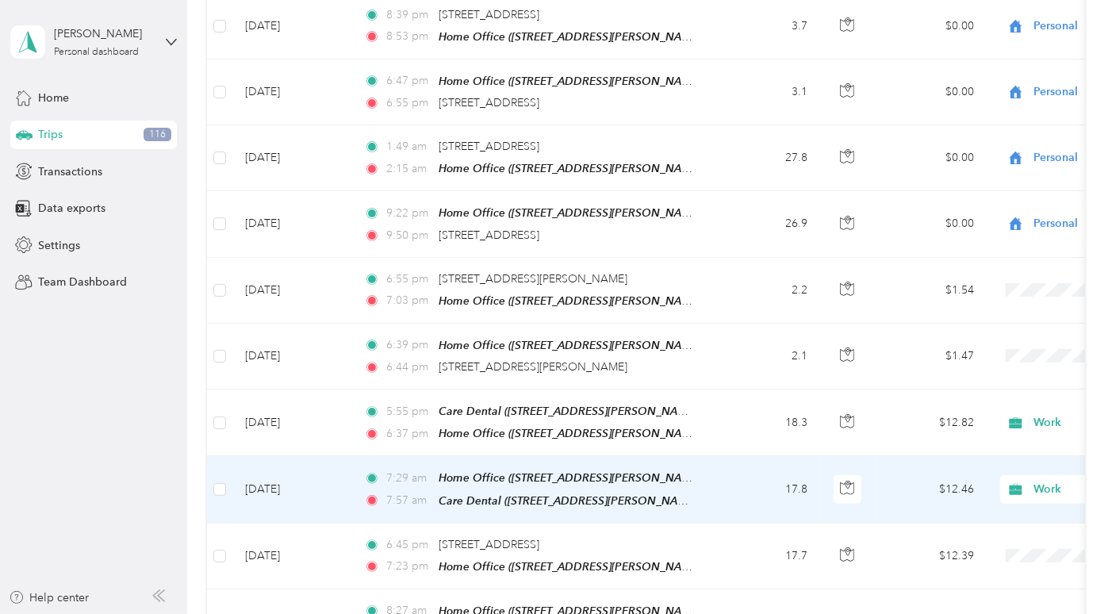
scroll to position [1078, 0]
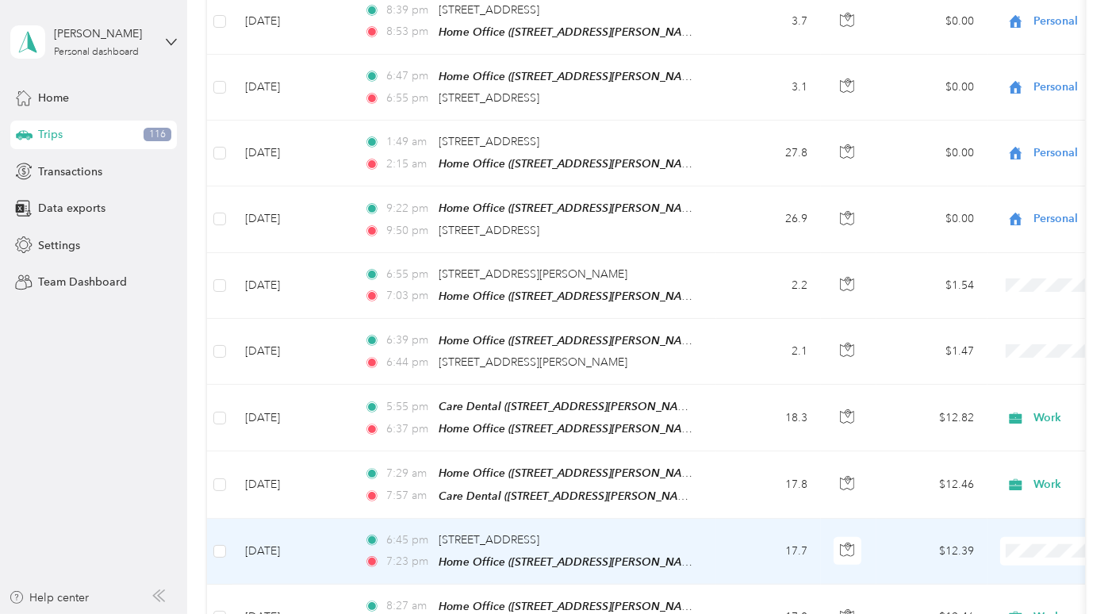
click at [732, 519] on td "17.7" at bounding box center [768, 552] width 105 height 66
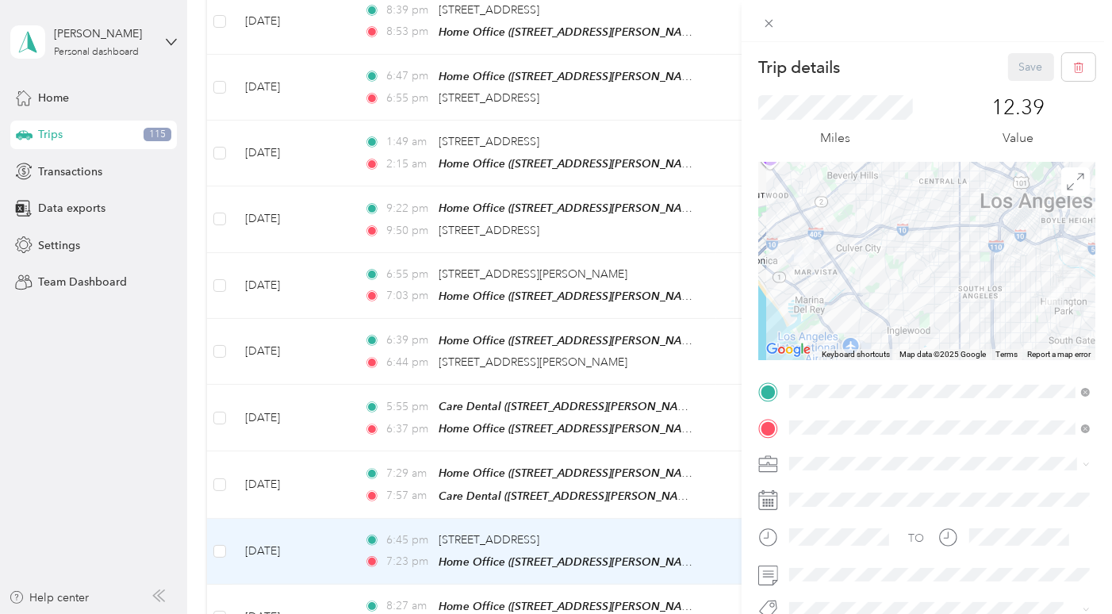
click at [917, 225] on span "[STREET_ADDRESS][PERSON_NAME][US_STATE]" at bounding box center [941, 221] width 247 height 13
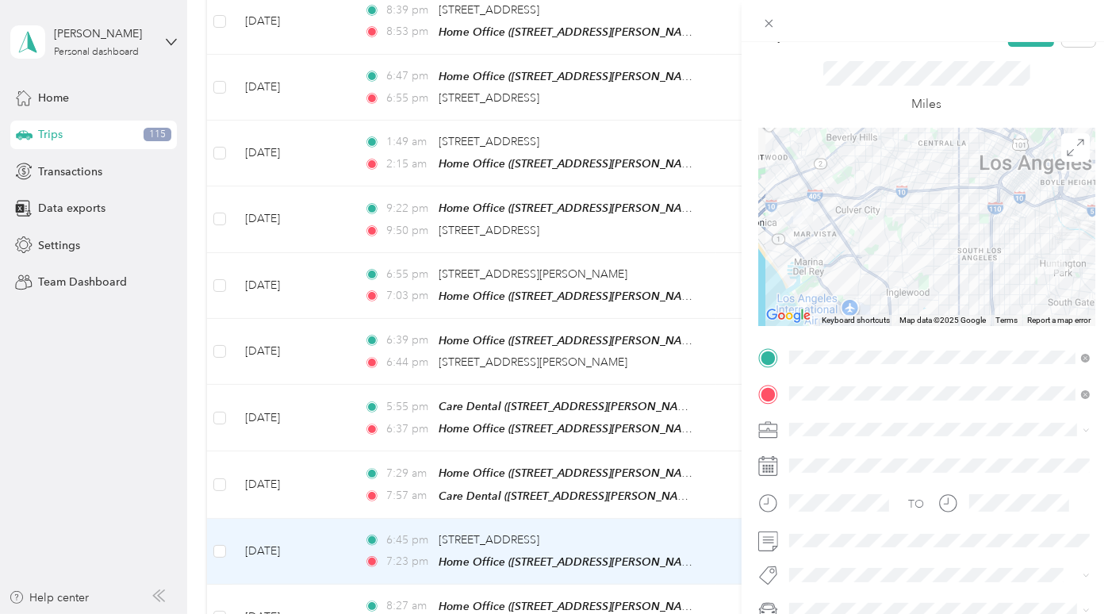
scroll to position [36, 0]
click at [811, 526] on span at bounding box center [939, 538] width 312 height 25
click at [82, 17] on div "Trip details Save This trip cannot be edited because it is either under review,…" at bounding box center [556, 307] width 1112 height 614
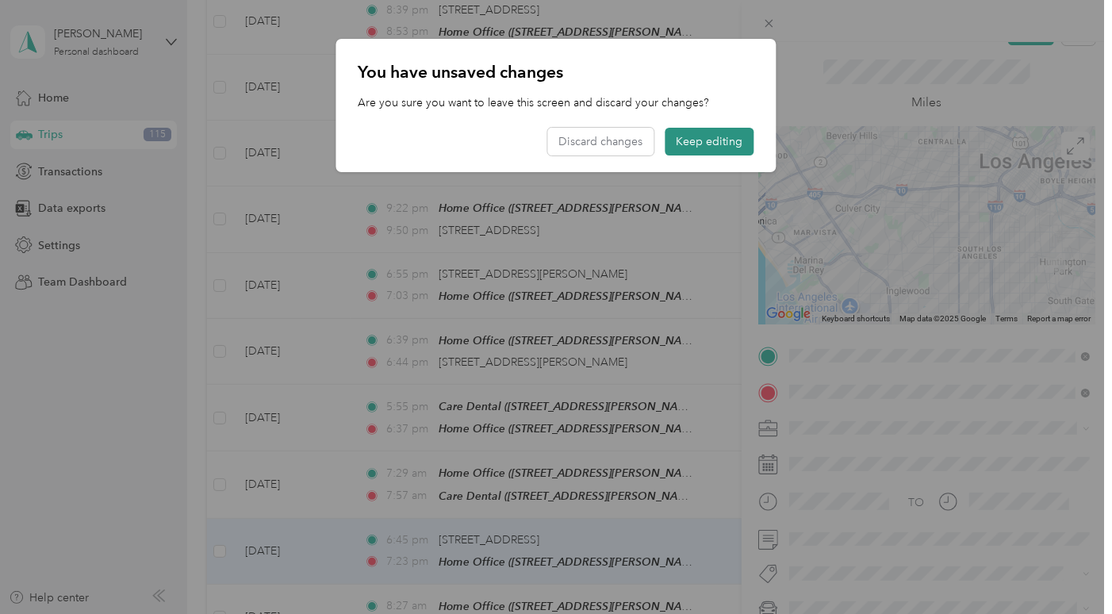
click at [679, 145] on button "Keep editing" at bounding box center [709, 142] width 89 height 28
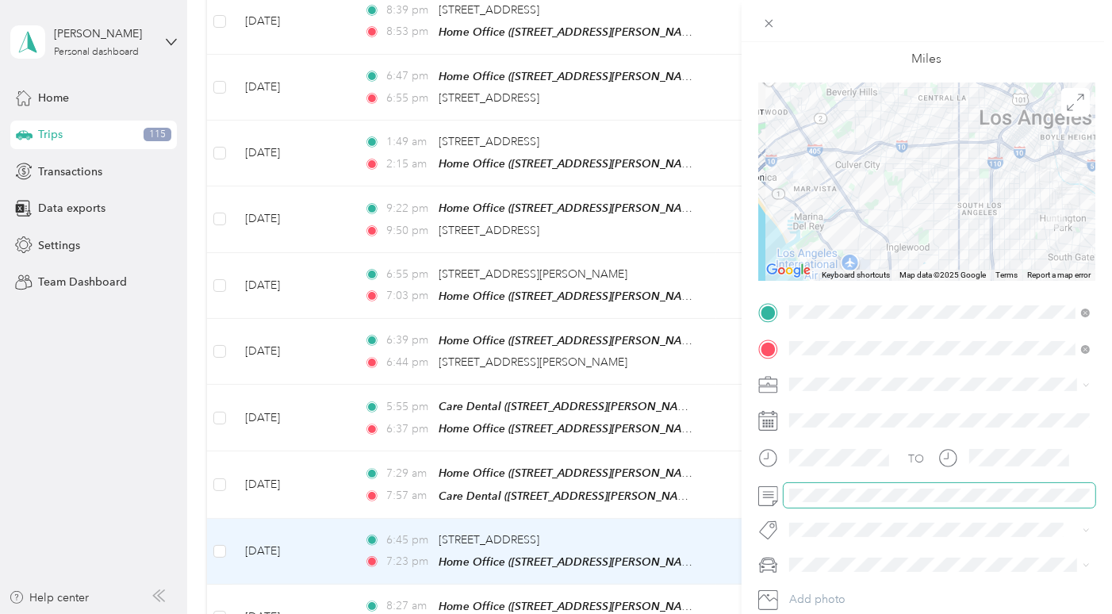
scroll to position [125, 0]
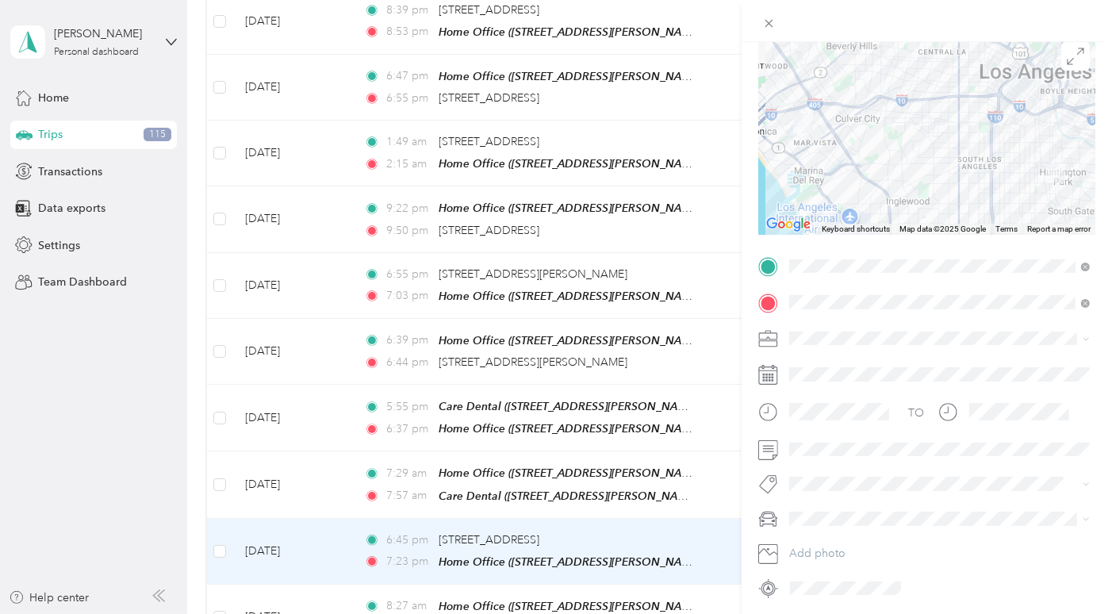
click at [811, 523] on span at bounding box center [939, 518] width 312 height 25
click at [850, 427] on div "Mazda" at bounding box center [938, 433] width 289 height 17
click at [835, 488] on span "Rivian R1S" at bounding box center [819, 488] width 51 height 13
click at [817, 396] on li "Personal" at bounding box center [939, 389] width 312 height 28
click at [825, 369] on li "Work" at bounding box center [939, 358] width 312 height 28
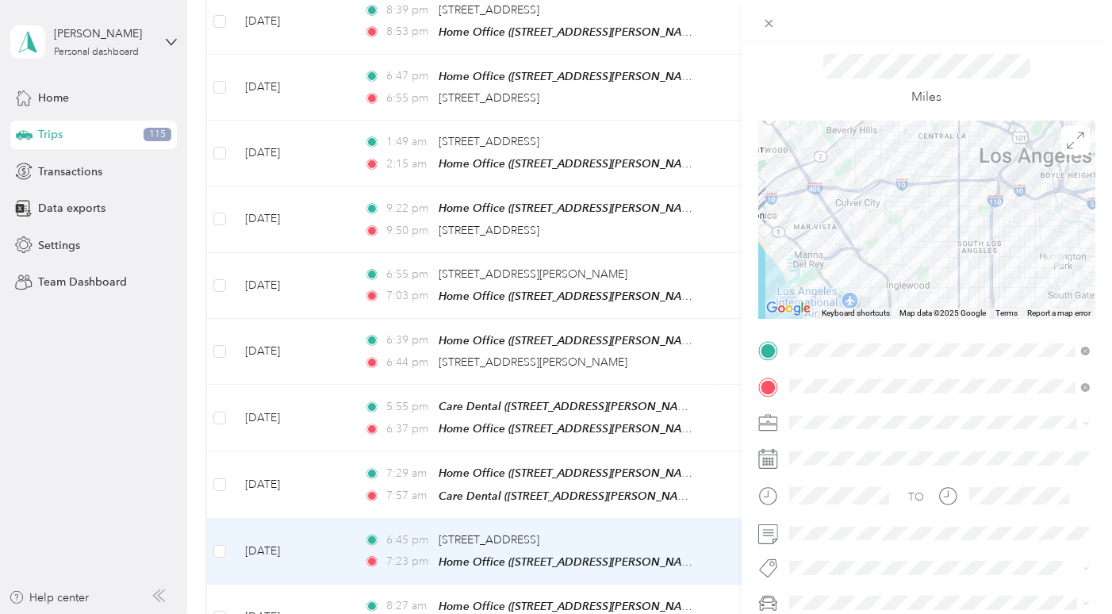
scroll to position [0, 0]
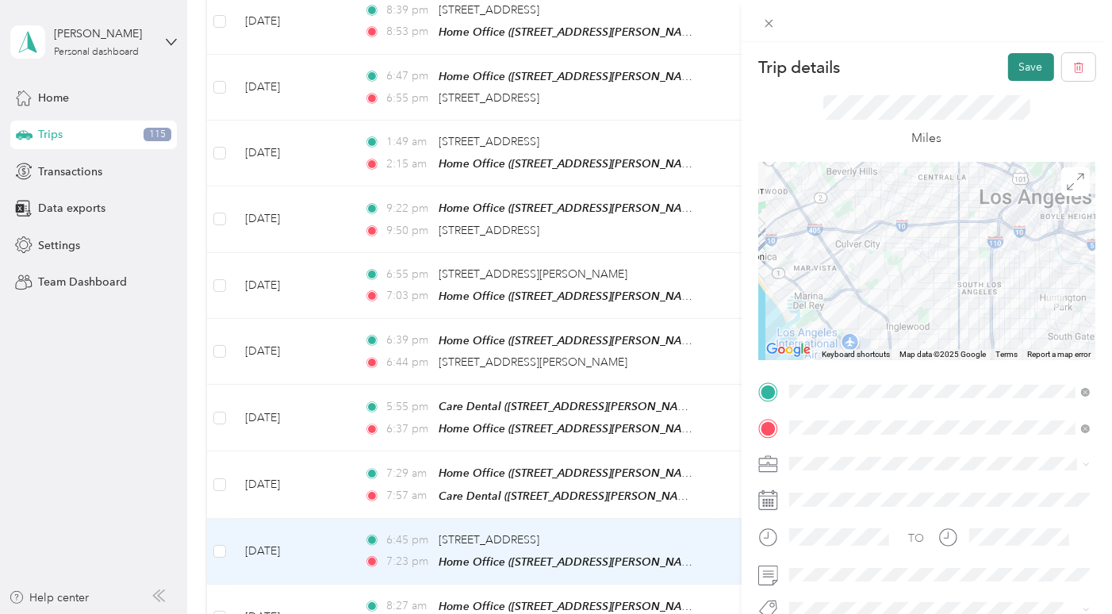
click at [1016, 74] on button "Save" at bounding box center [1031, 67] width 46 height 28
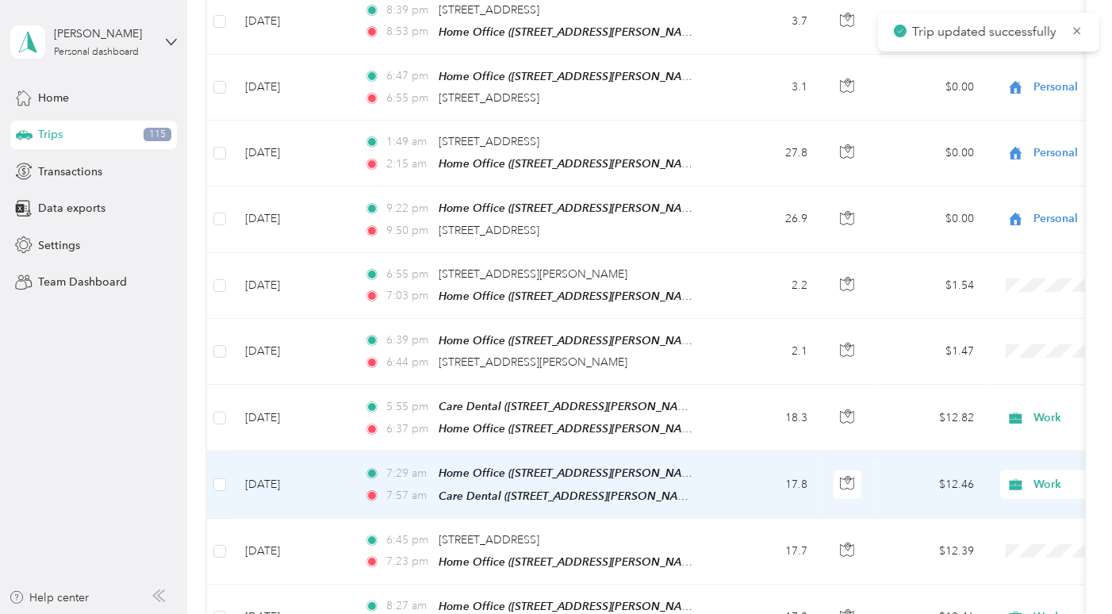
click at [714, 451] on td "7:29 am Home Office ([STREET_ADDRESS][PERSON_NAME]) 7:57 am Care Dental ([STREE…" at bounding box center [533, 484] width 365 height 67
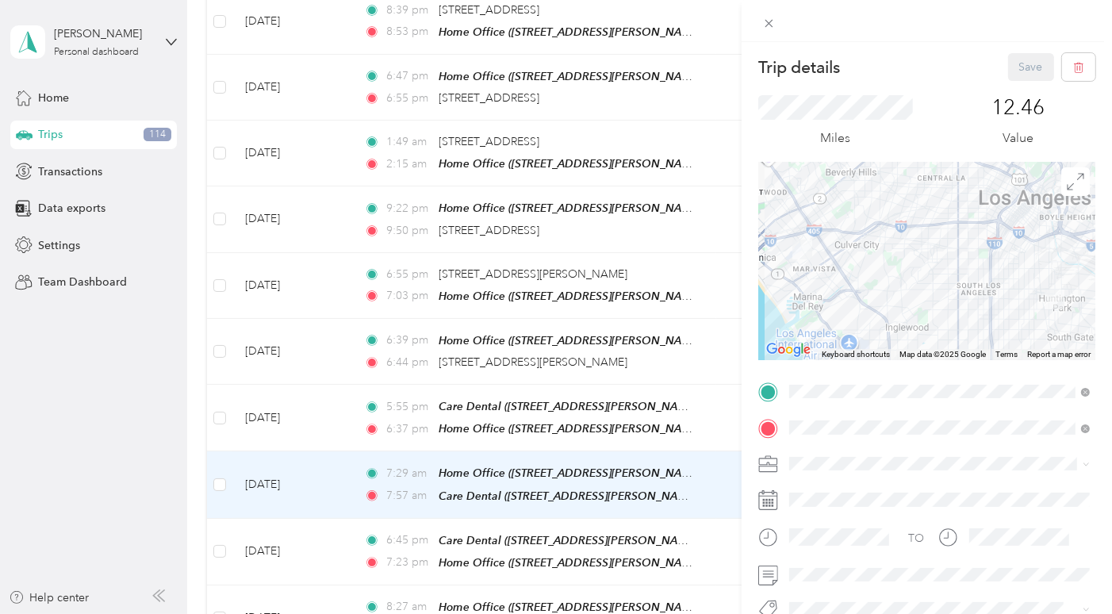
click at [706, 387] on div "Trip details Save This trip cannot be edited because it is either under review,…" at bounding box center [556, 307] width 1112 height 614
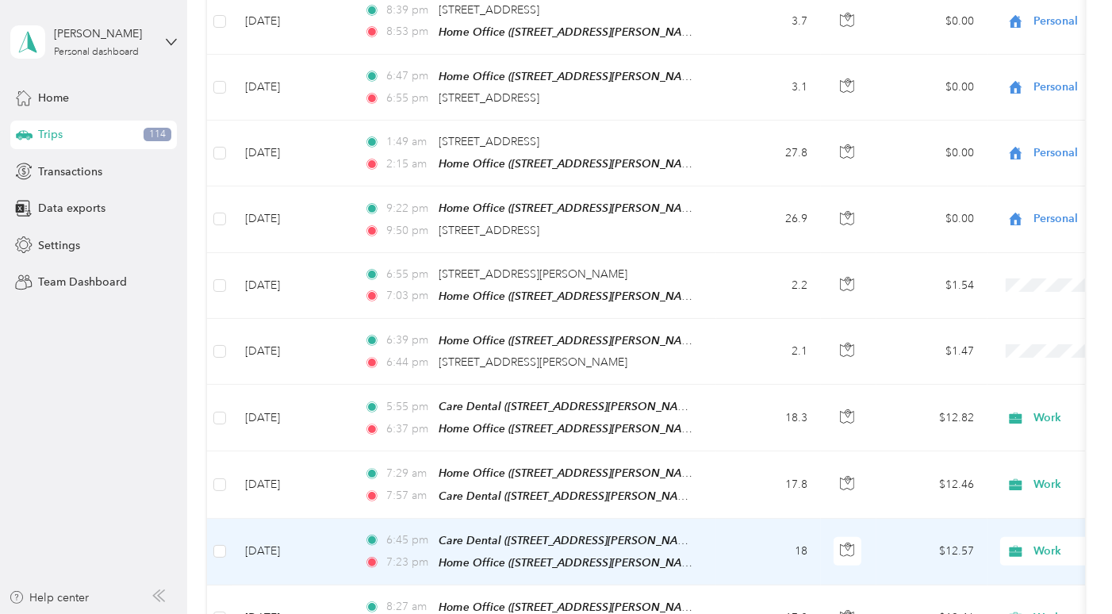
click at [733, 519] on td "18" at bounding box center [768, 552] width 105 height 67
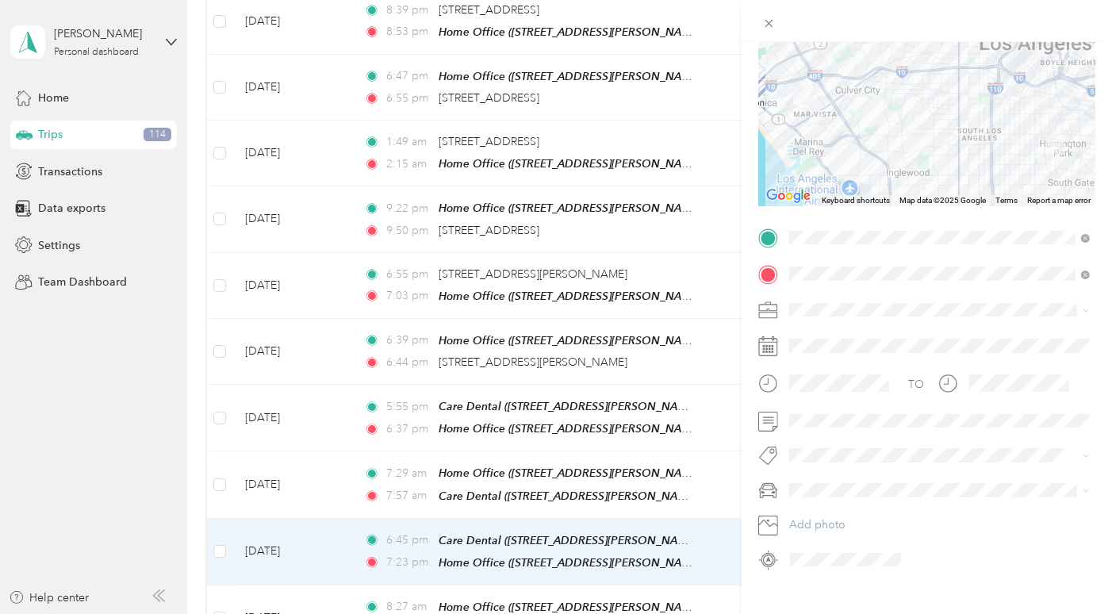
scroll to position [161, 0]
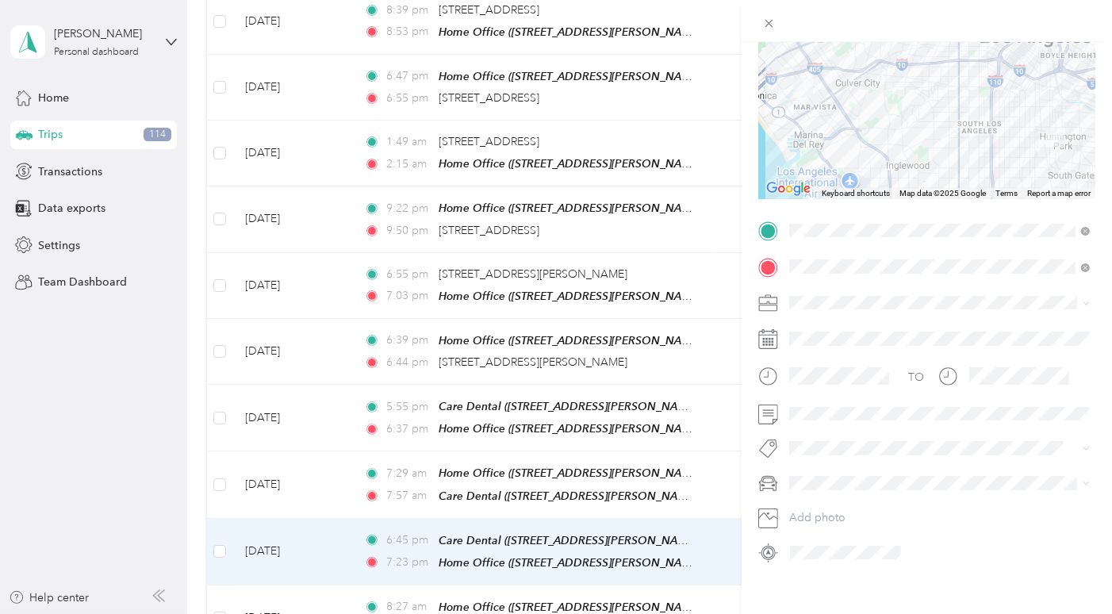
click at [739, 454] on div "Trip details Save This trip cannot be edited because it is either under review,…" at bounding box center [556, 307] width 1112 height 614
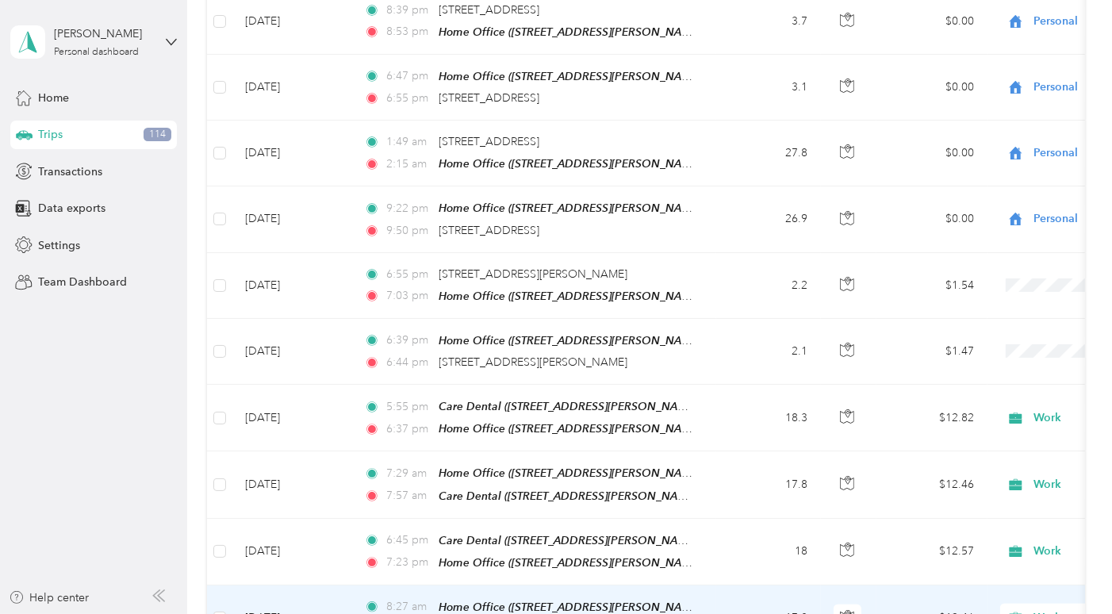
click at [739, 585] on td "17.8" at bounding box center [768, 618] width 105 height 67
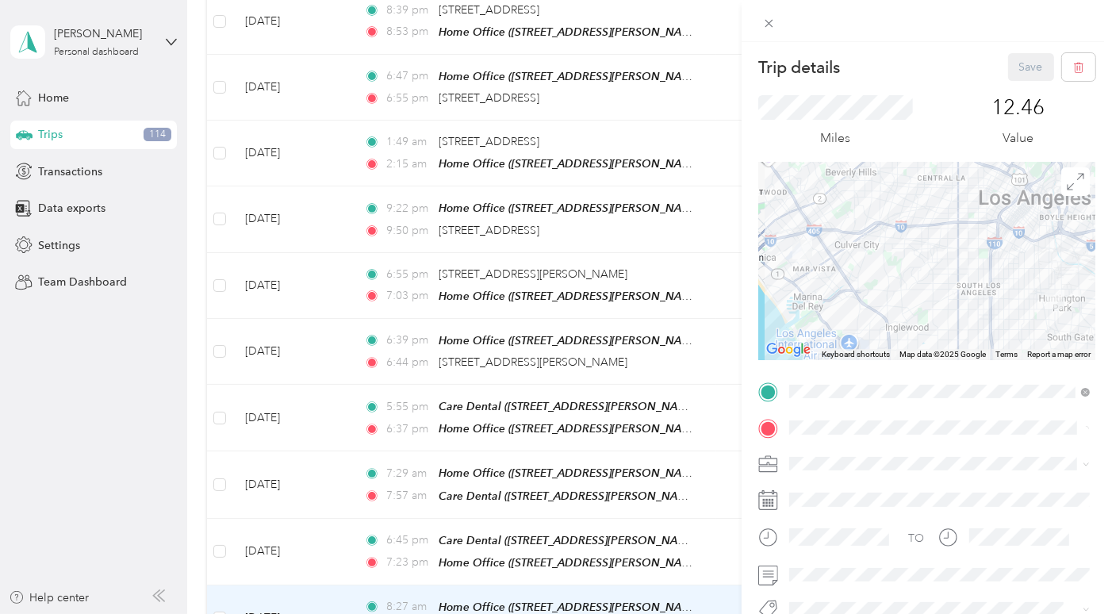
scroll to position [168, 0]
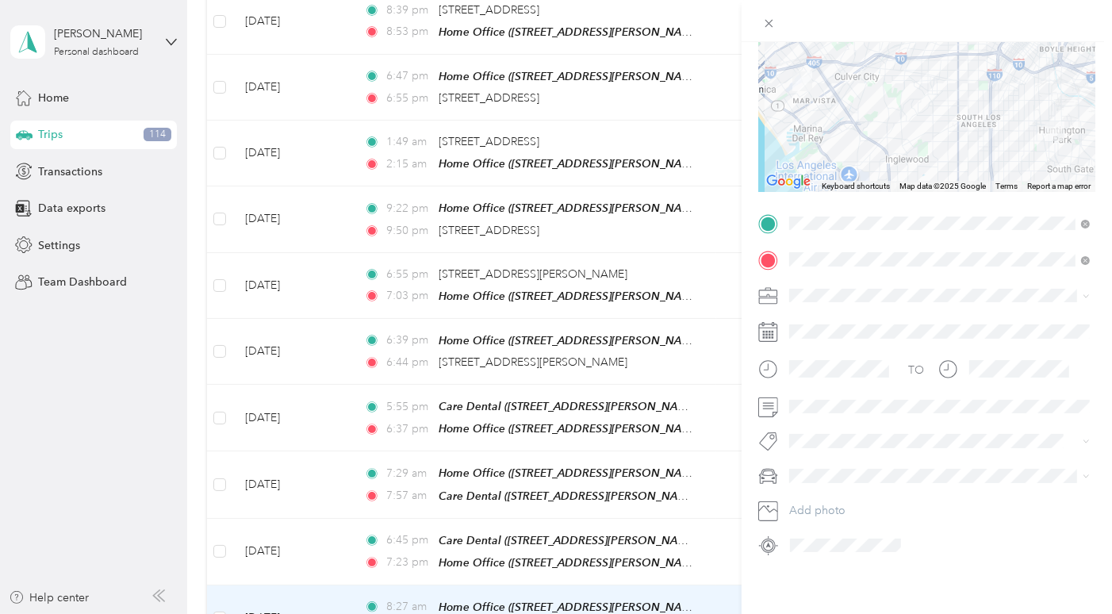
click at [197, 427] on div "Trip details Save This trip cannot be edited because it is either under review,…" at bounding box center [556, 307] width 1112 height 614
